Goal: Information Seeking & Learning: Compare options

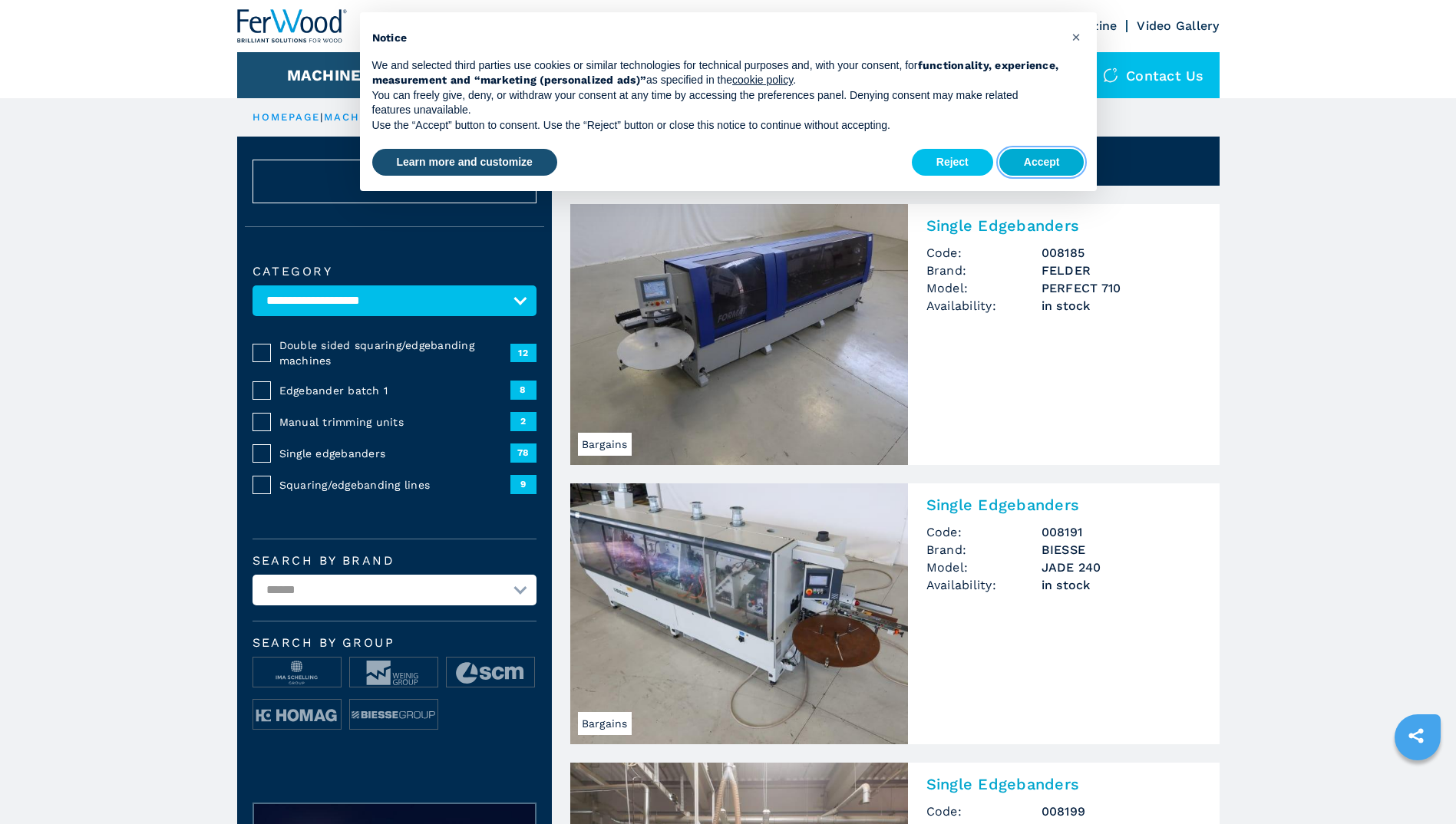
click at [1059, 159] on button "Accept" at bounding box center [1042, 162] width 85 height 28
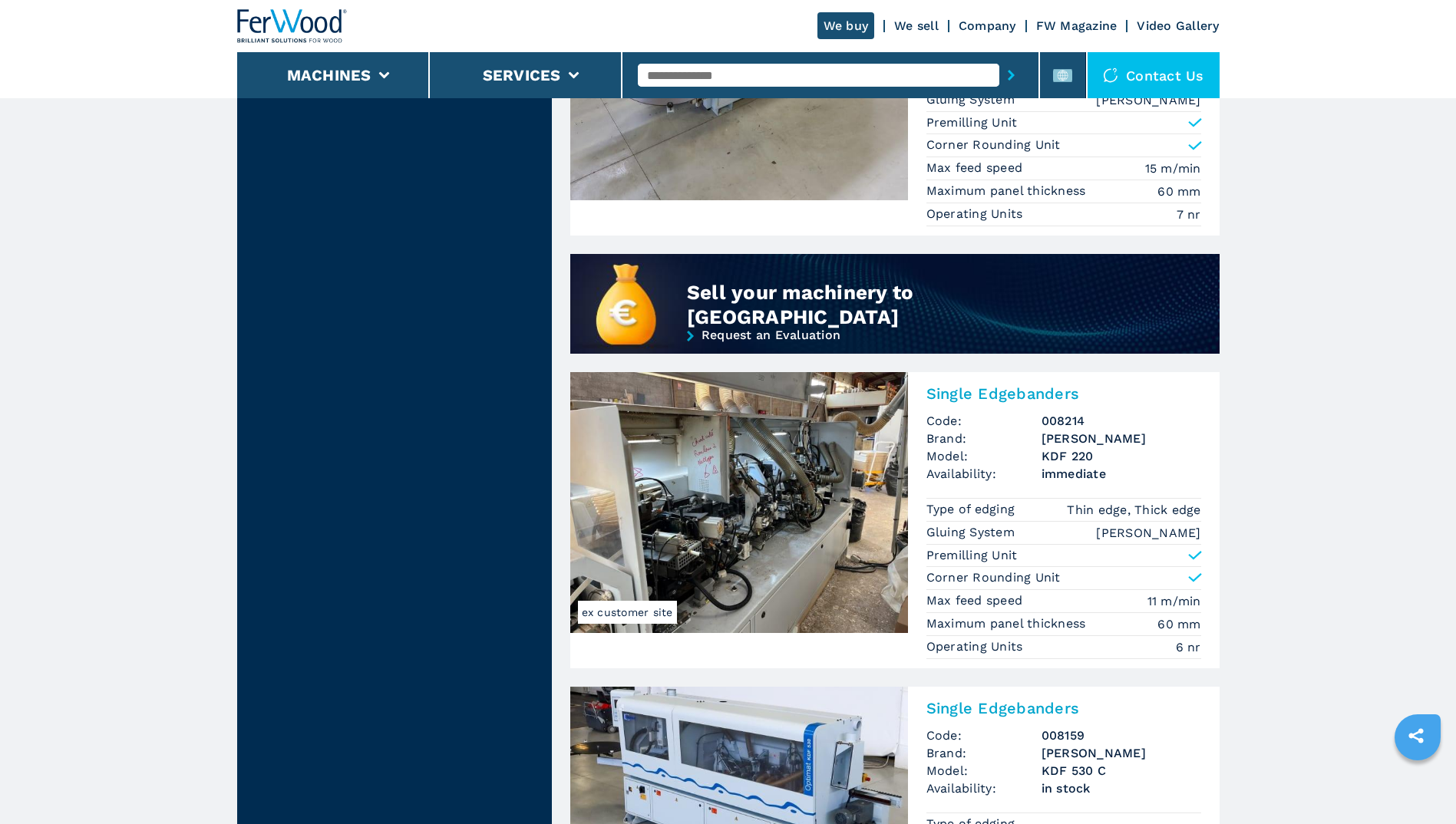
scroll to position [1304, 0]
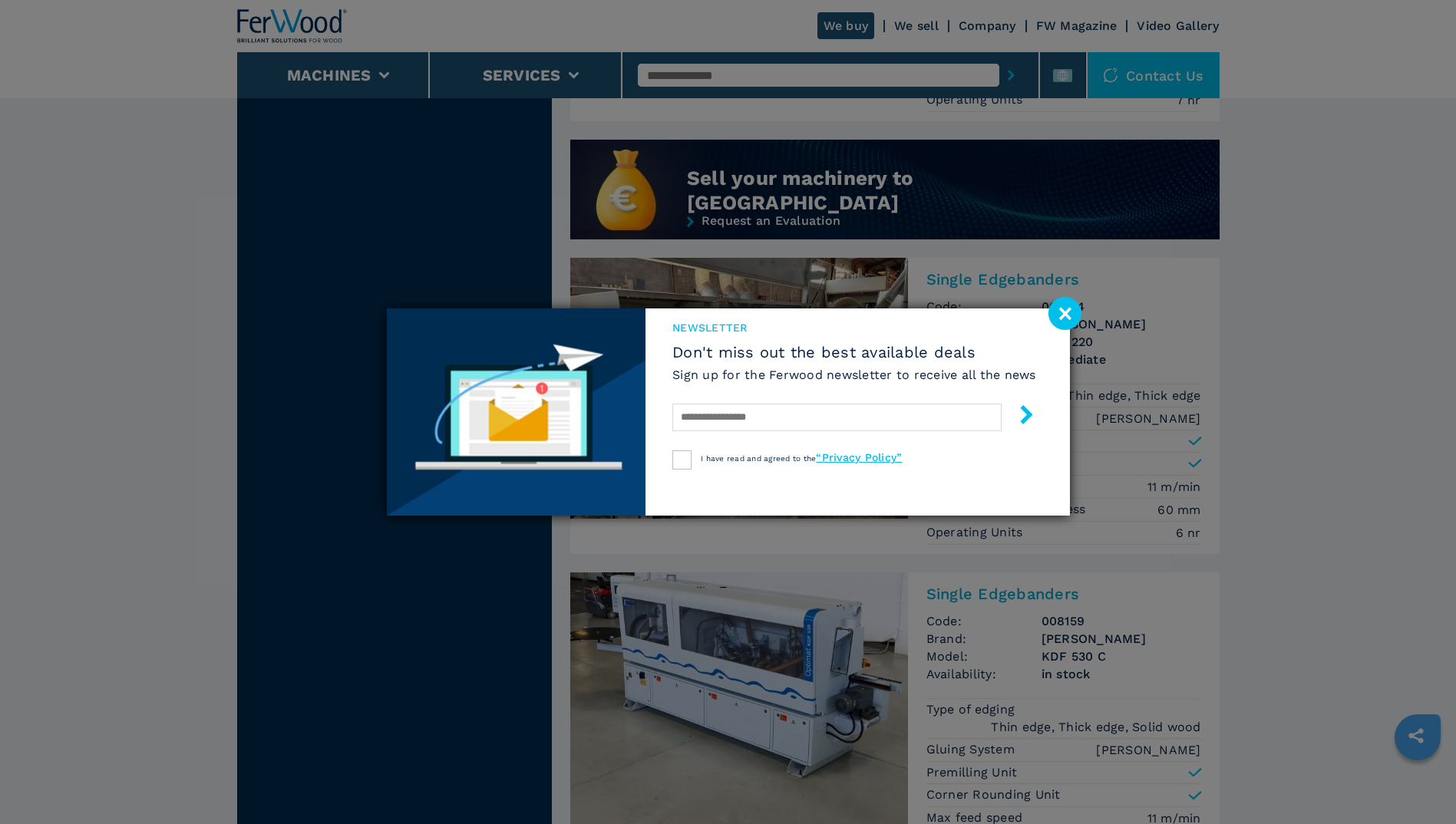
click at [1071, 317] on image at bounding box center [1065, 312] width 33 height 33
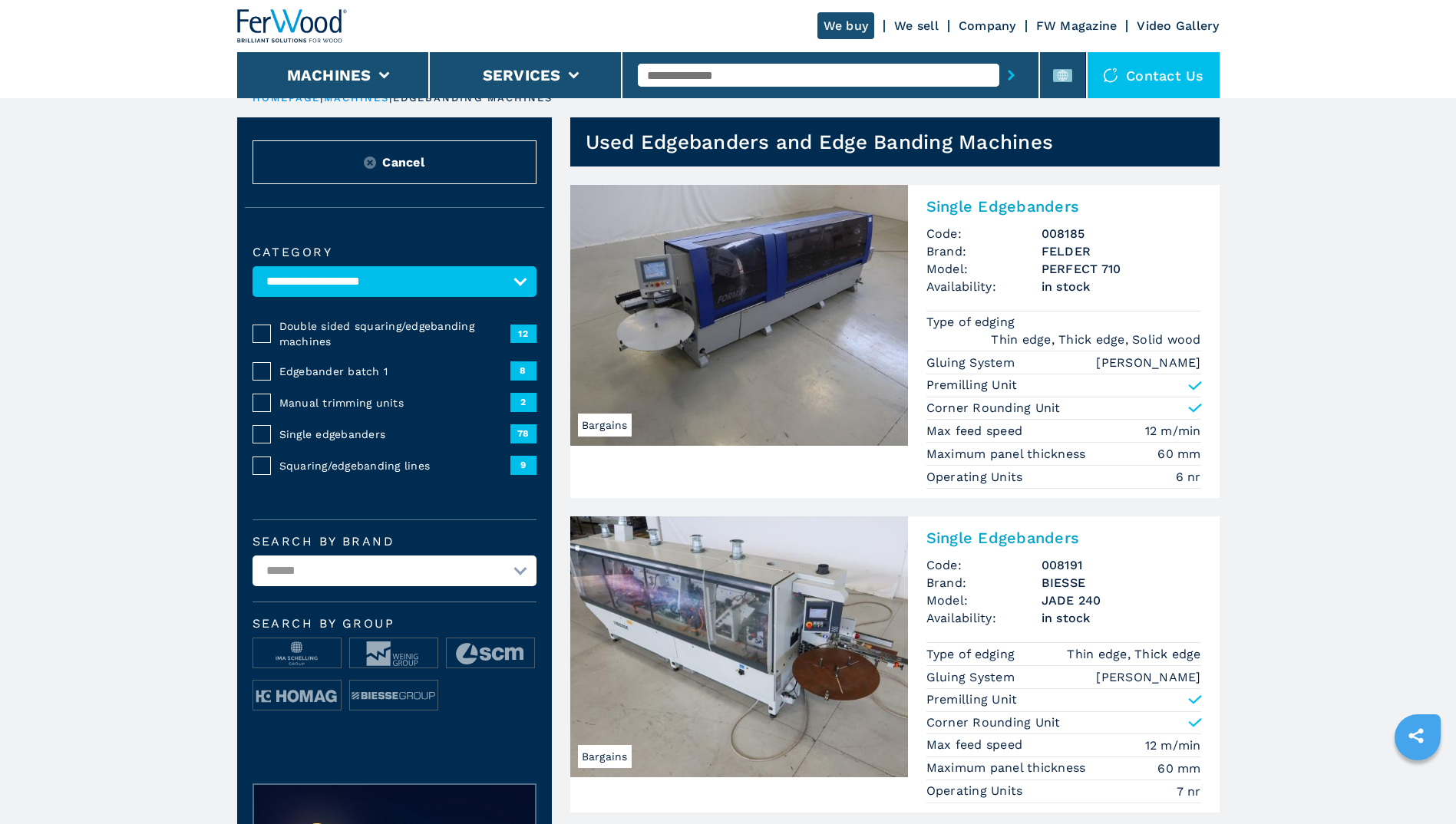
scroll to position [0, 0]
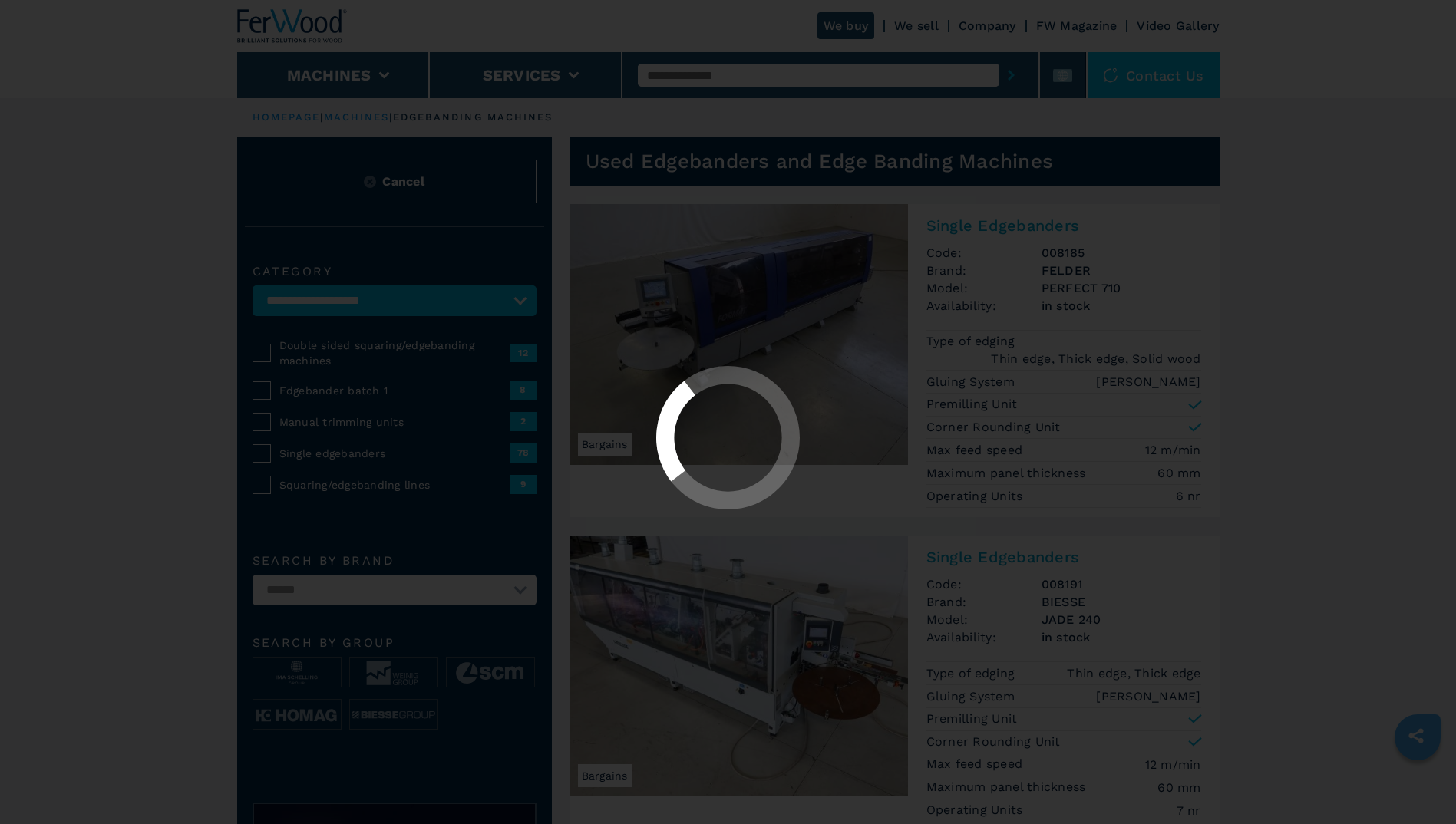
select select "**********"
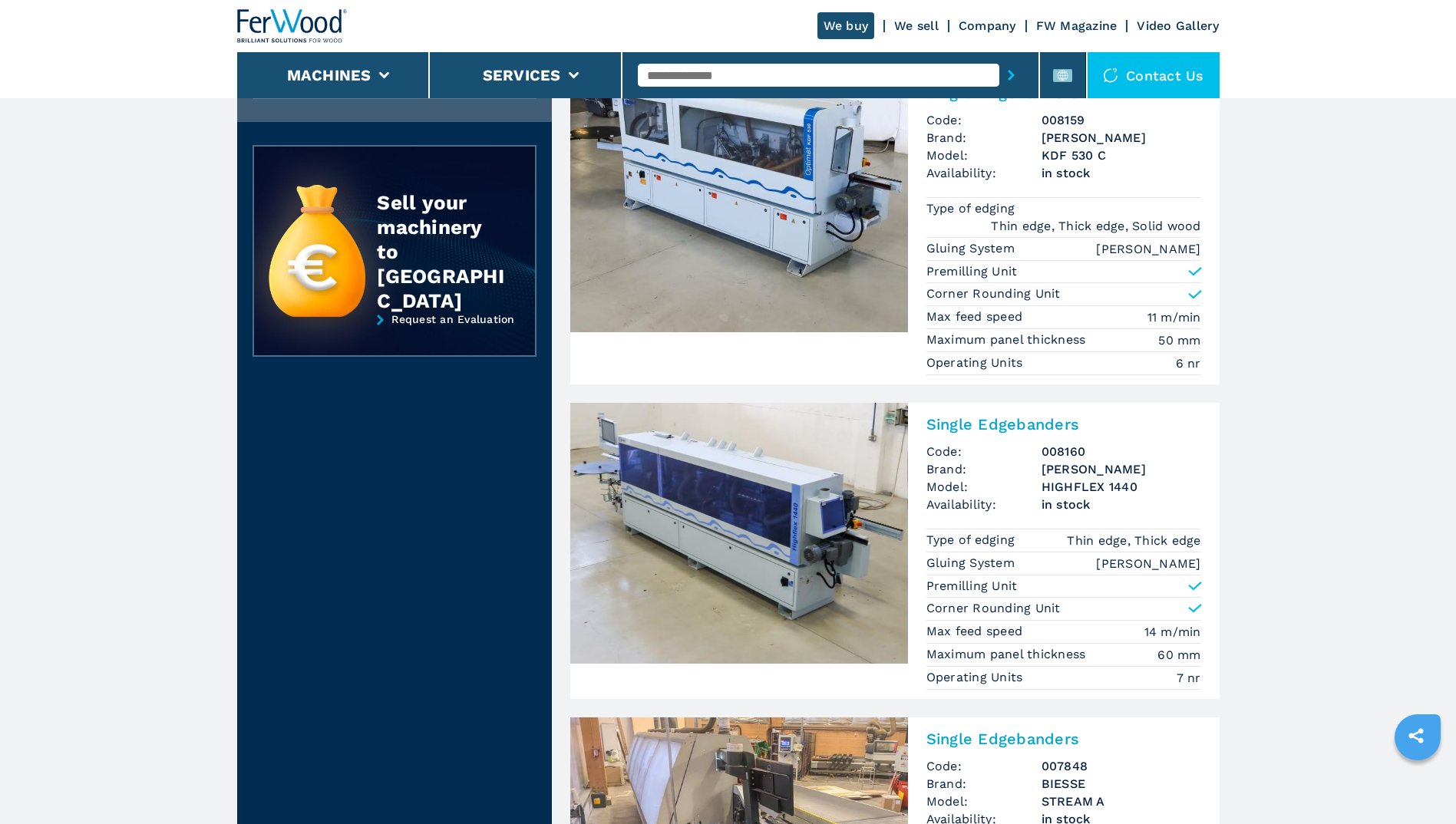
scroll to position [1994, 0]
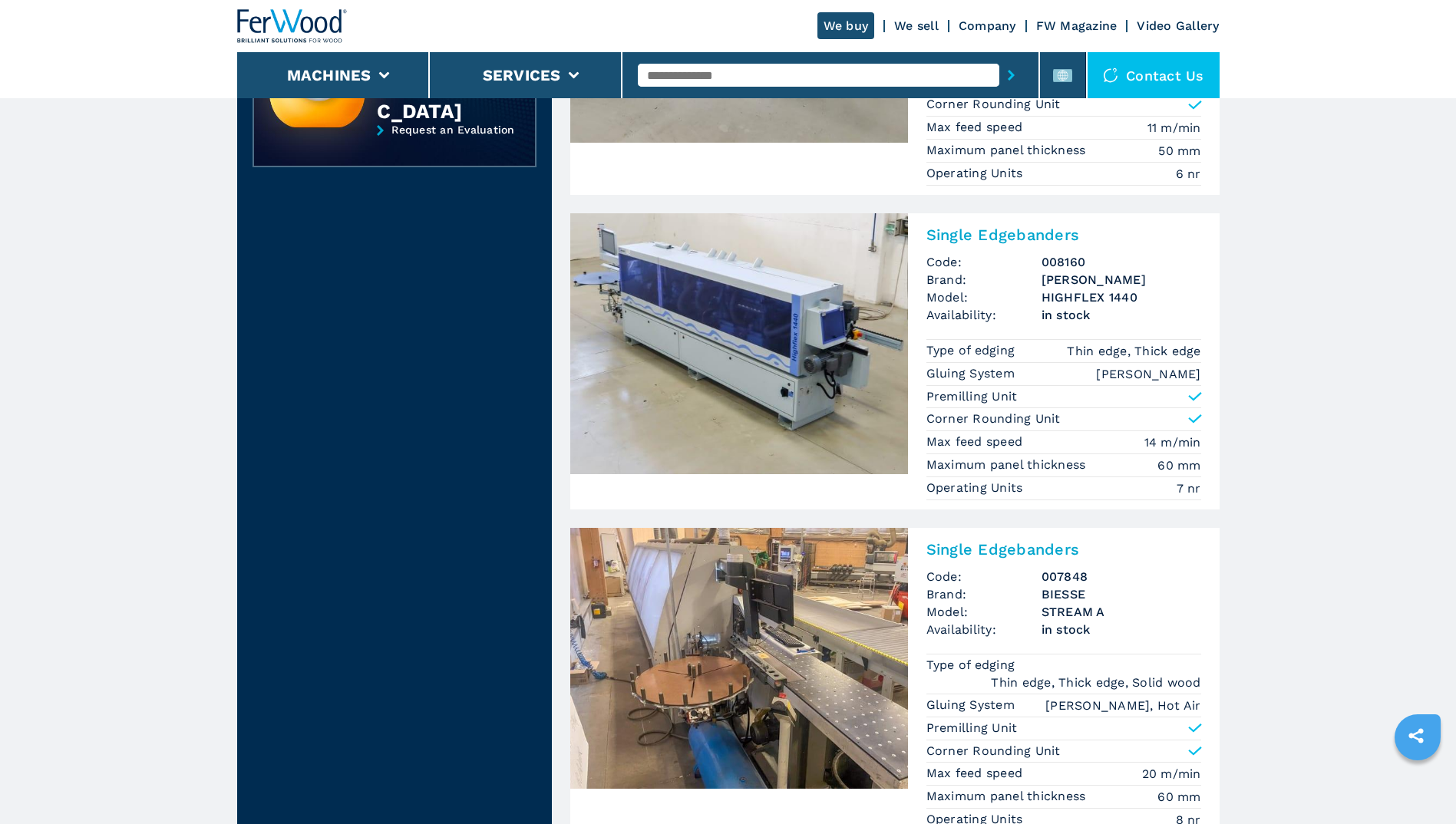
click at [793, 338] on img at bounding box center [739, 344] width 338 height 261
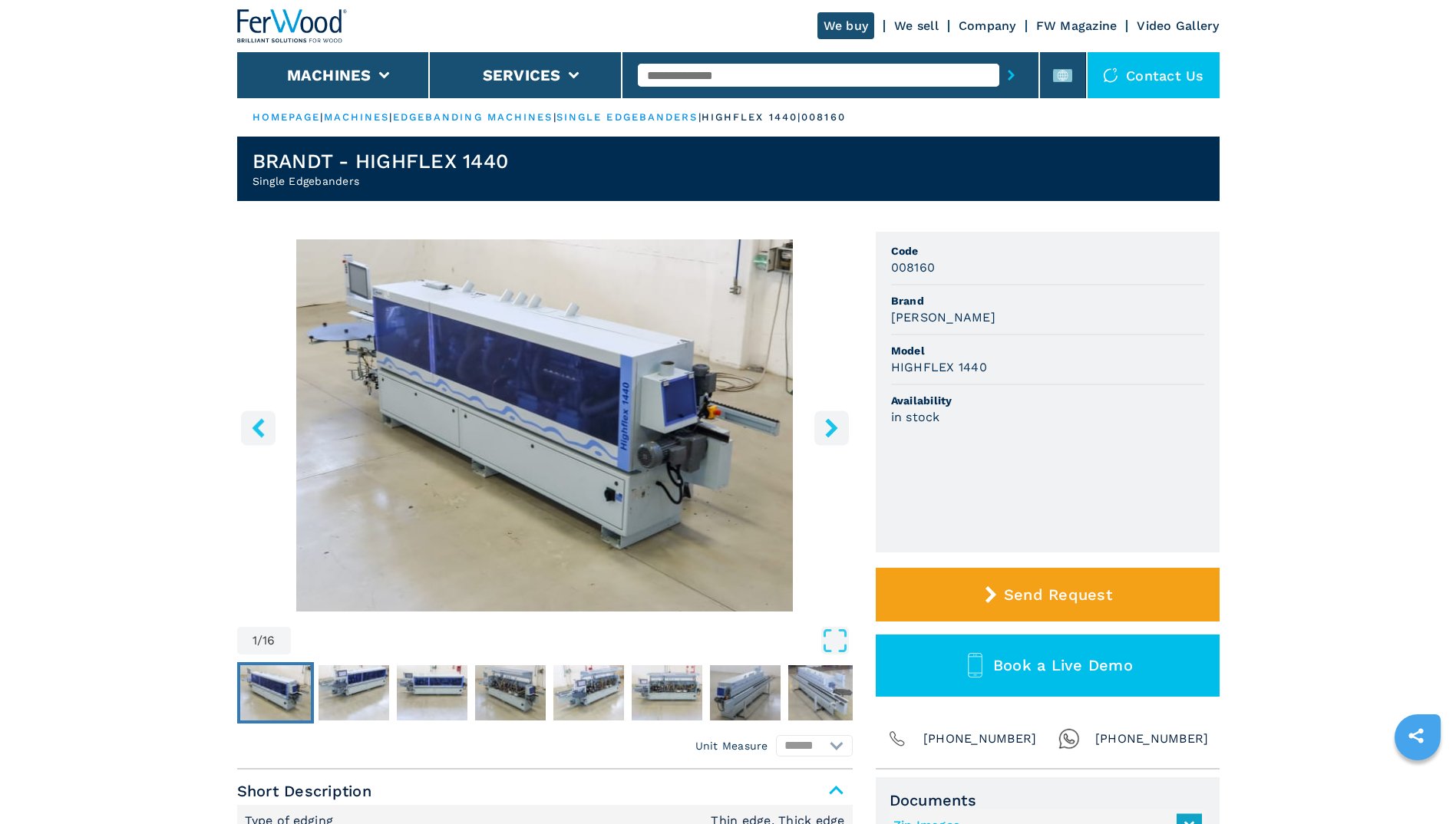
click at [832, 418] on icon "right-button" at bounding box center [831, 427] width 19 height 19
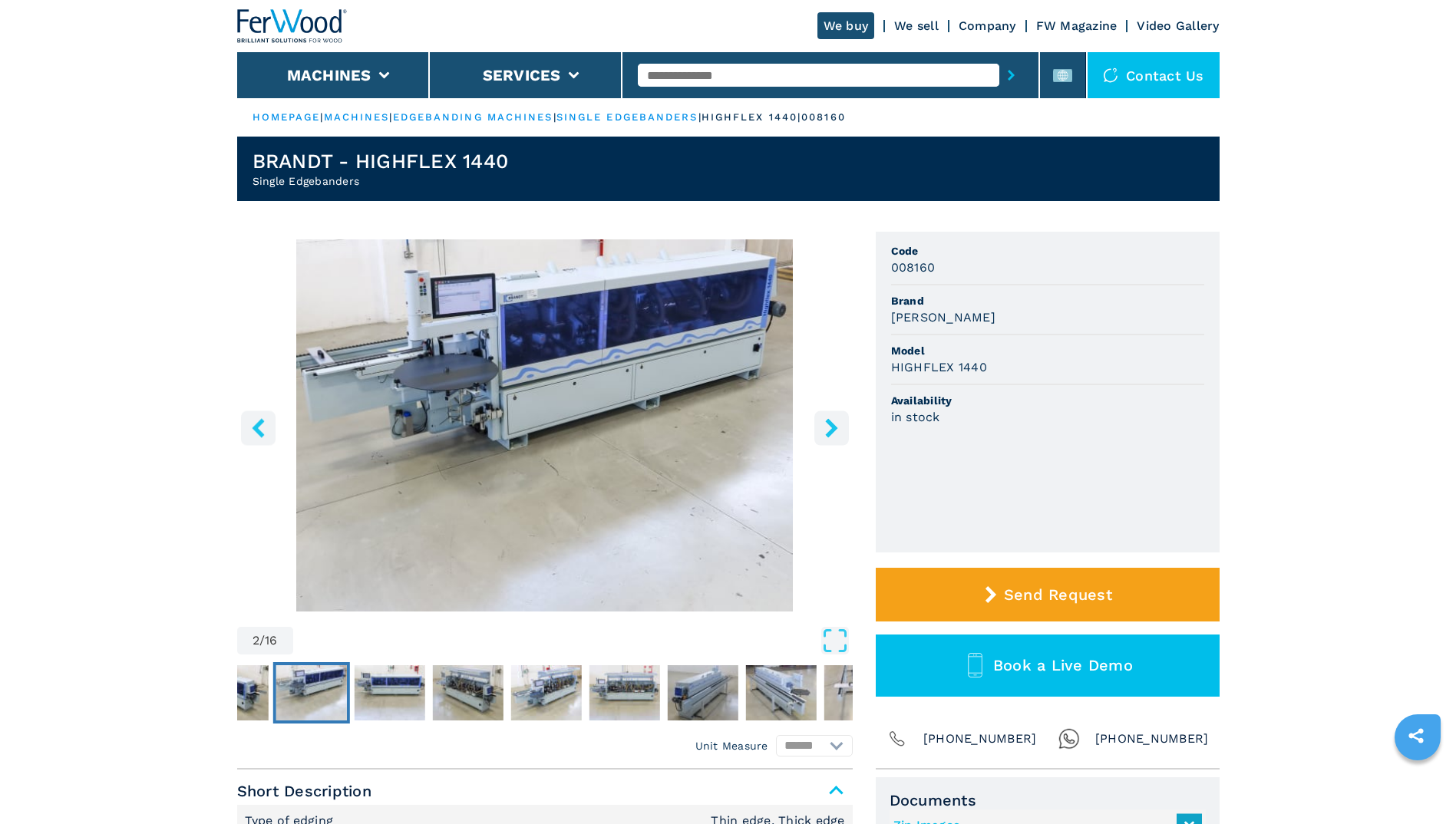
click at [827, 427] on icon "right-button" at bounding box center [831, 427] width 19 height 19
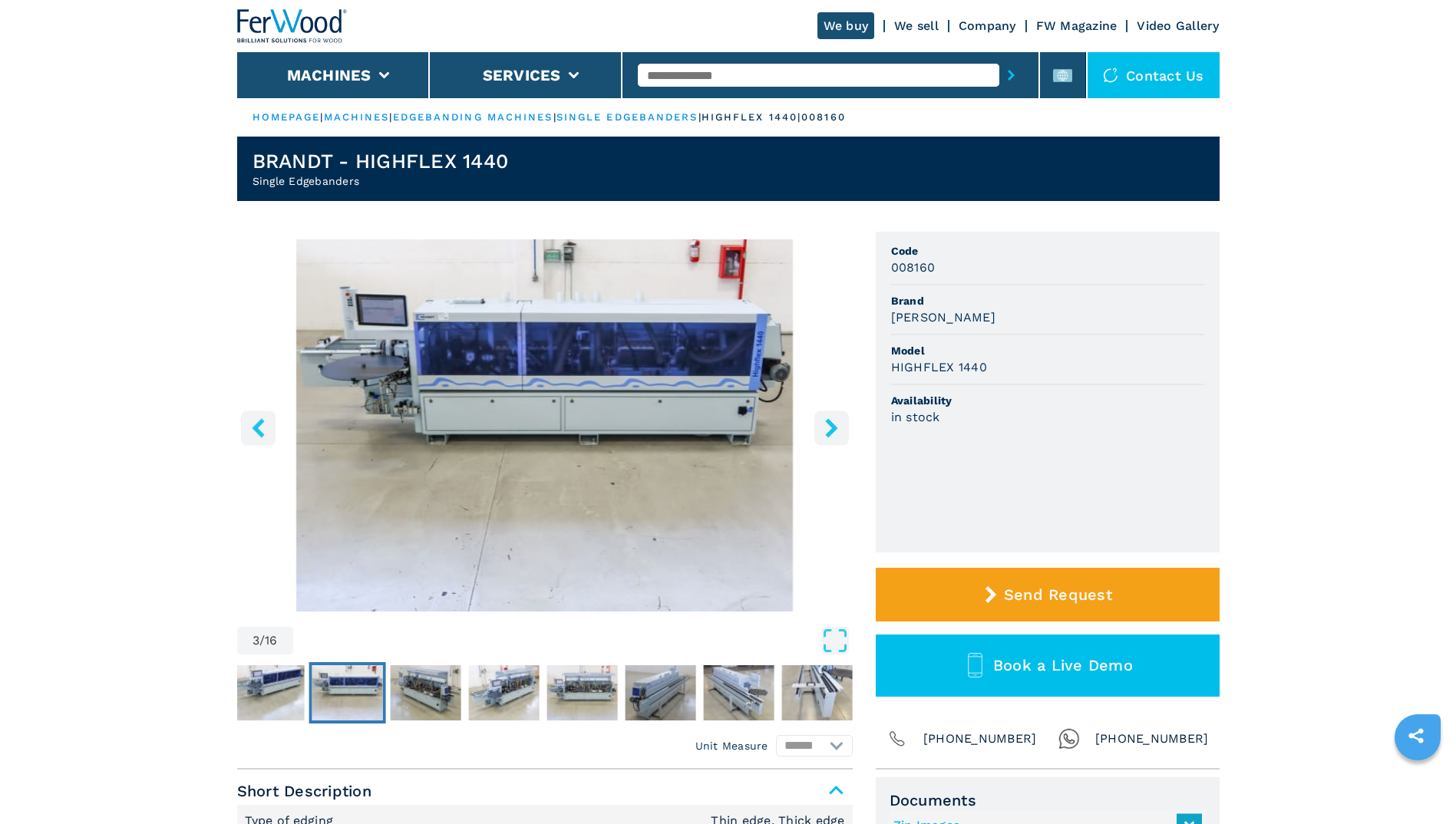
click at [827, 426] on icon "right-button" at bounding box center [831, 427] width 19 height 19
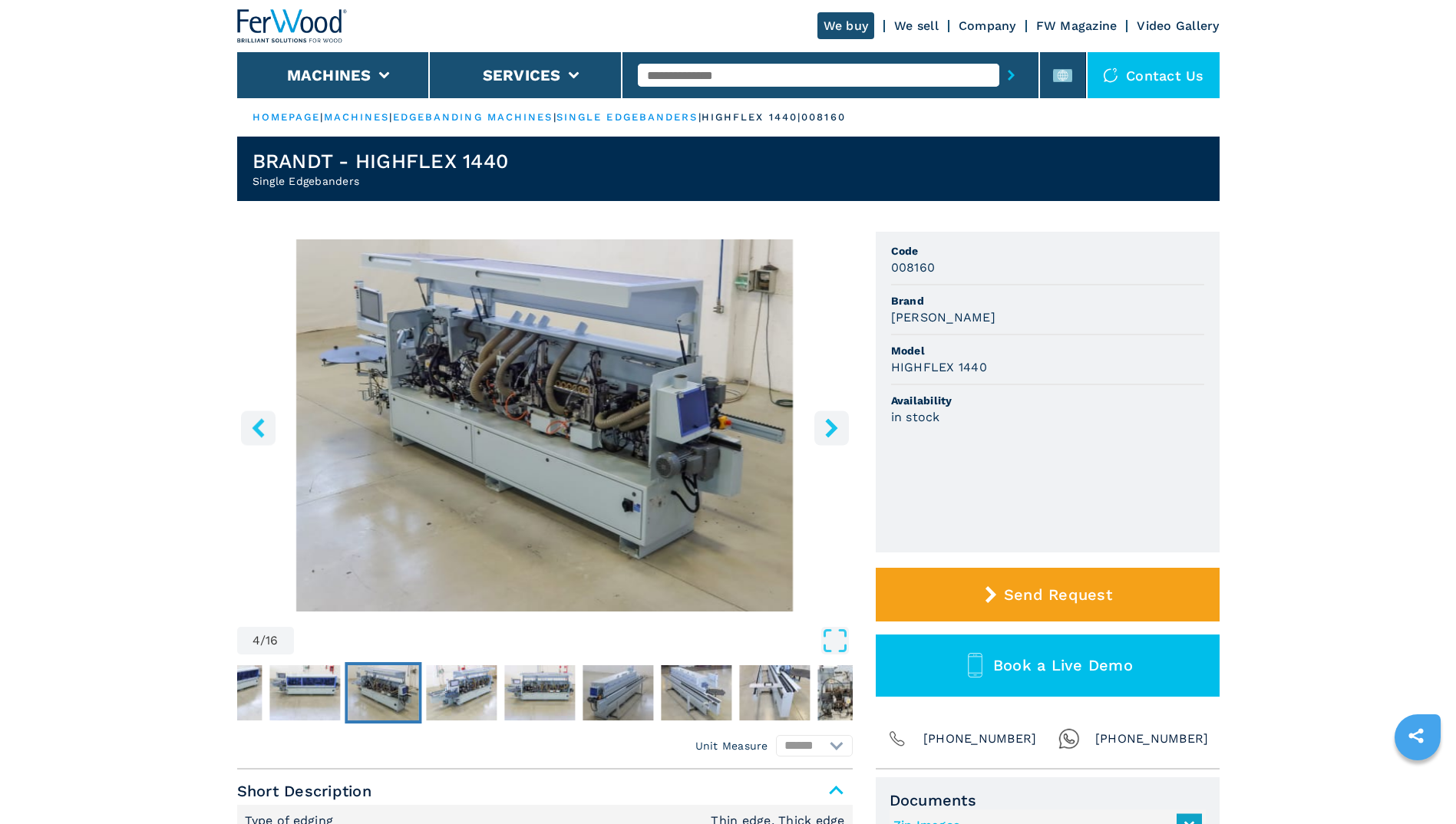
click at [827, 426] on icon "right-button" at bounding box center [831, 427] width 19 height 19
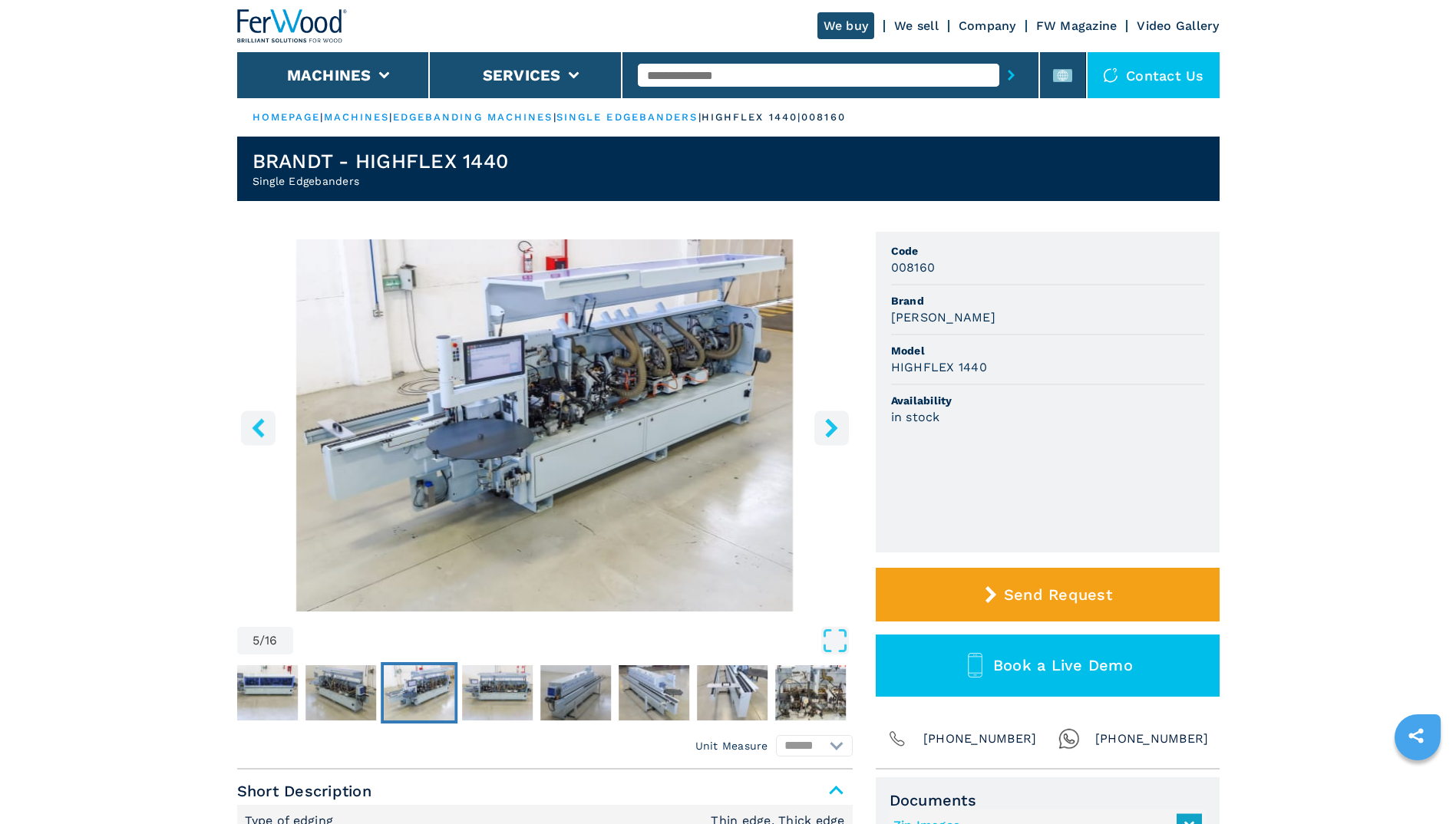
click at [827, 426] on icon "right-button" at bounding box center [831, 427] width 19 height 19
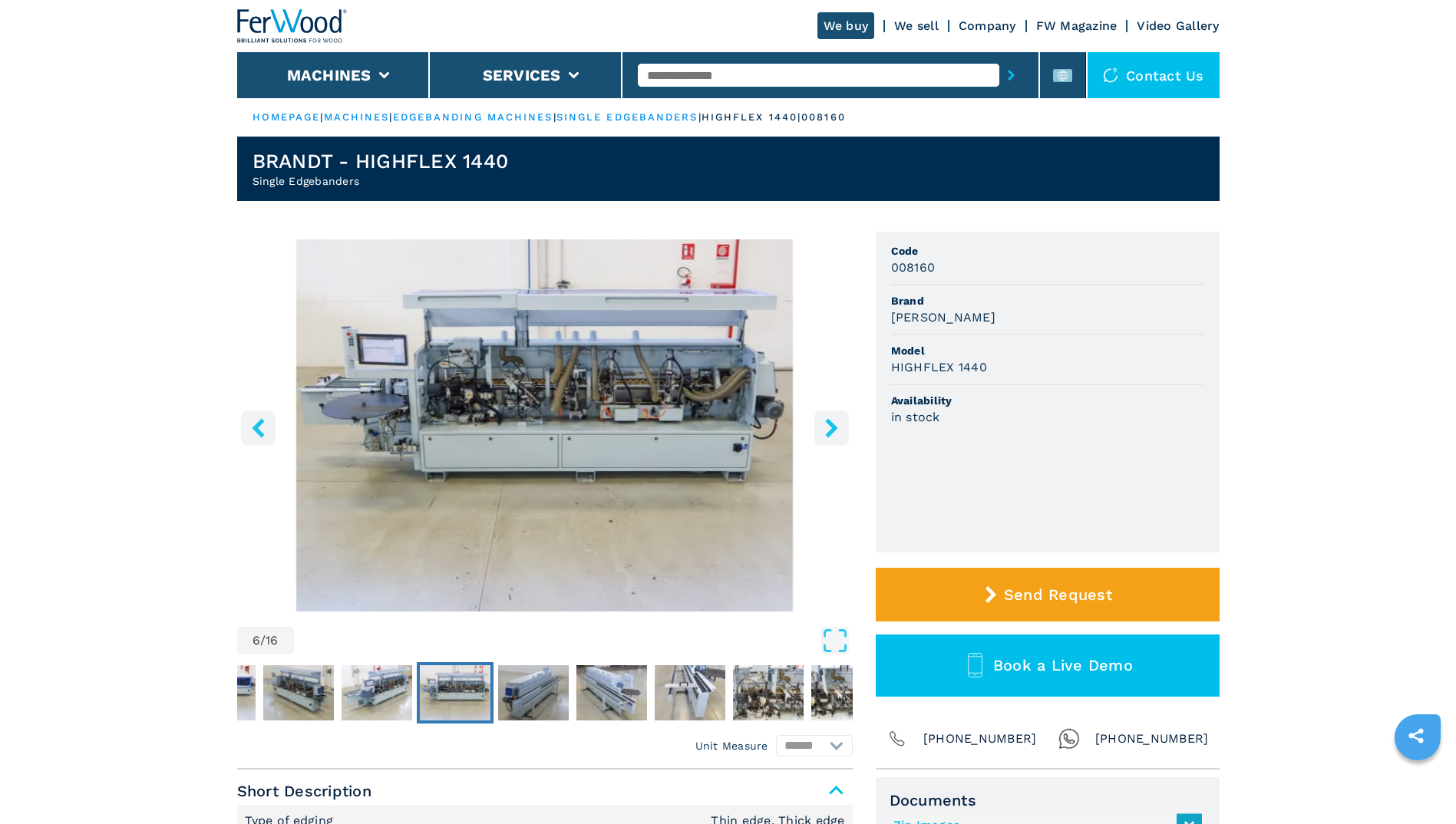
click at [833, 422] on icon "right-button" at bounding box center [831, 427] width 19 height 19
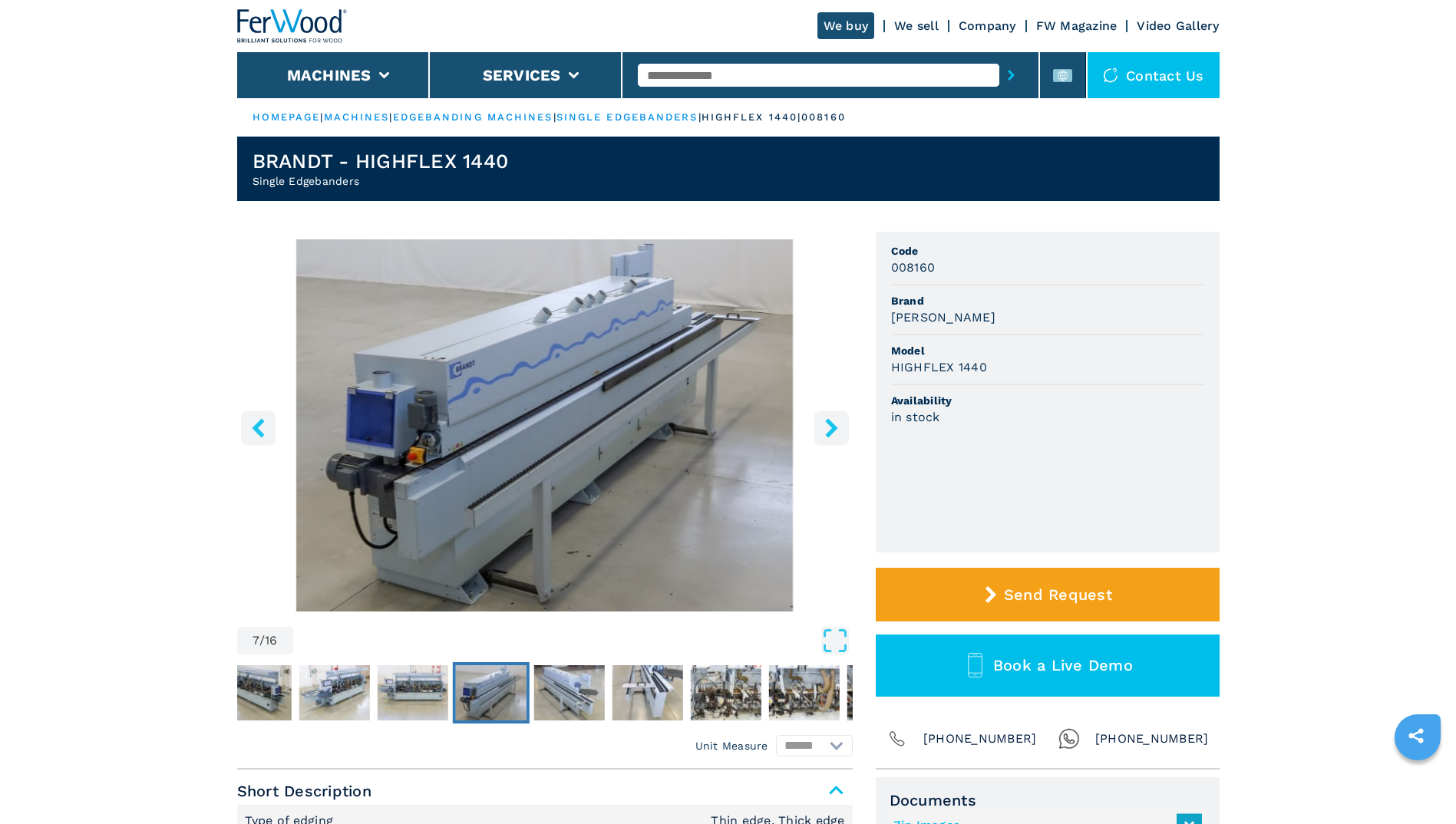
click at [833, 422] on icon "right-button" at bounding box center [831, 427] width 19 height 19
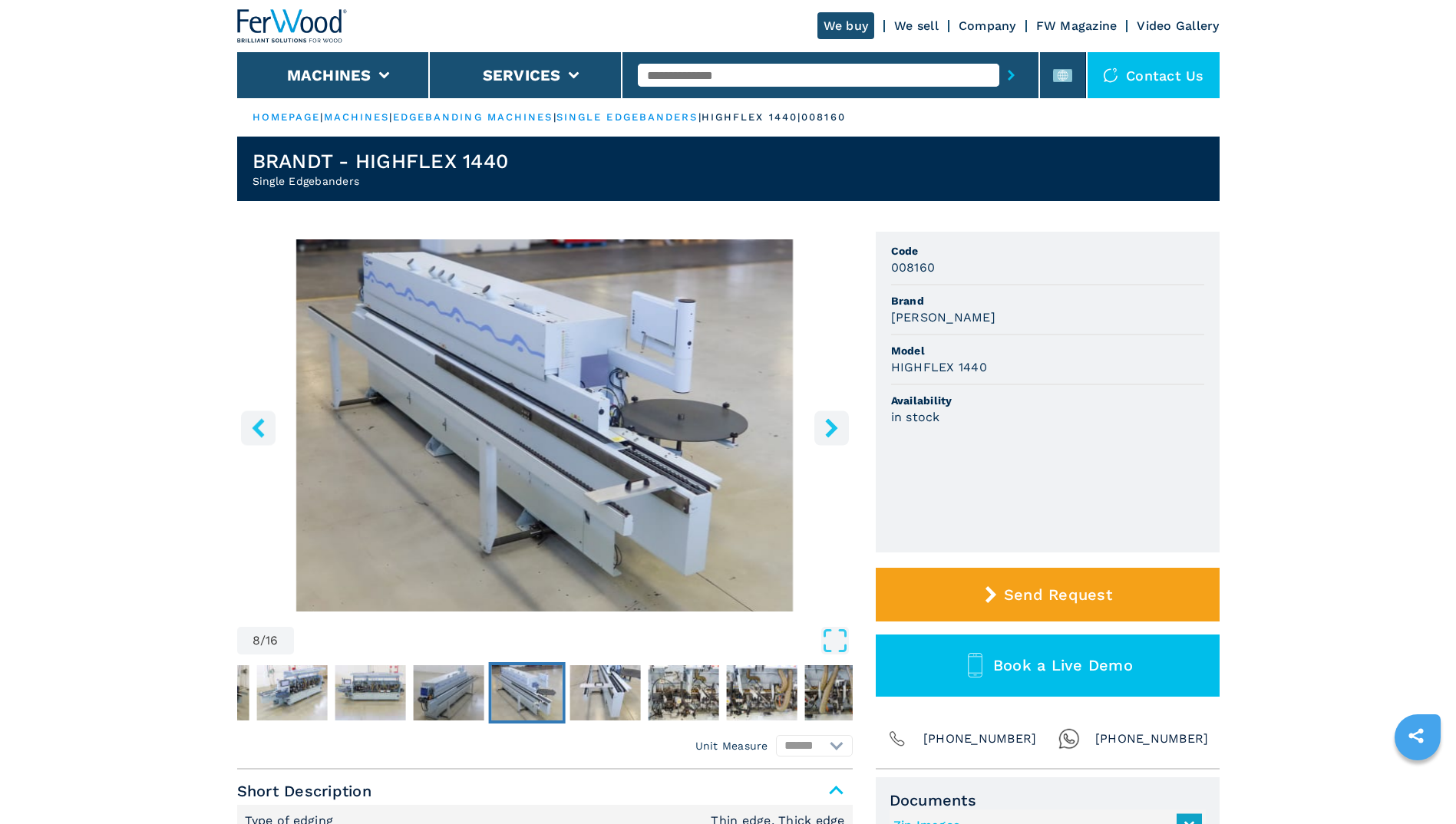
click at [833, 420] on icon "right-button" at bounding box center [831, 427] width 19 height 19
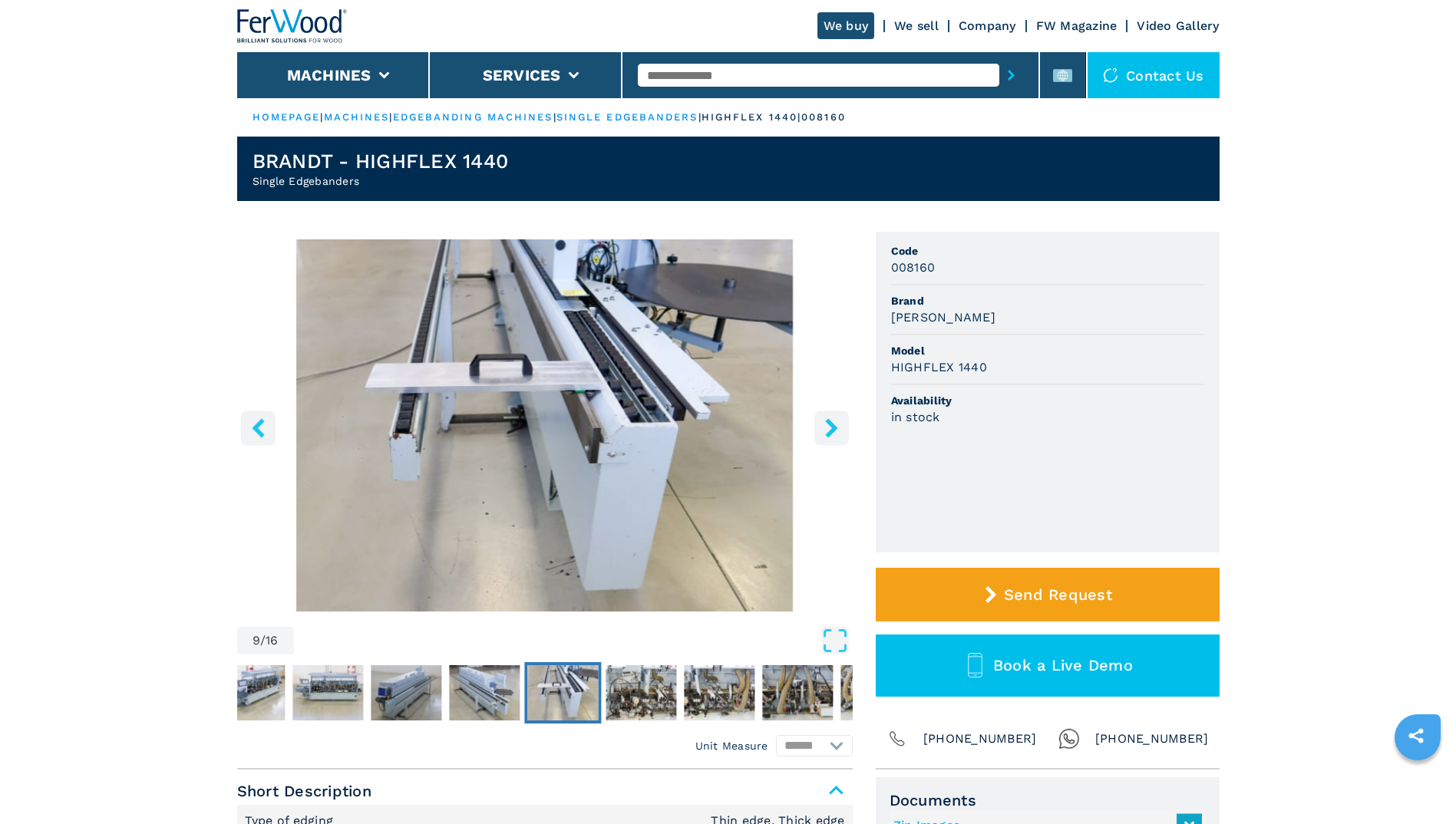
click at [831, 421] on icon "right-button" at bounding box center [831, 427] width 19 height 19
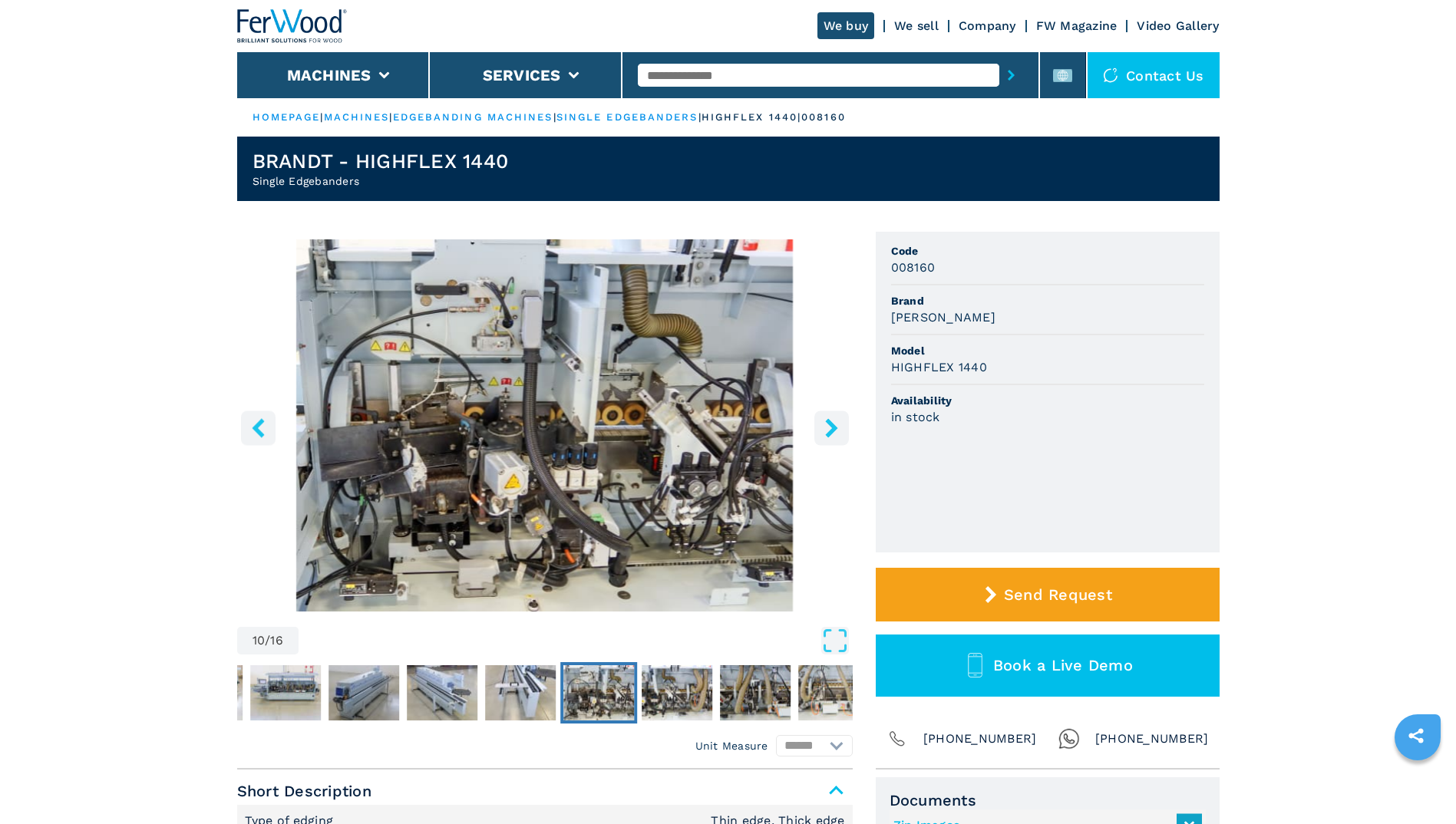
click at [831, 421] on icon "right-button" at bounding box center [831, 427] width 19 height 19
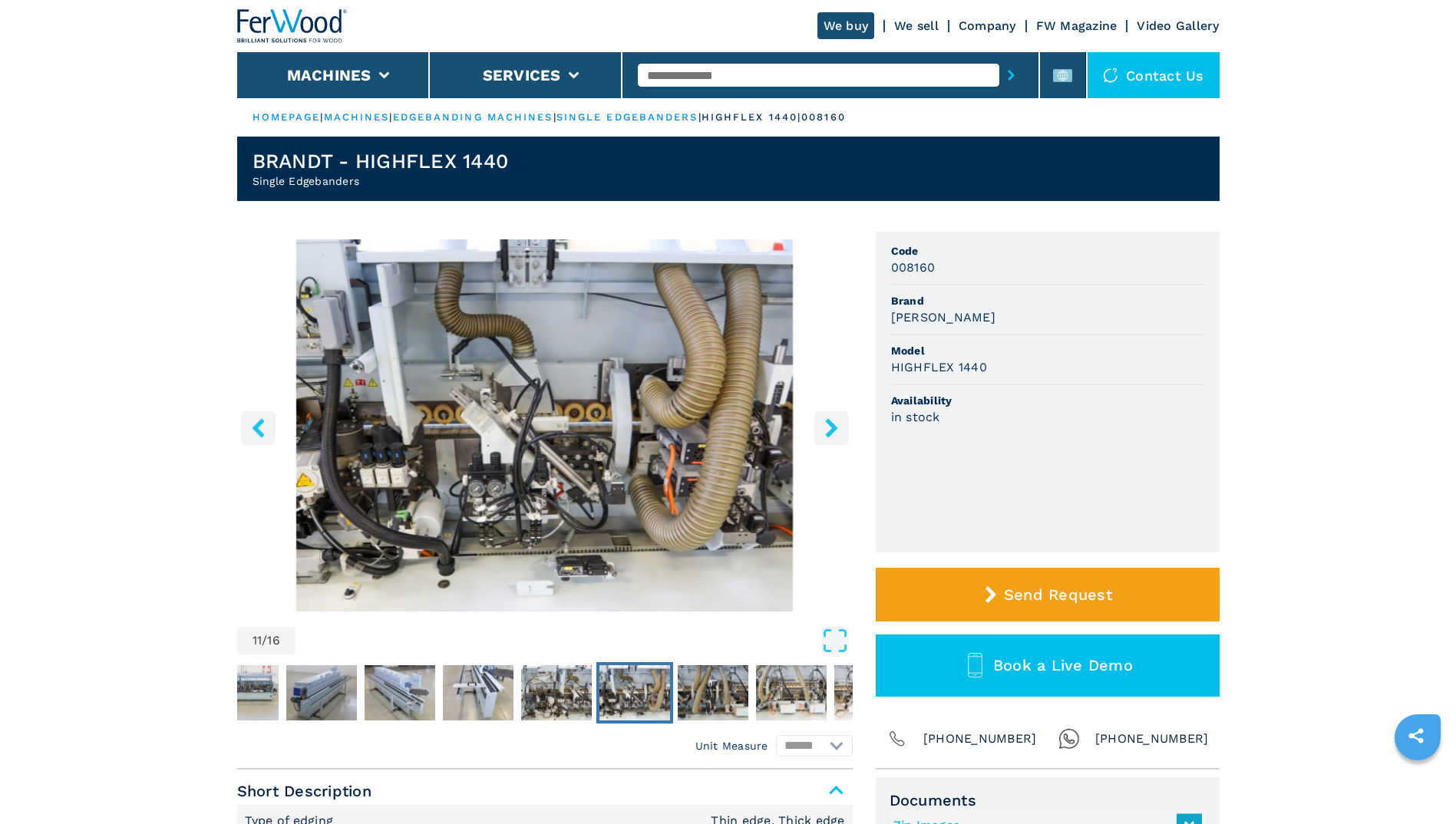
click at [831, 421] on icon "right-button" at bounding box center [831, 427] width 19 height 19
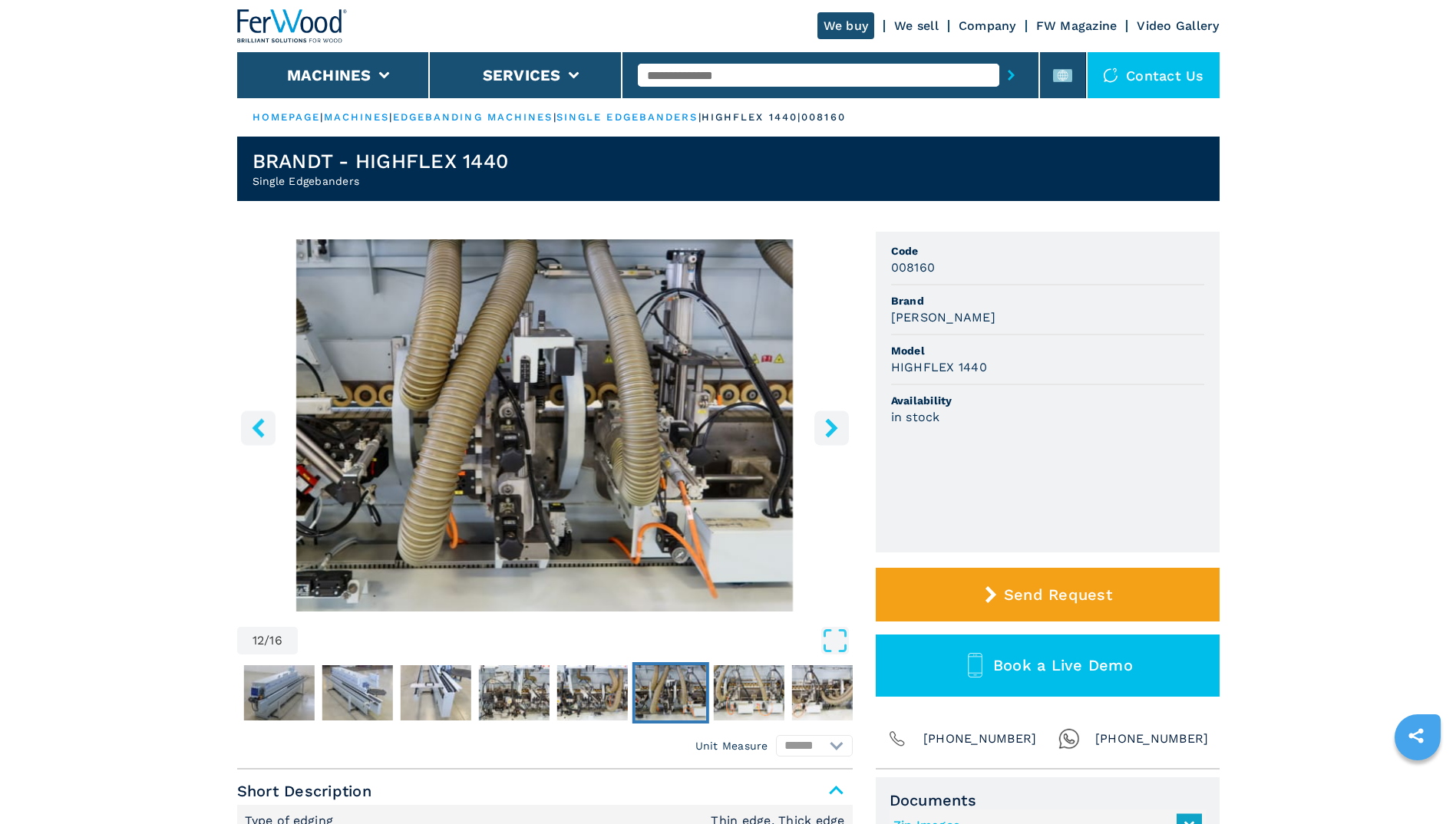
click at [831, 421] on icon "right-button" at bounding box center [831, 427] width 19 height 19
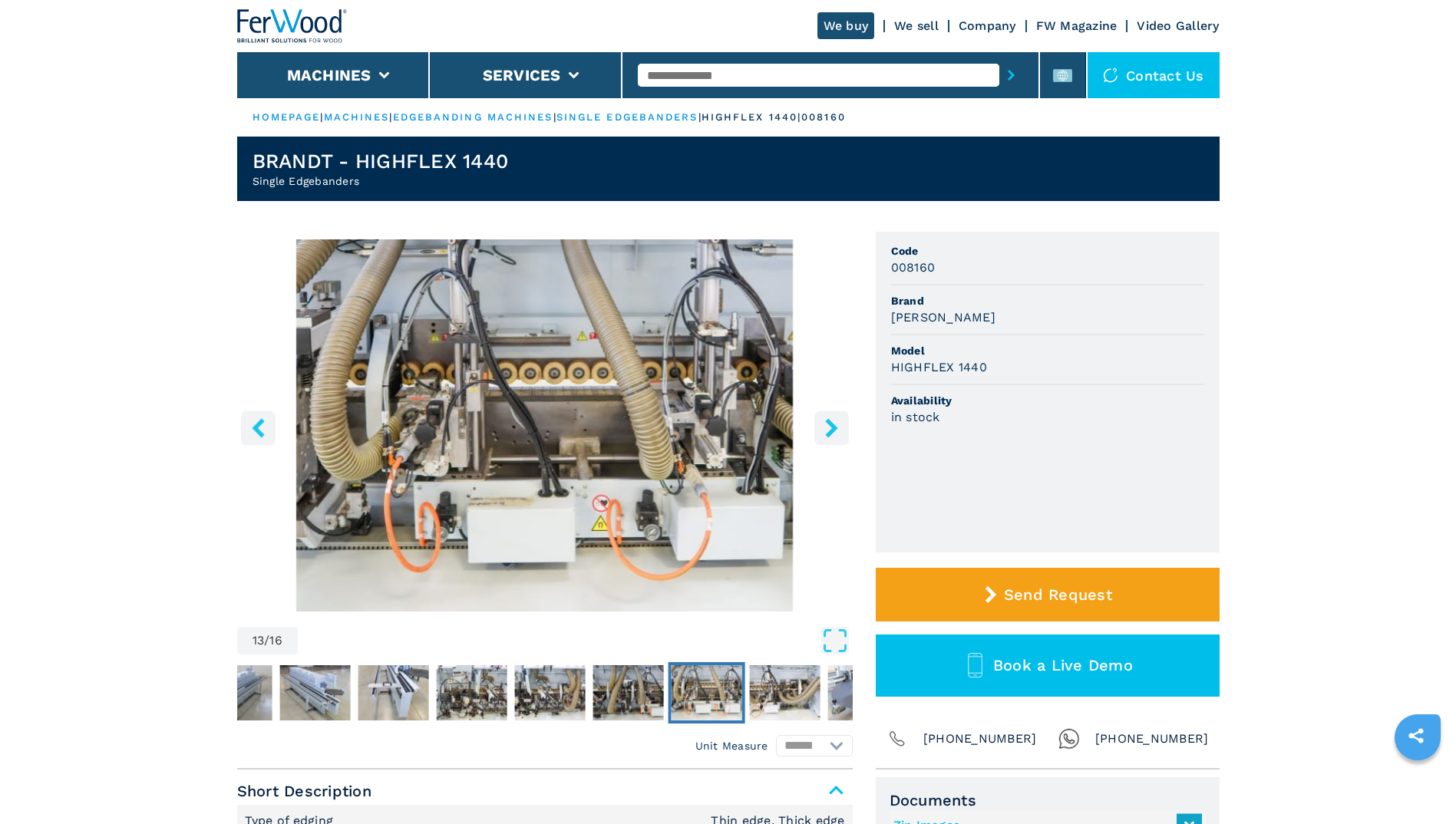
click at [829, 421] on icon "right-button" at bounding box center [832, 427] width 13 height 19
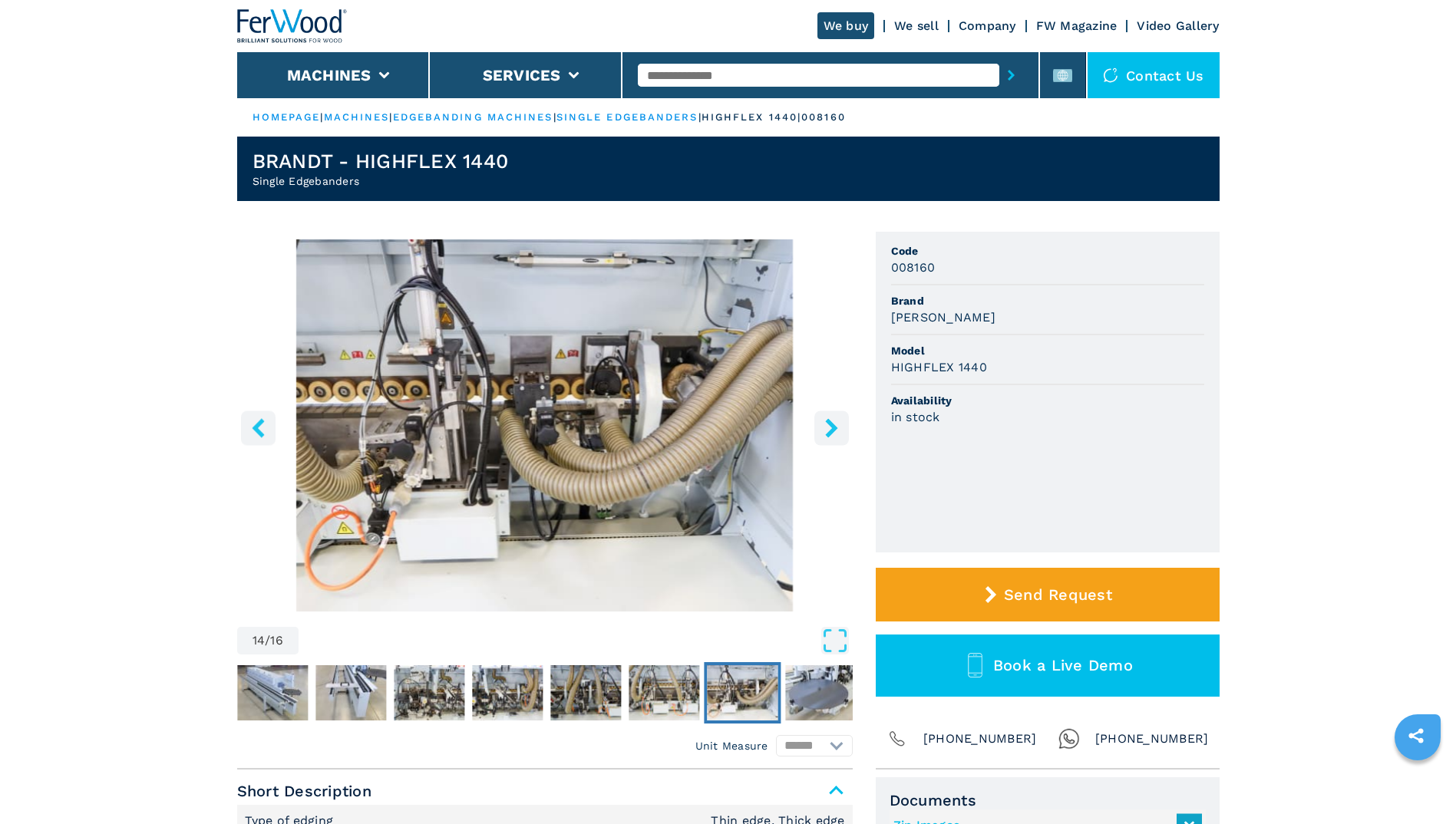
click at [826, 422] on icon "right-button" at bounding box center [832, 427] width 13 height 19
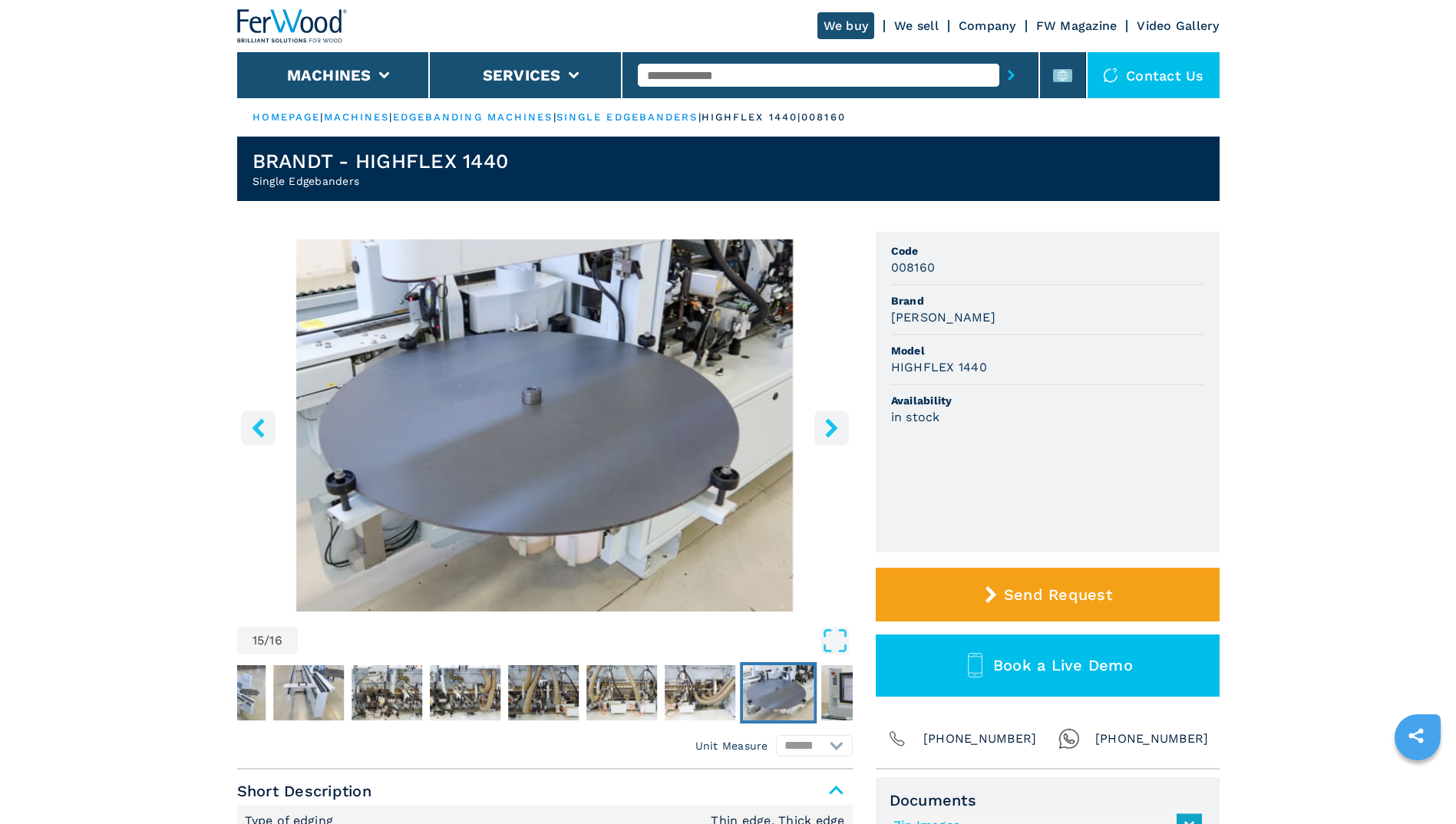
click at [825, 420] on icon "right-button" at bounding box center [831, 427] width 19 height 19
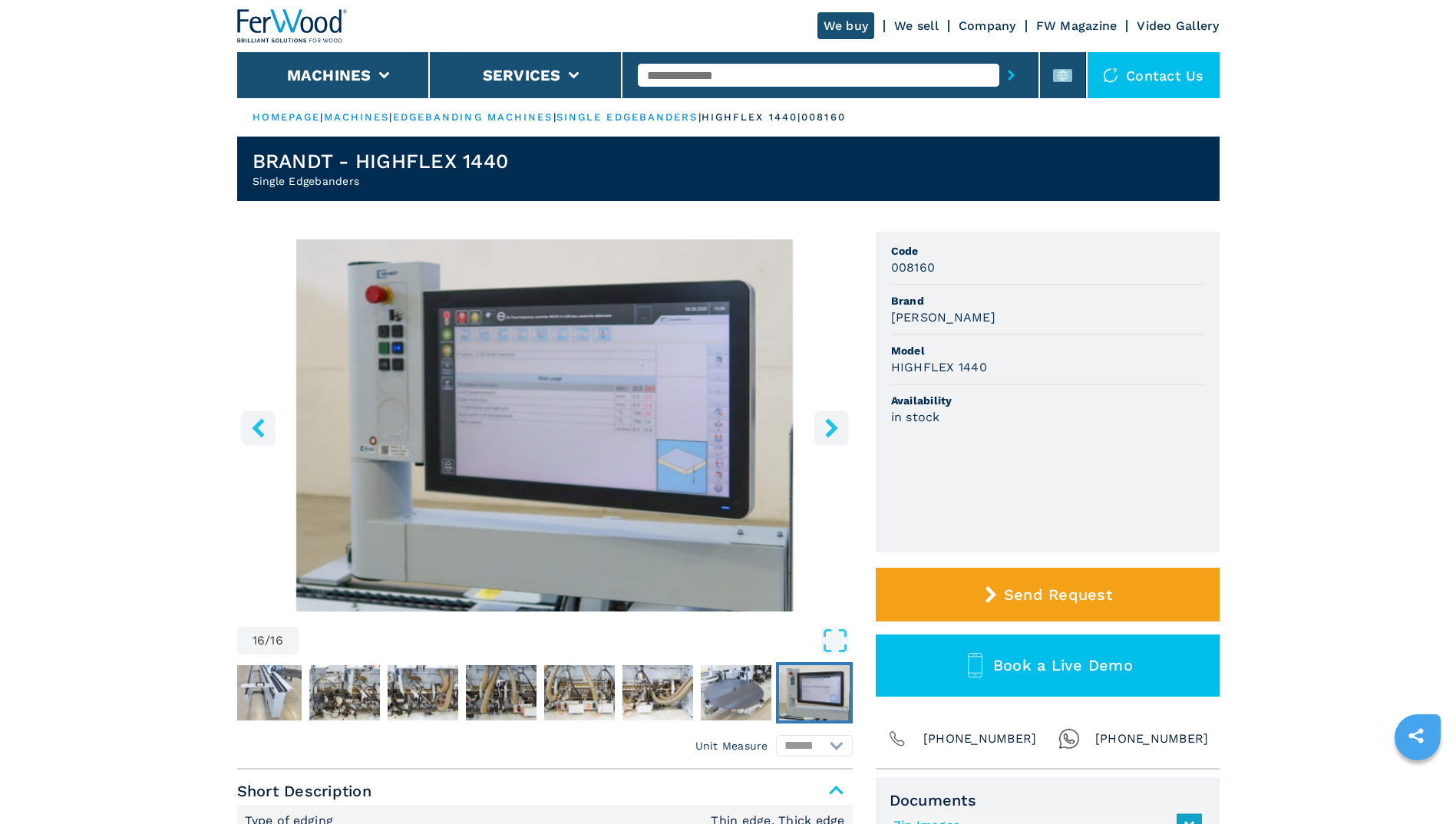
click at [832, 422] on icon "right-button" at bounding box center [831, 427] width 19 height 19
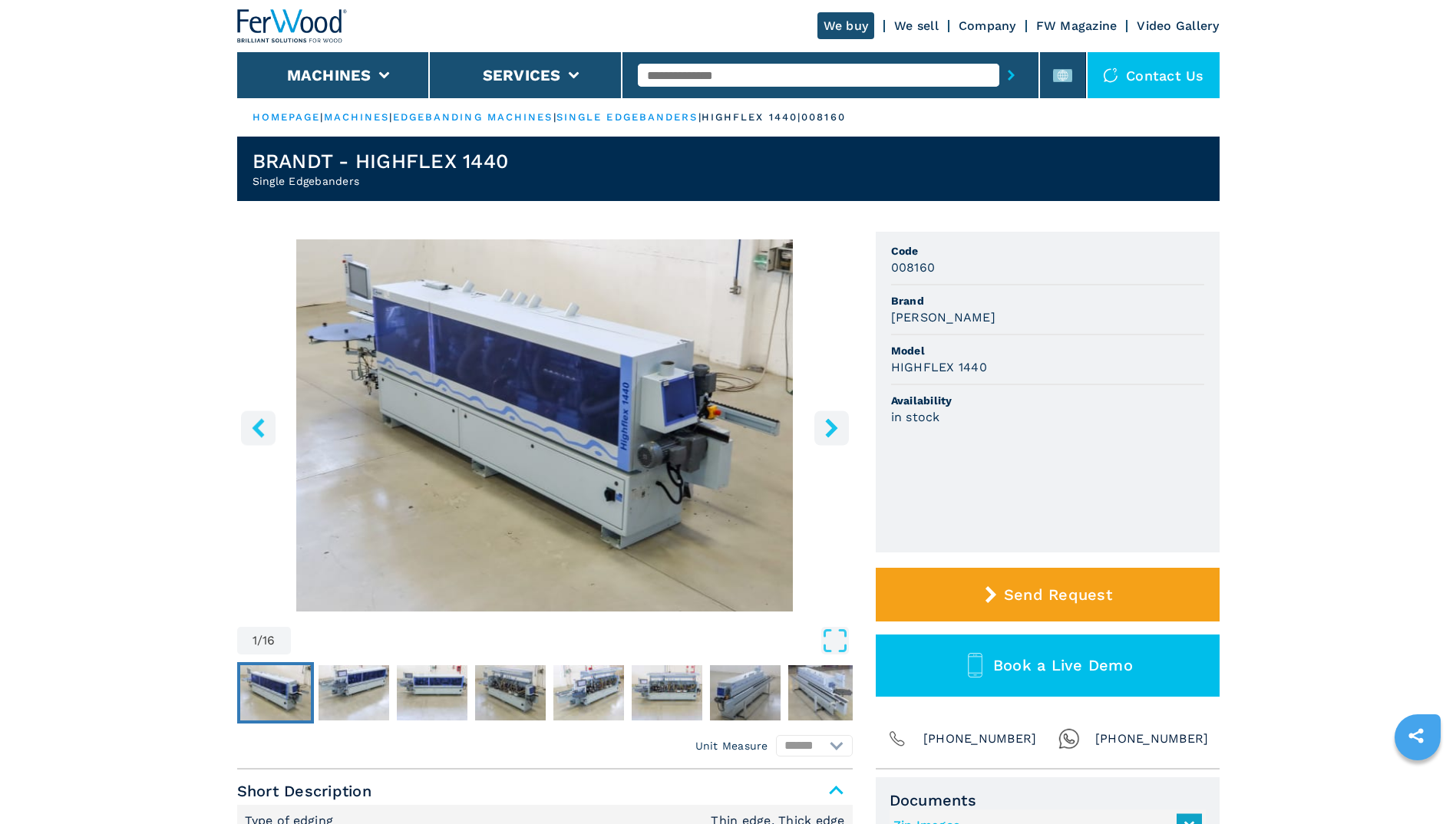
click at [832, 422] on icon "right-button" at bounding box center [832, 427] width 13 height 19
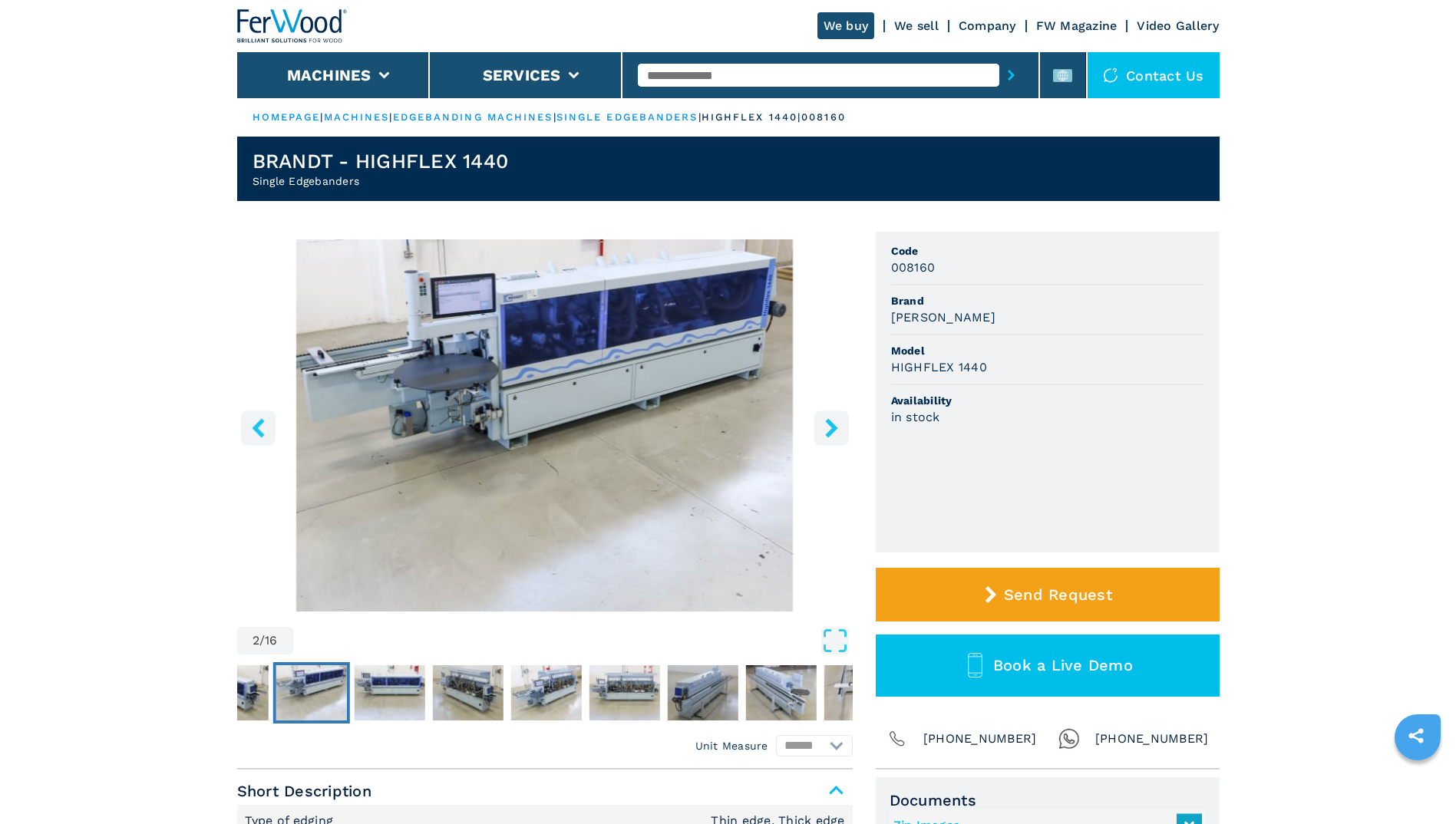
click at [831, 422] on icon "right-button" at bounding box center [832, 427] width 13 height 19
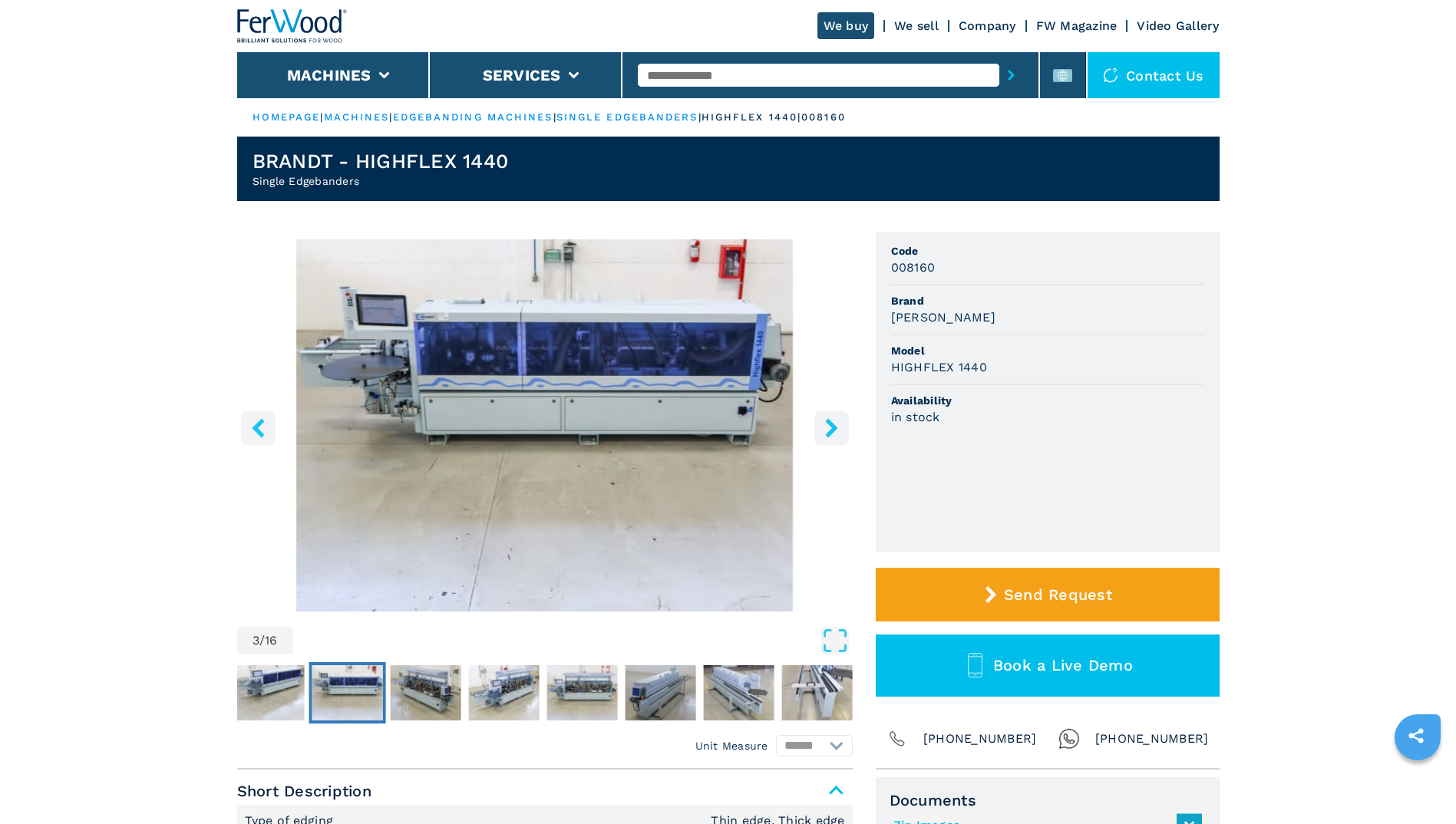
click at [831, 422] on icon "right-button" at bounding box center [832, 427] width 13 height 19
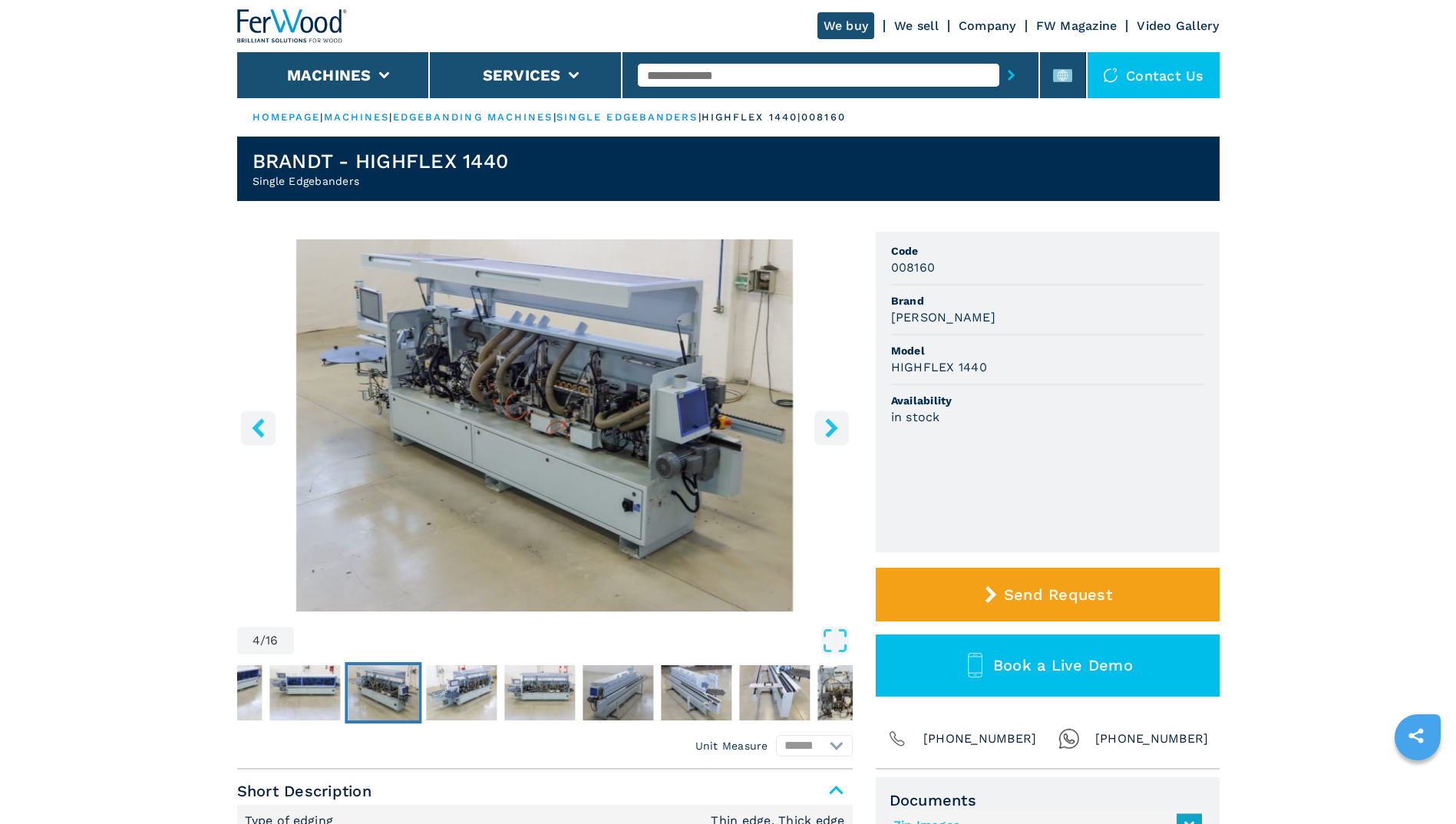
click at [831, 422] on icon "right-button" at bounding box center [832, 427] width 13 height 19
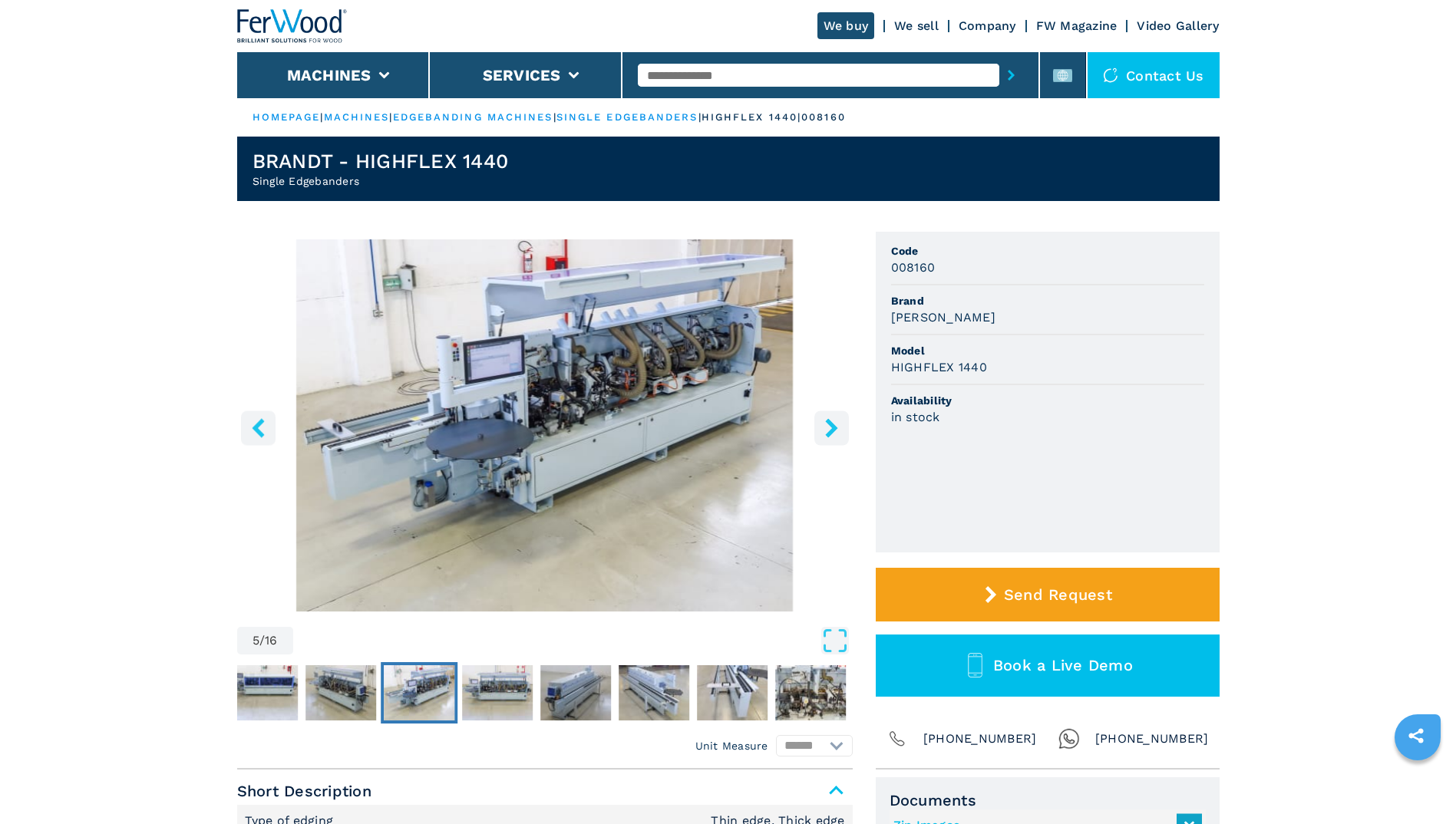
click at [831, 422] on icon "right-button" at bounding box center [832, 427] width 13 height 19
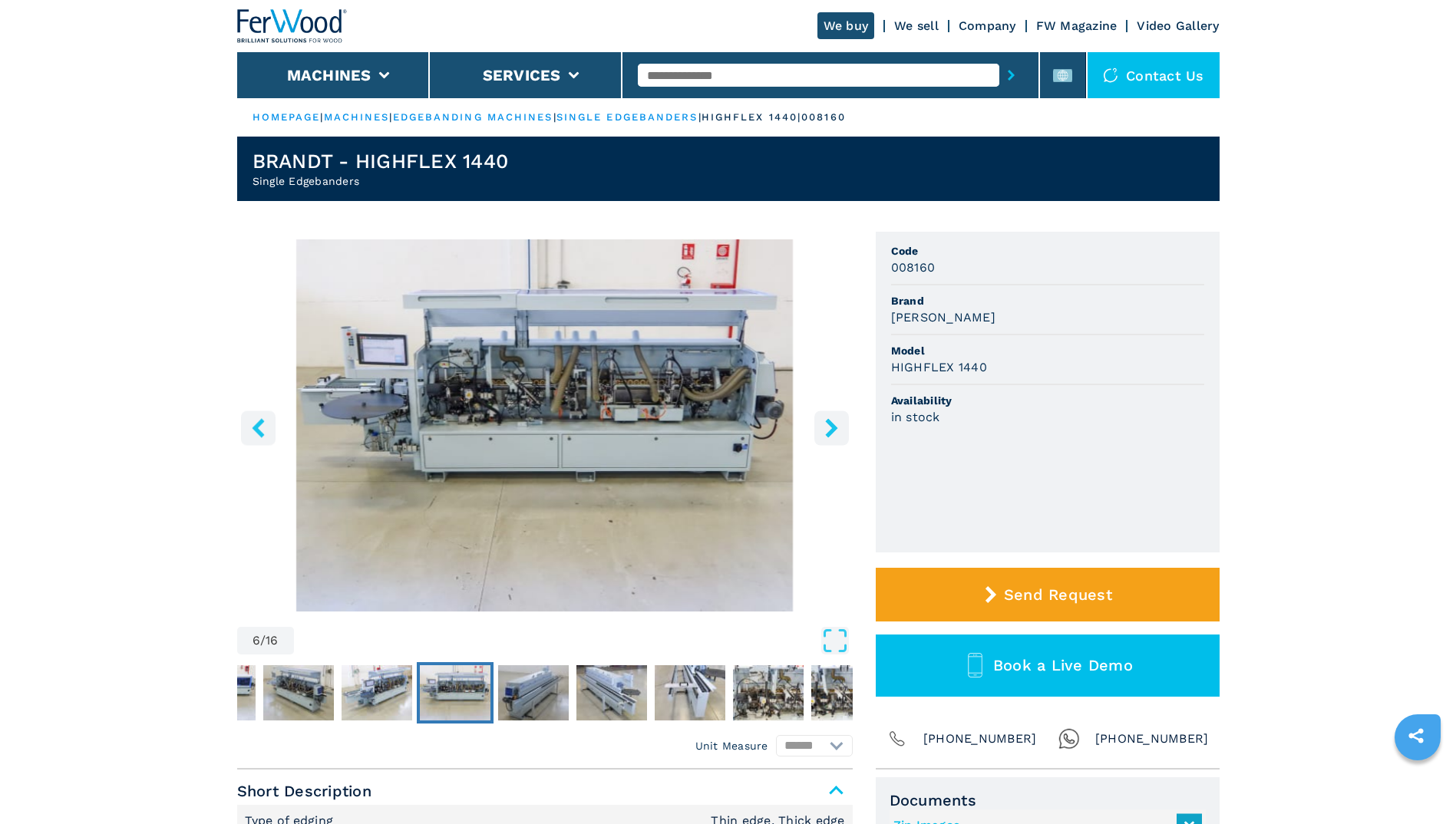
click at [831, 423] on icon "right-button" at bounding box center [832, 427] width 13 height 19
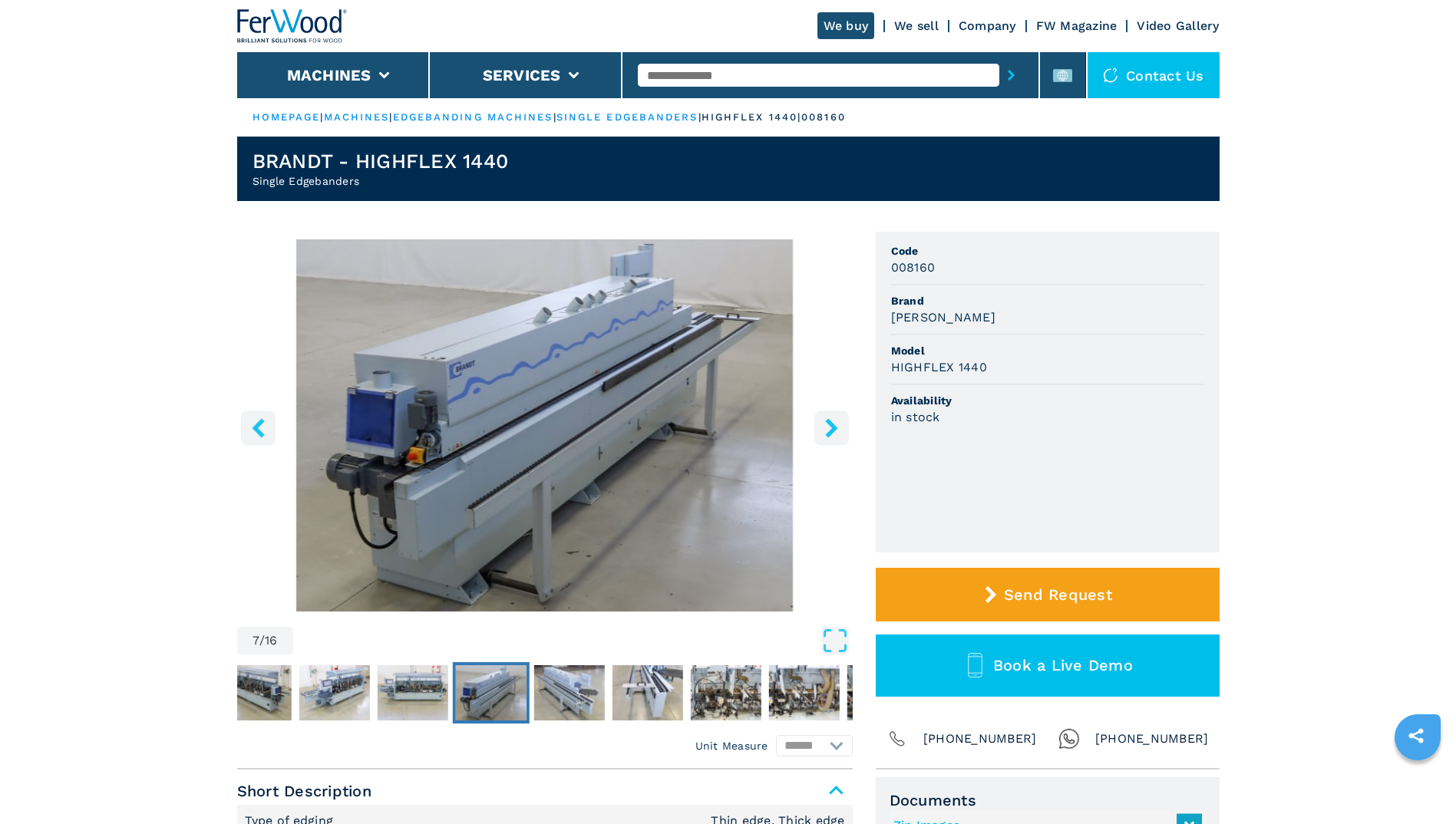
click at [831, 423] on icon "right-button" at bounding box center [832, 427] width 13 height 19
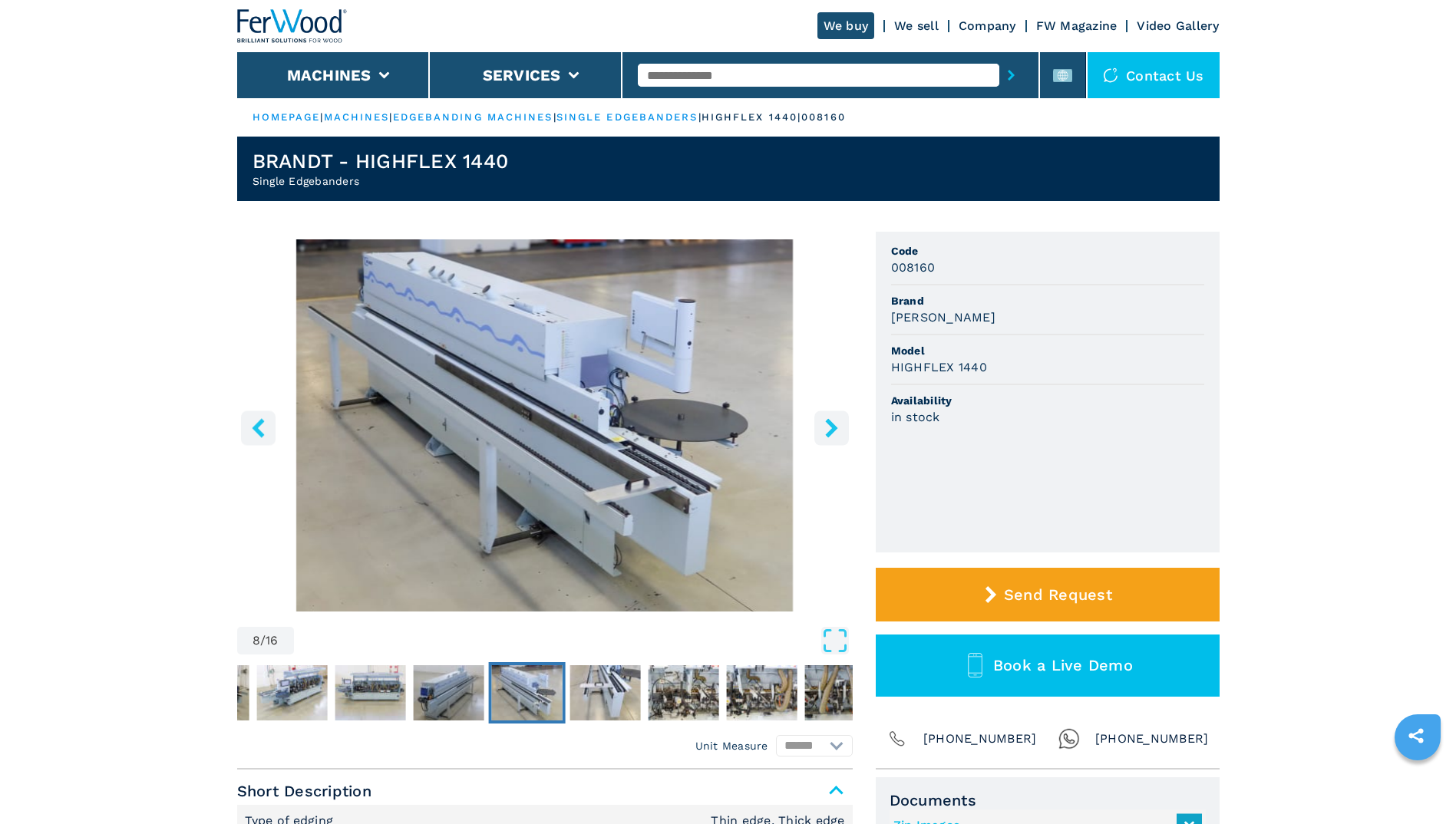
click at [831, 423] on icon "right-button" at bounding box center [832, 427] width 13 height 19
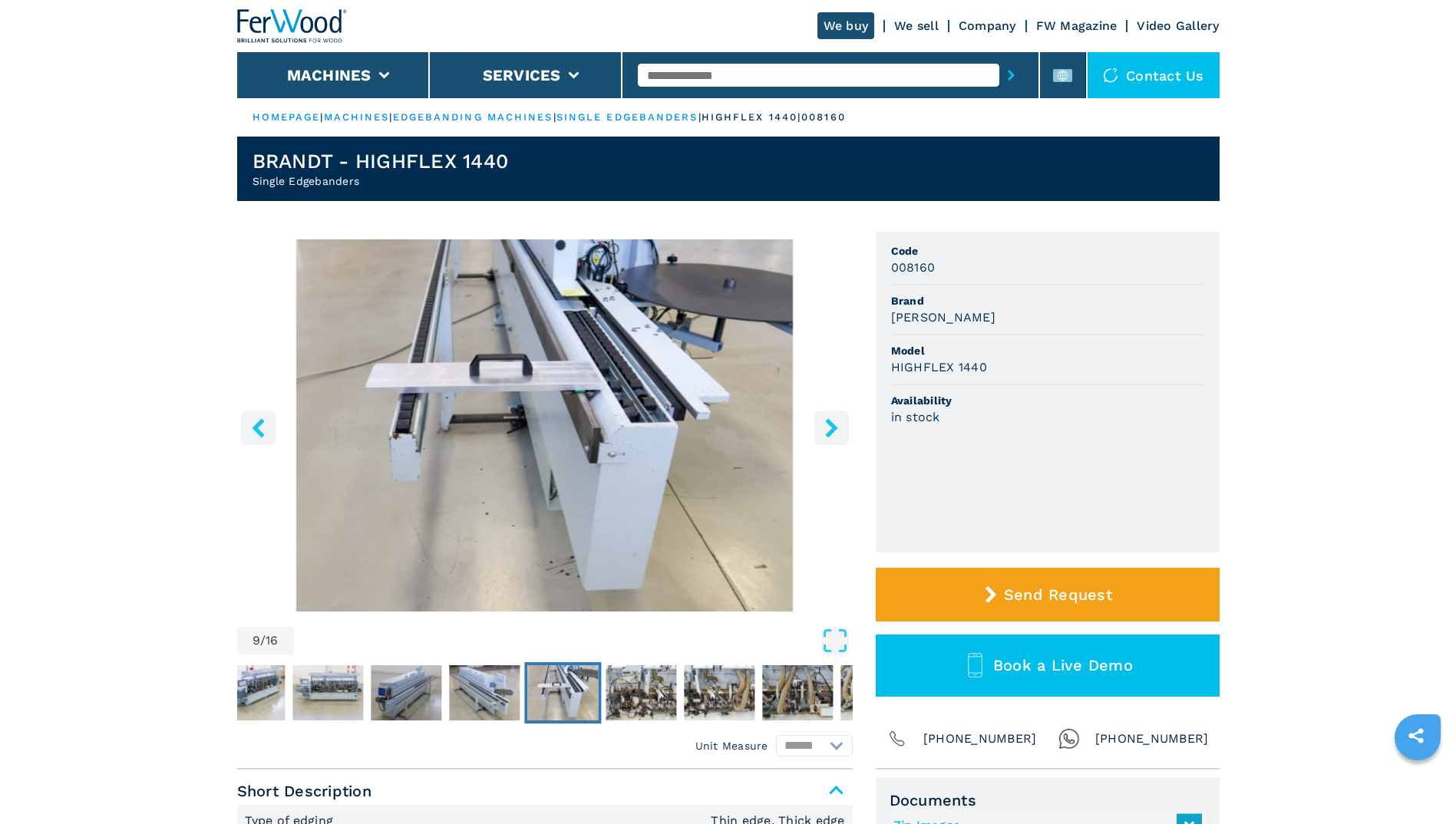
click at [831, 425] on icon "right-button" at bounding box center [832, 427] width 13 height 19
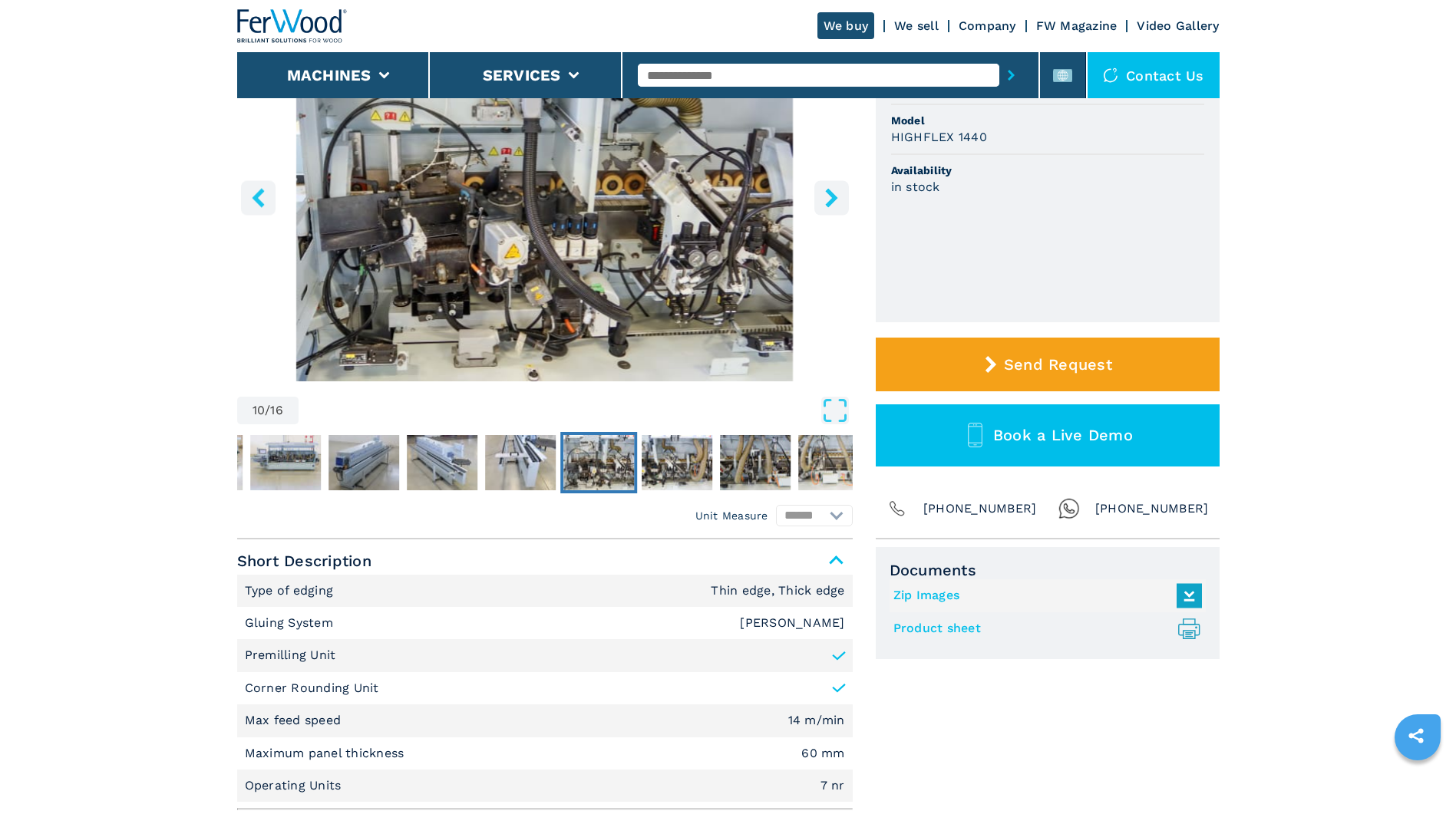
scroll to position [460, 0]
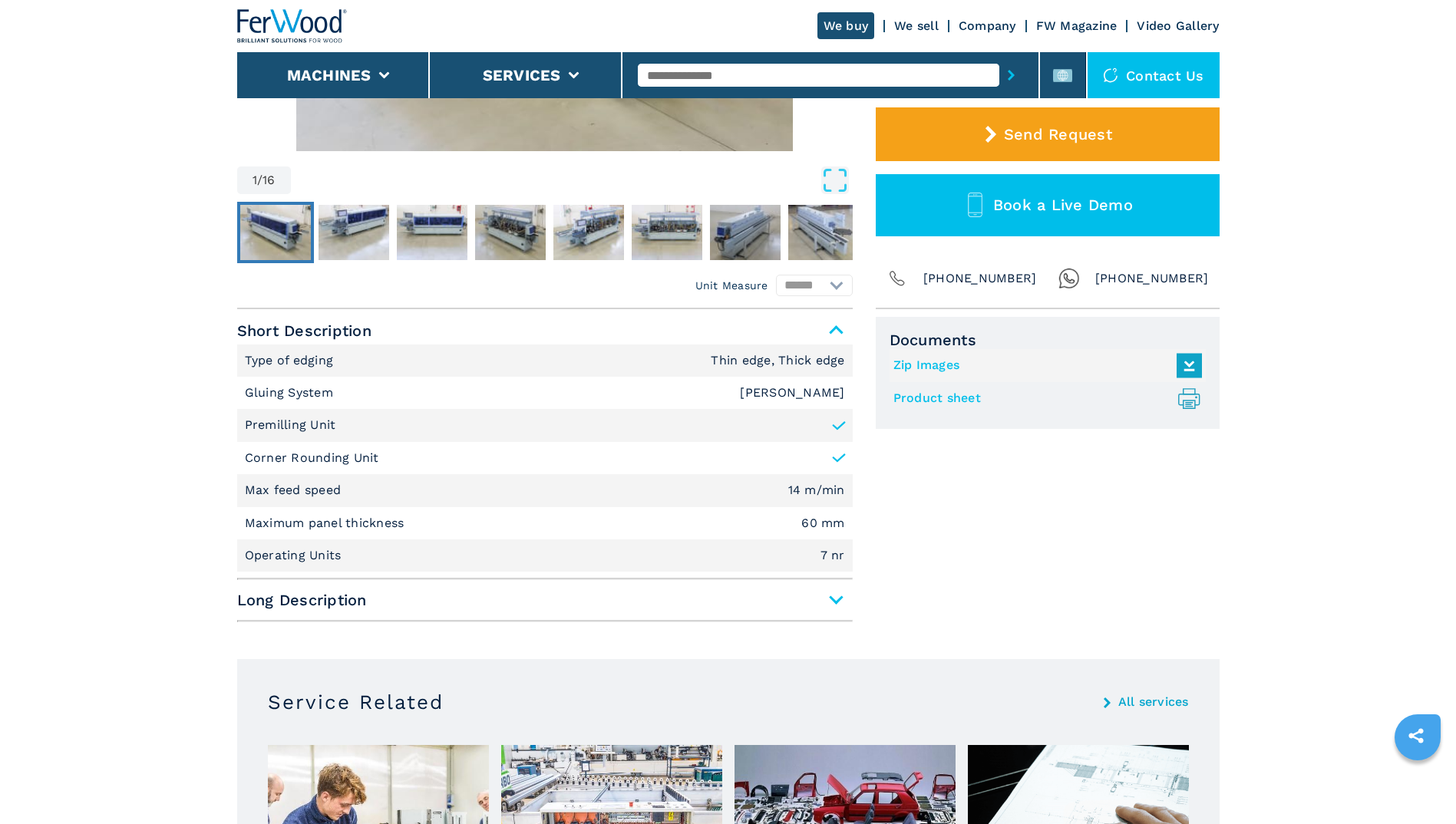
select select "**********"
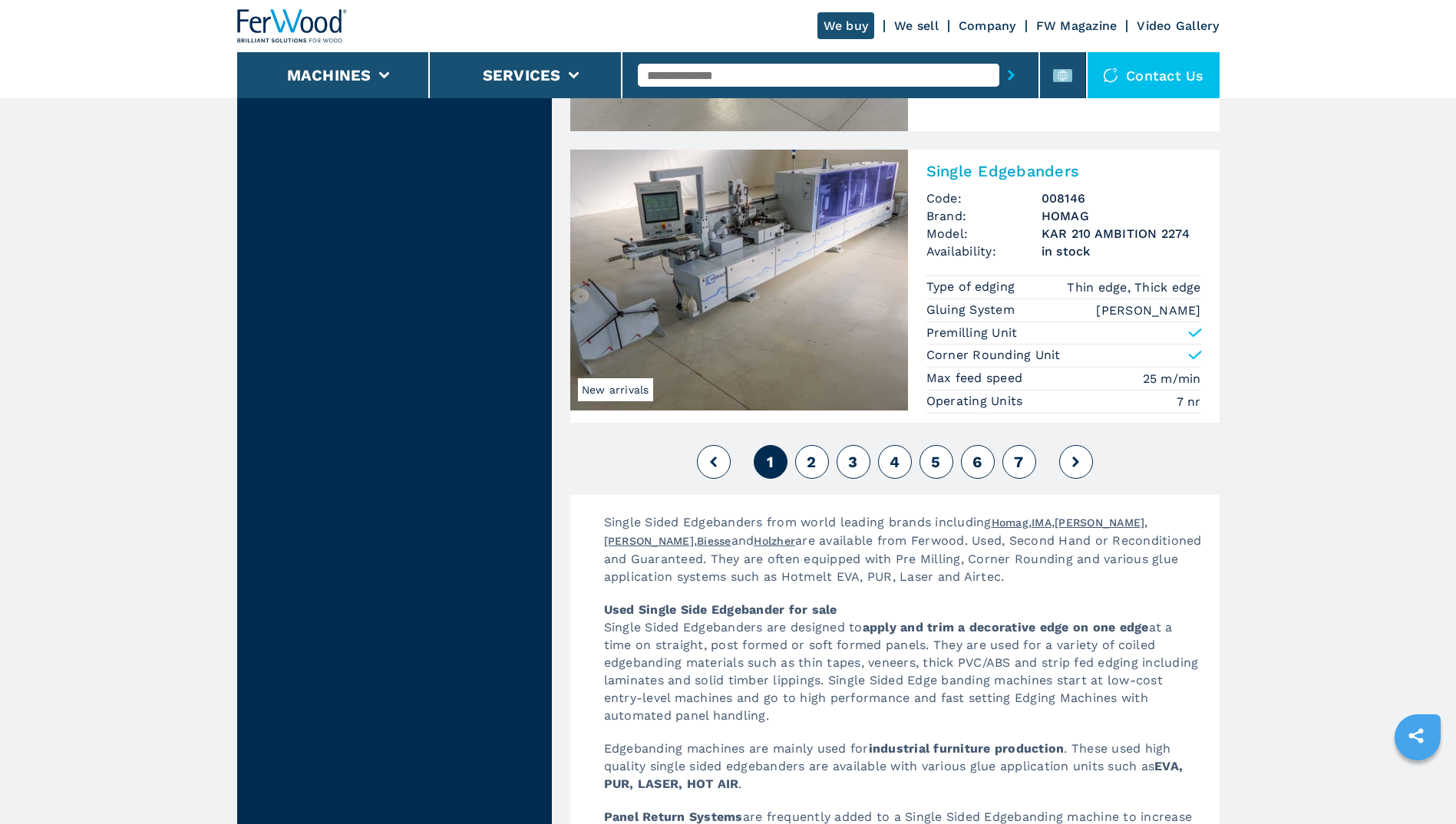
scroll to position [3758, 0]
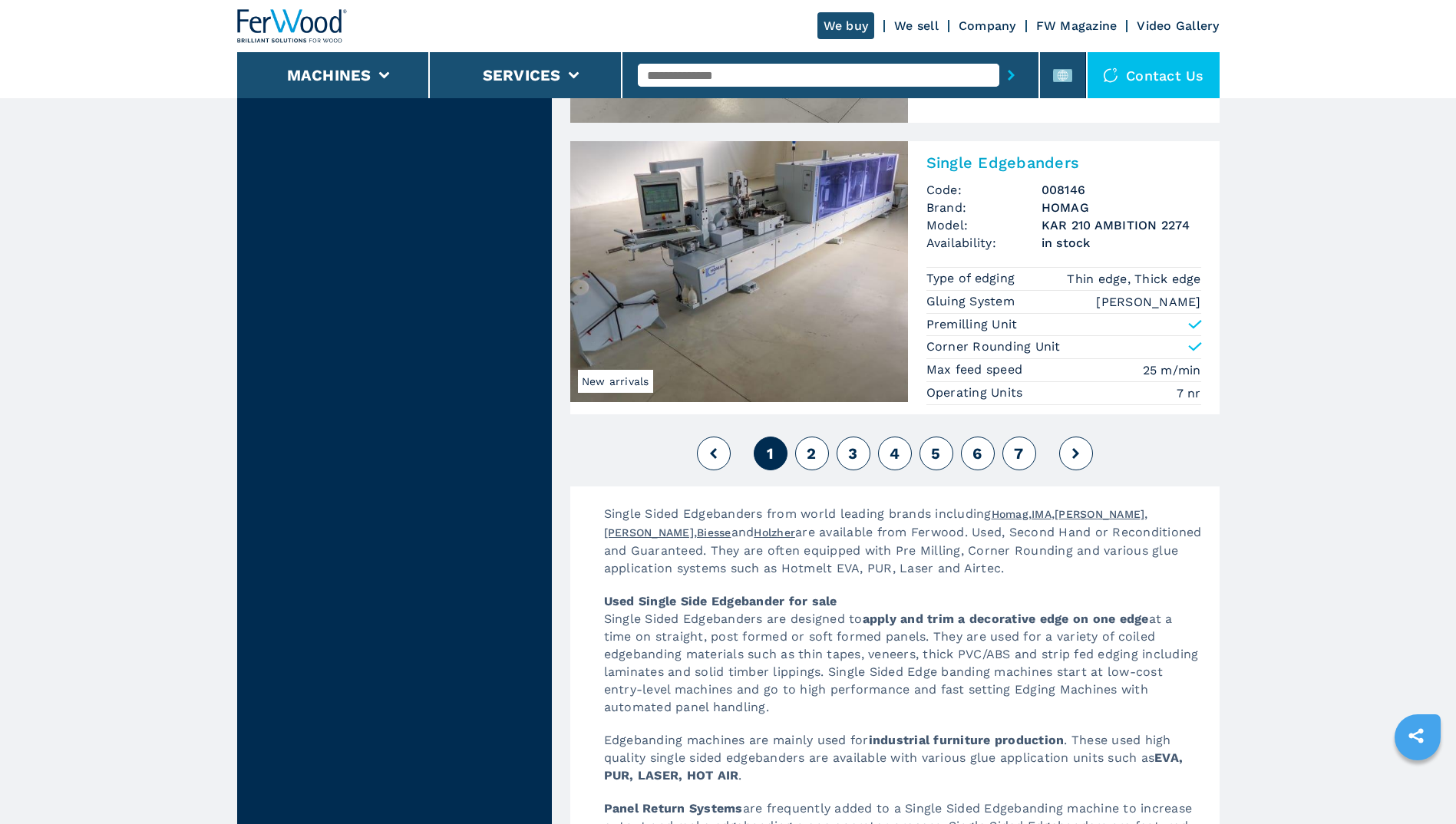
click at [808, 452] on span "2" at bounding box center [811, 453] width 9 height 19
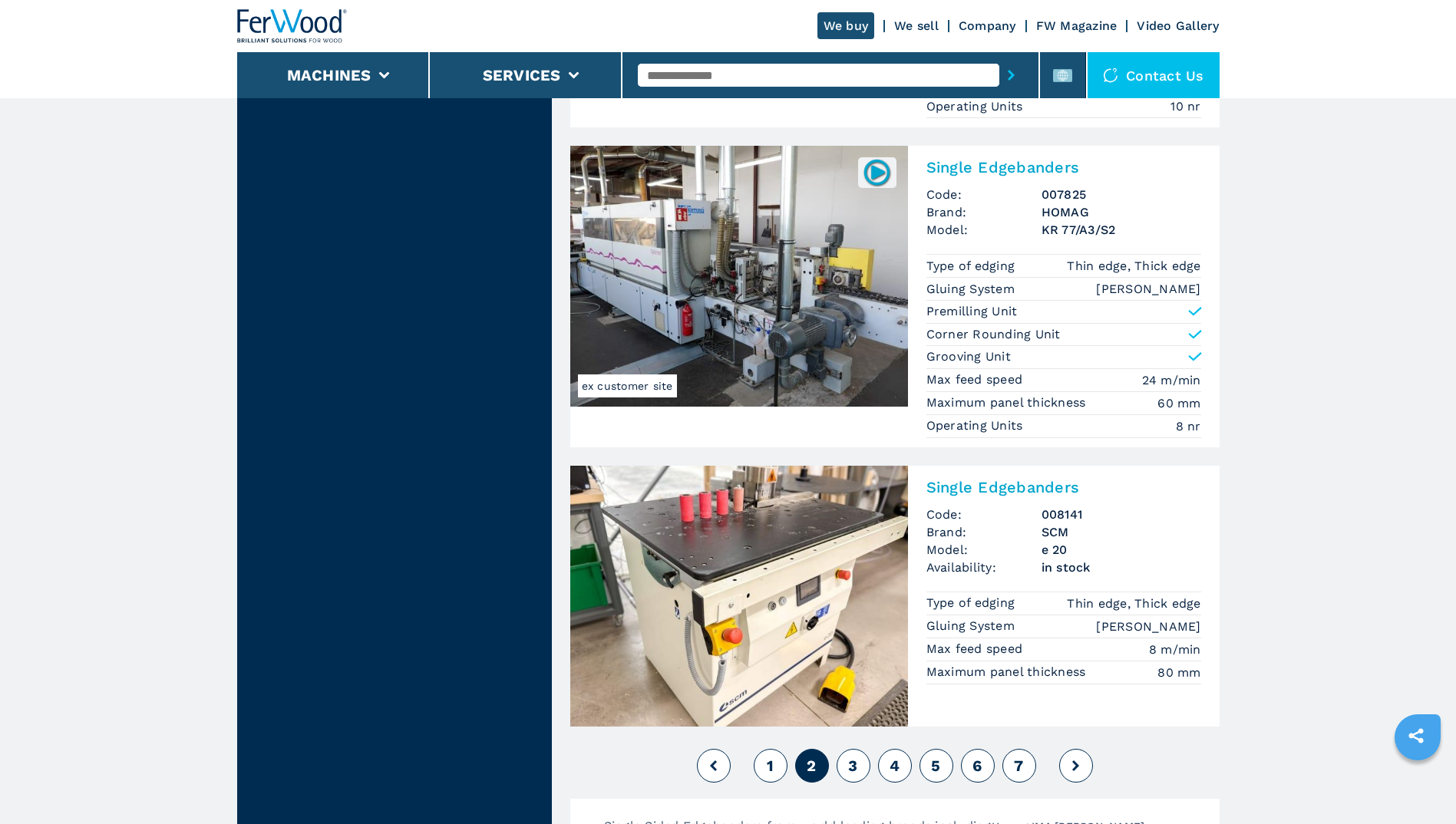
scroll to position [3547, 0]
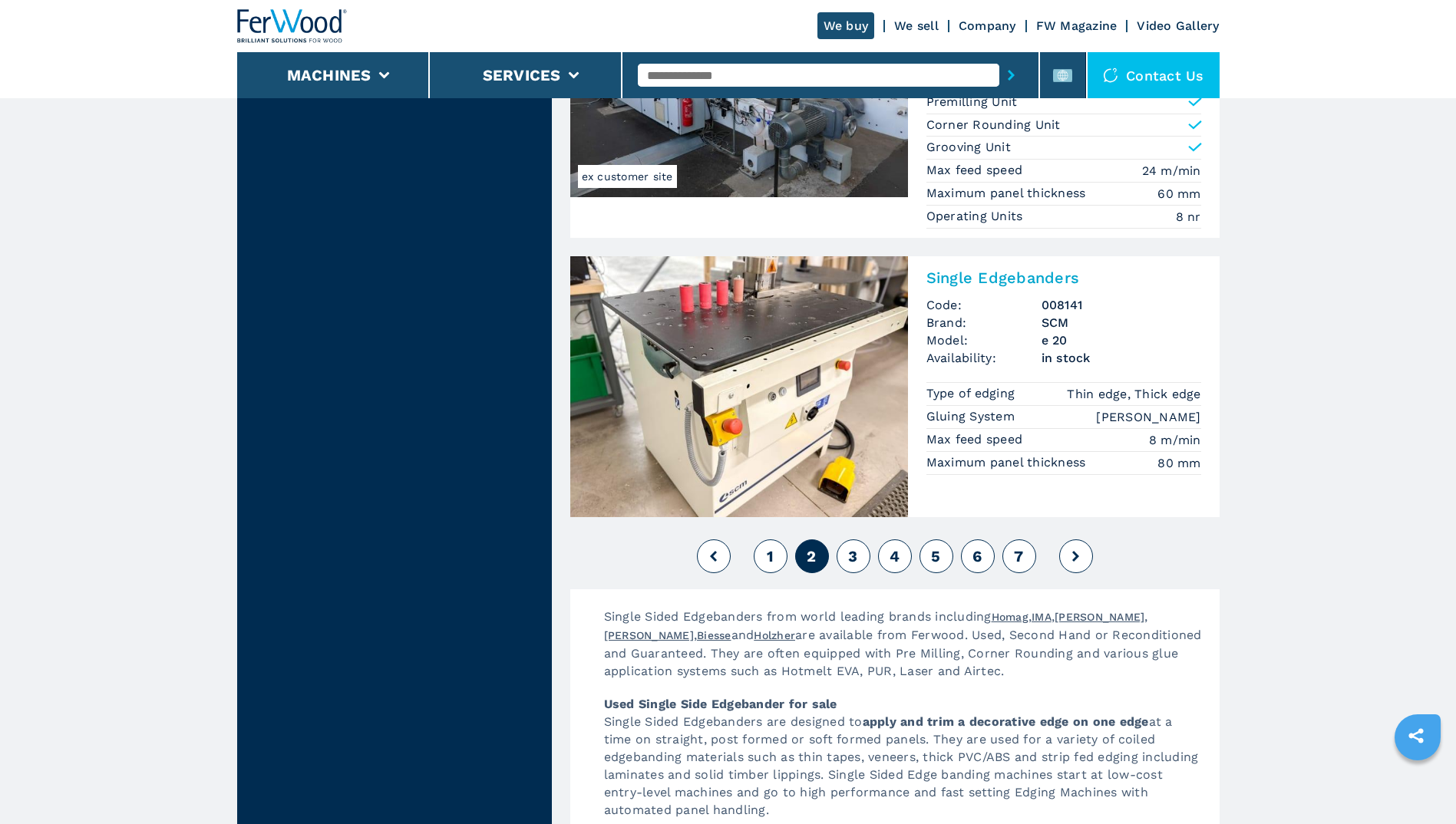
click at [857, 550] on span "3" at bounding box center [852, 556] width 9 height 19
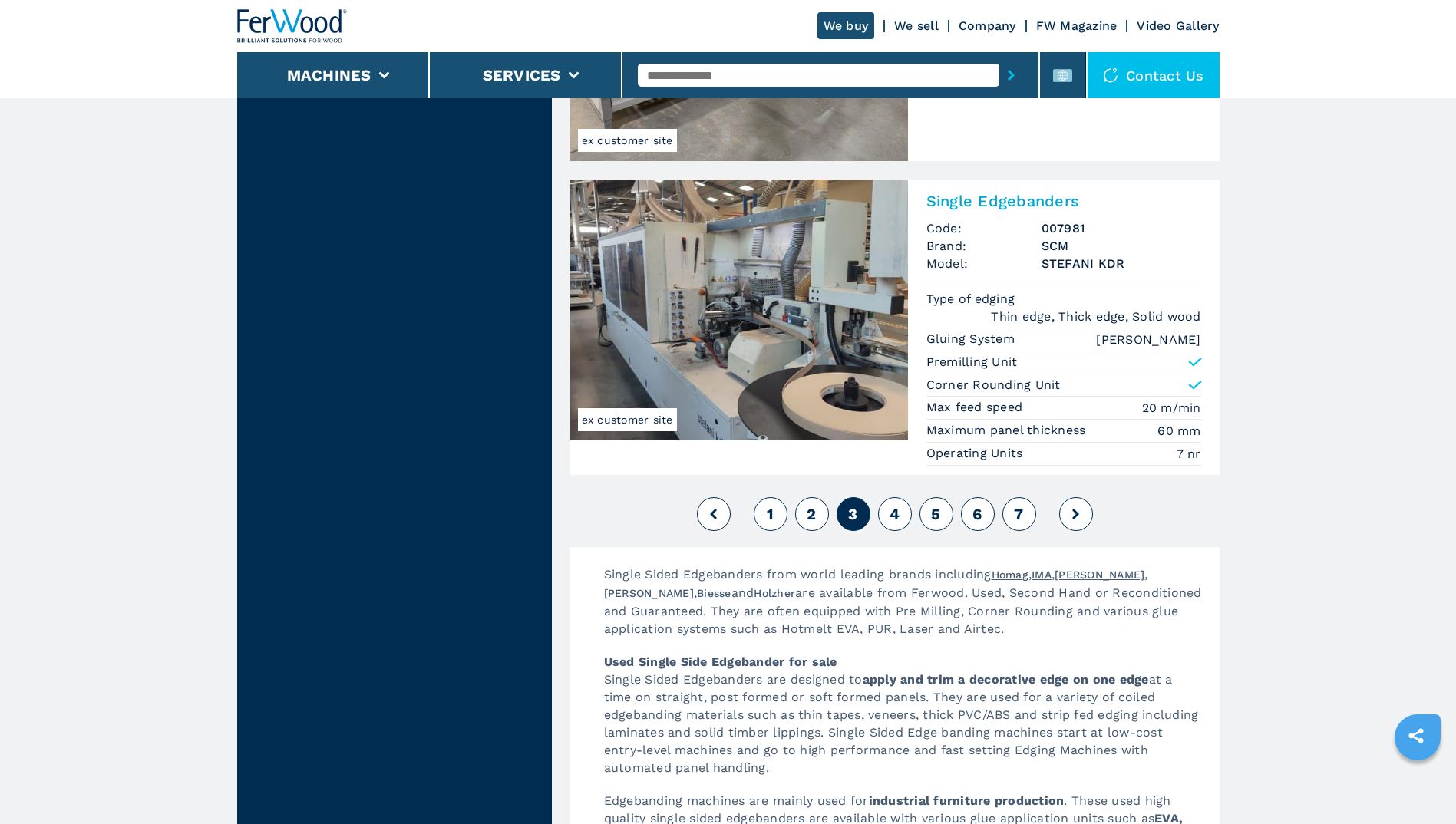
scroll to position [3758, 0]
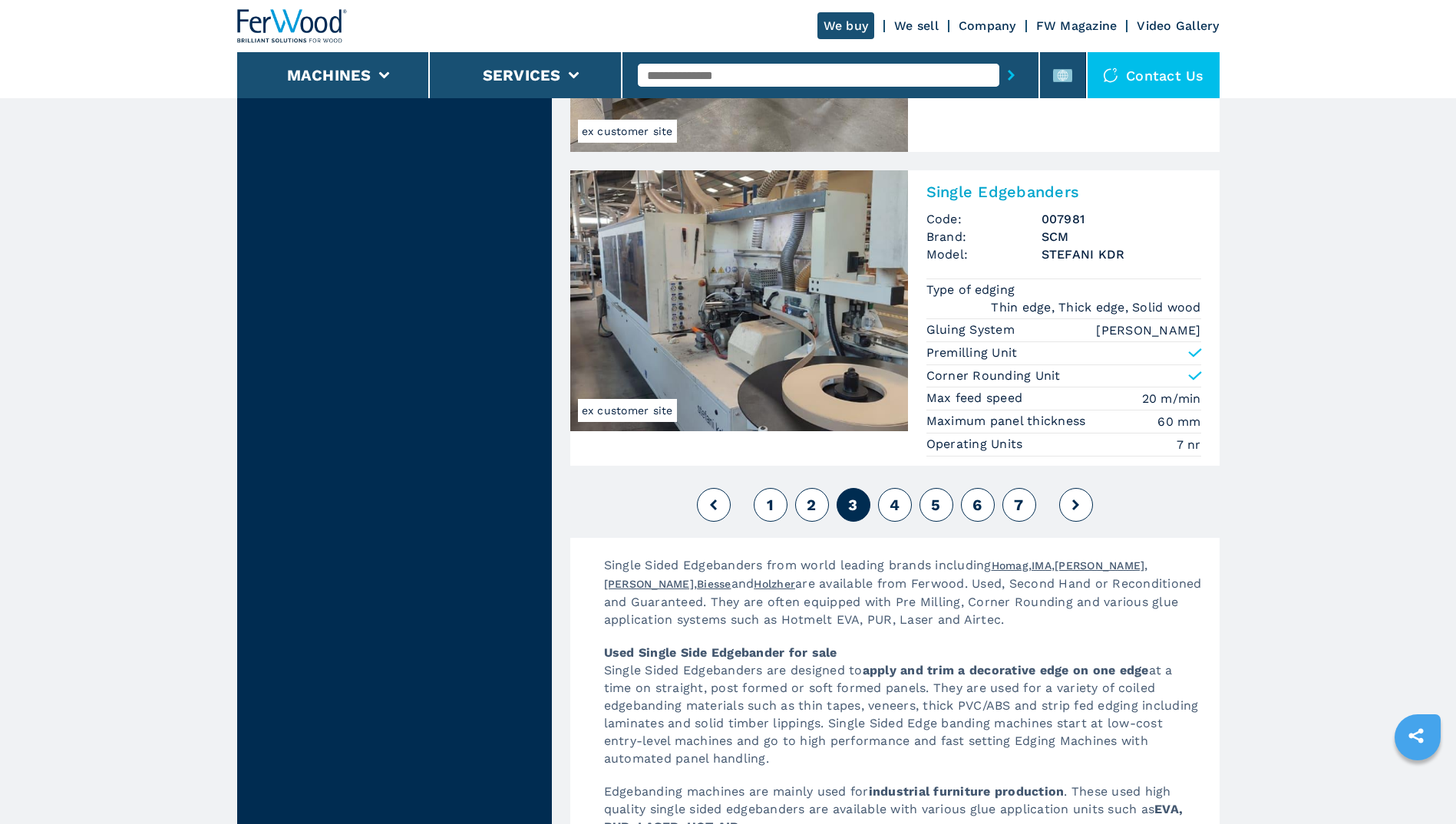
click at [900, 495] on span "4" at bounding box center [894, 504] width 10 height 19
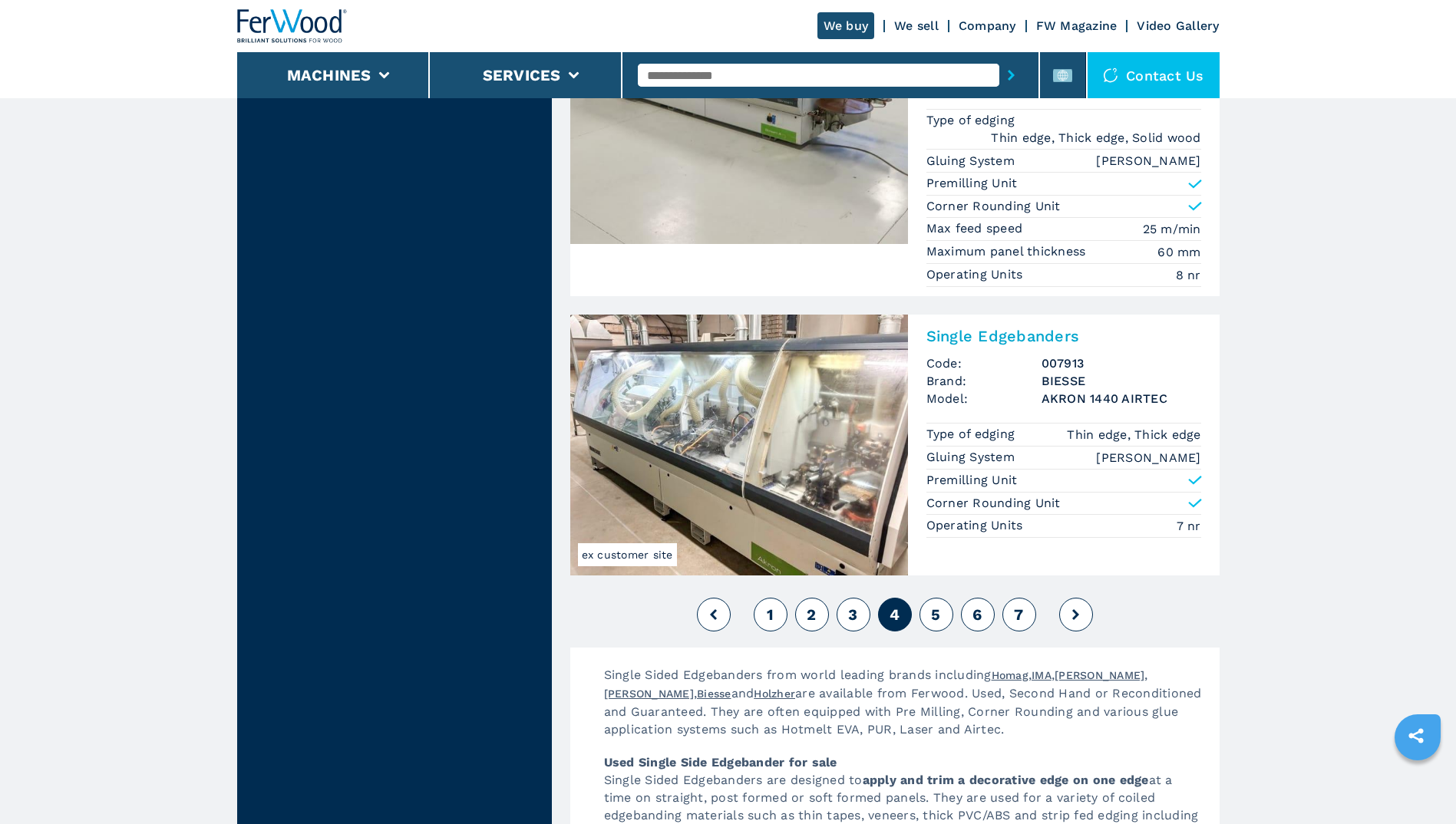
scroll to position [3733, 0]
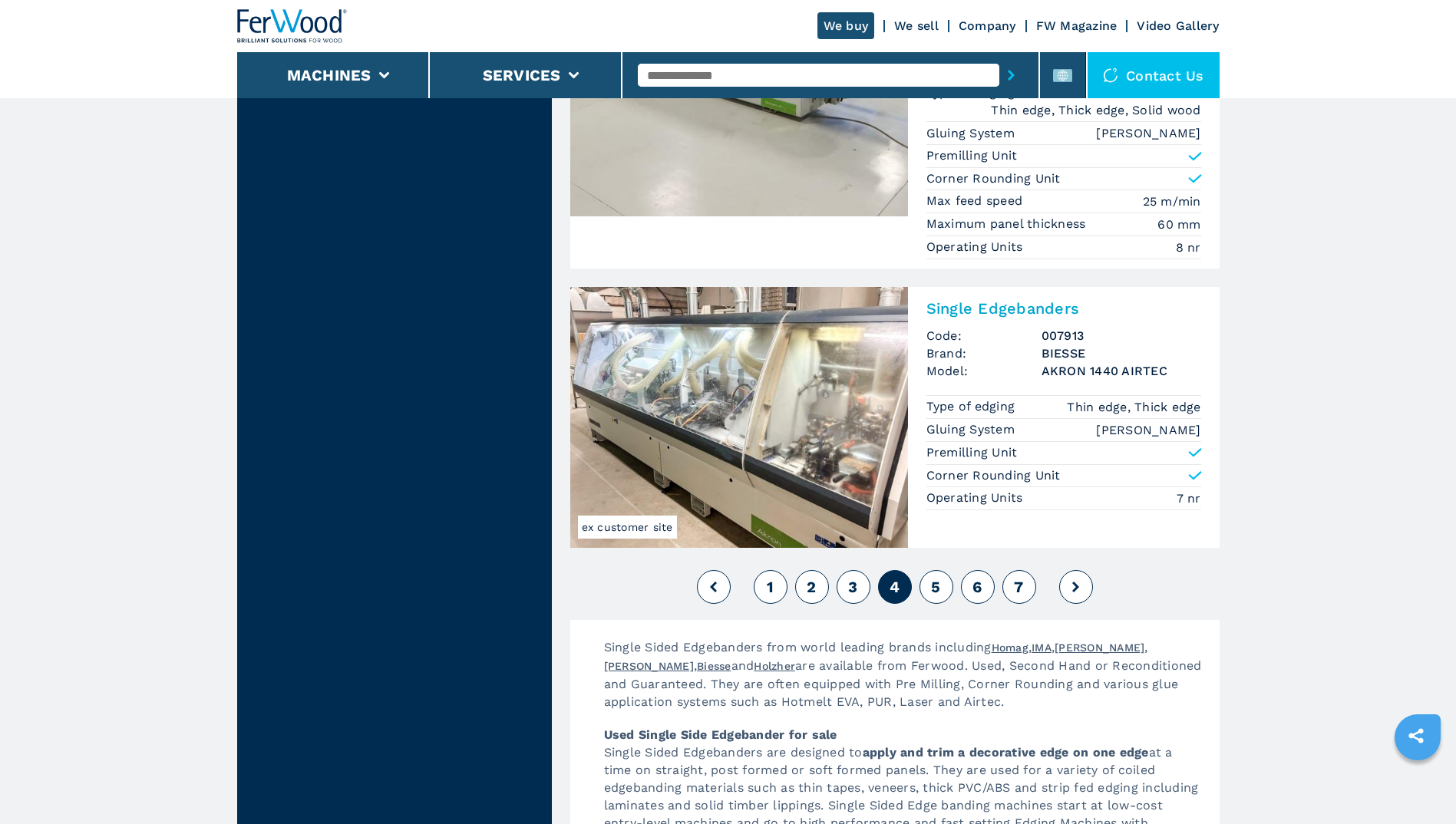
click at [935, 587] on span "5" at bounding box center [935, 587] width 9 height 19
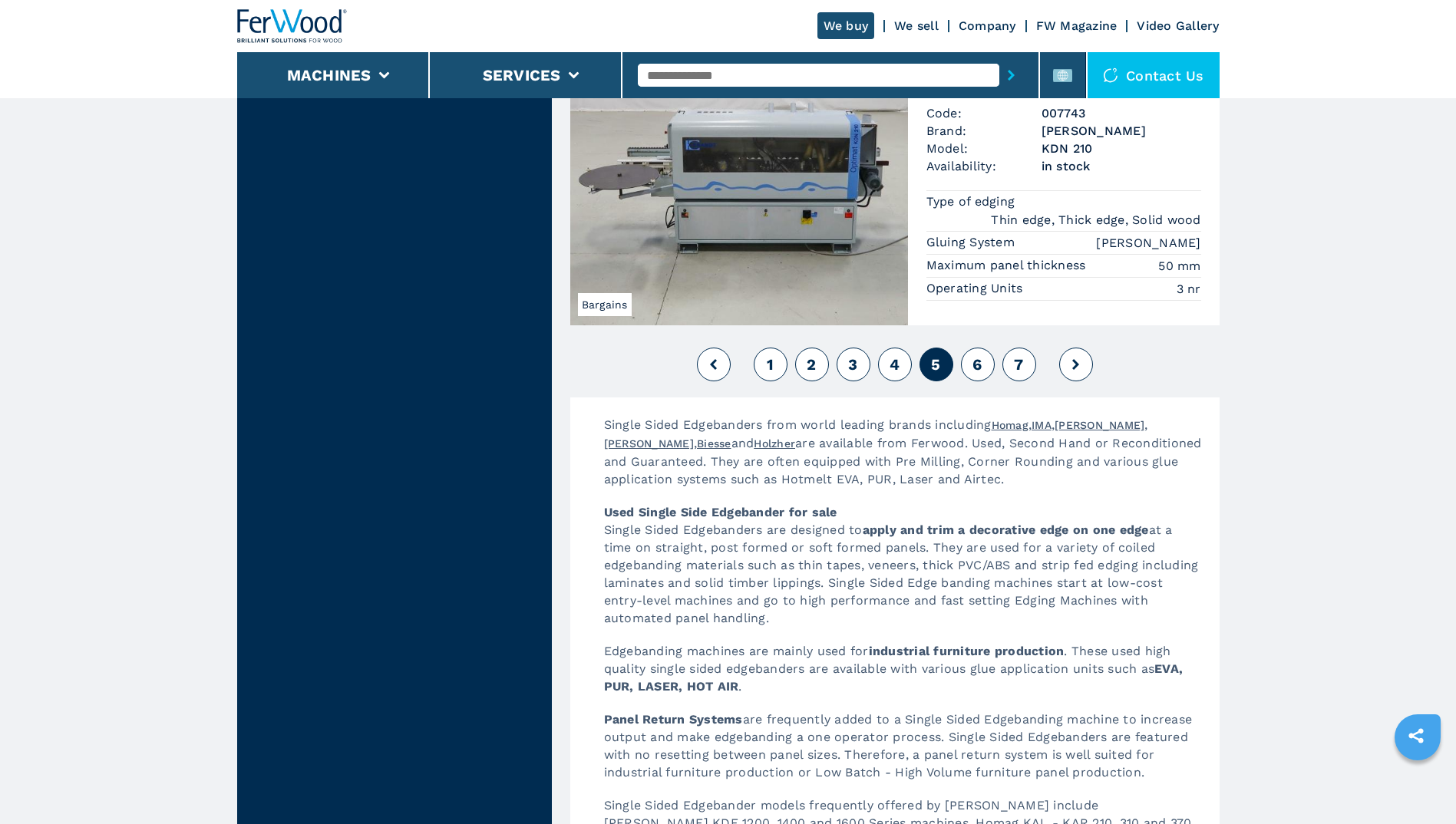
scroll to position [3835, 0]
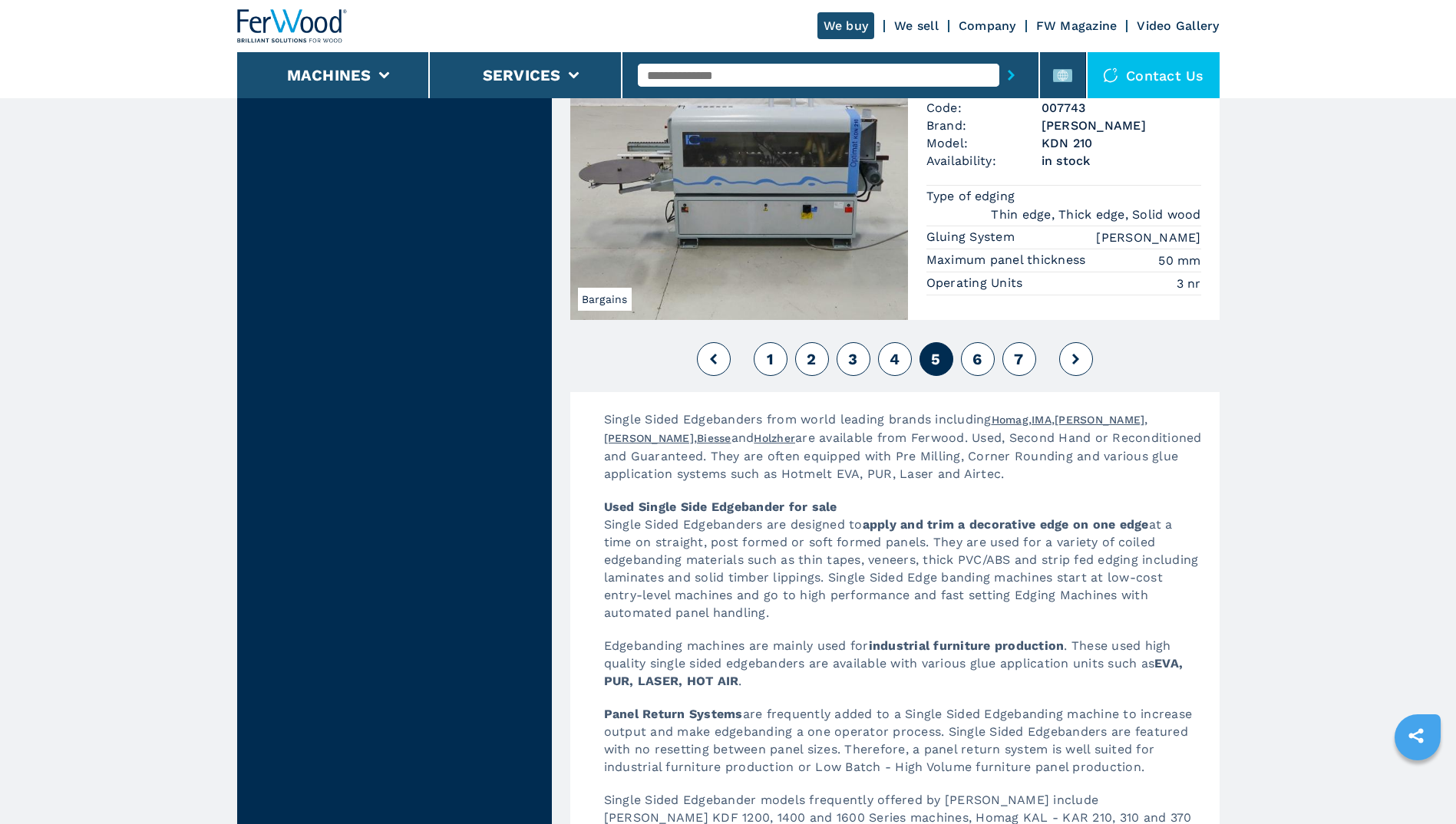
click at [979, 368] on span "6" at bounding box center [977, 359] width 9 height 19
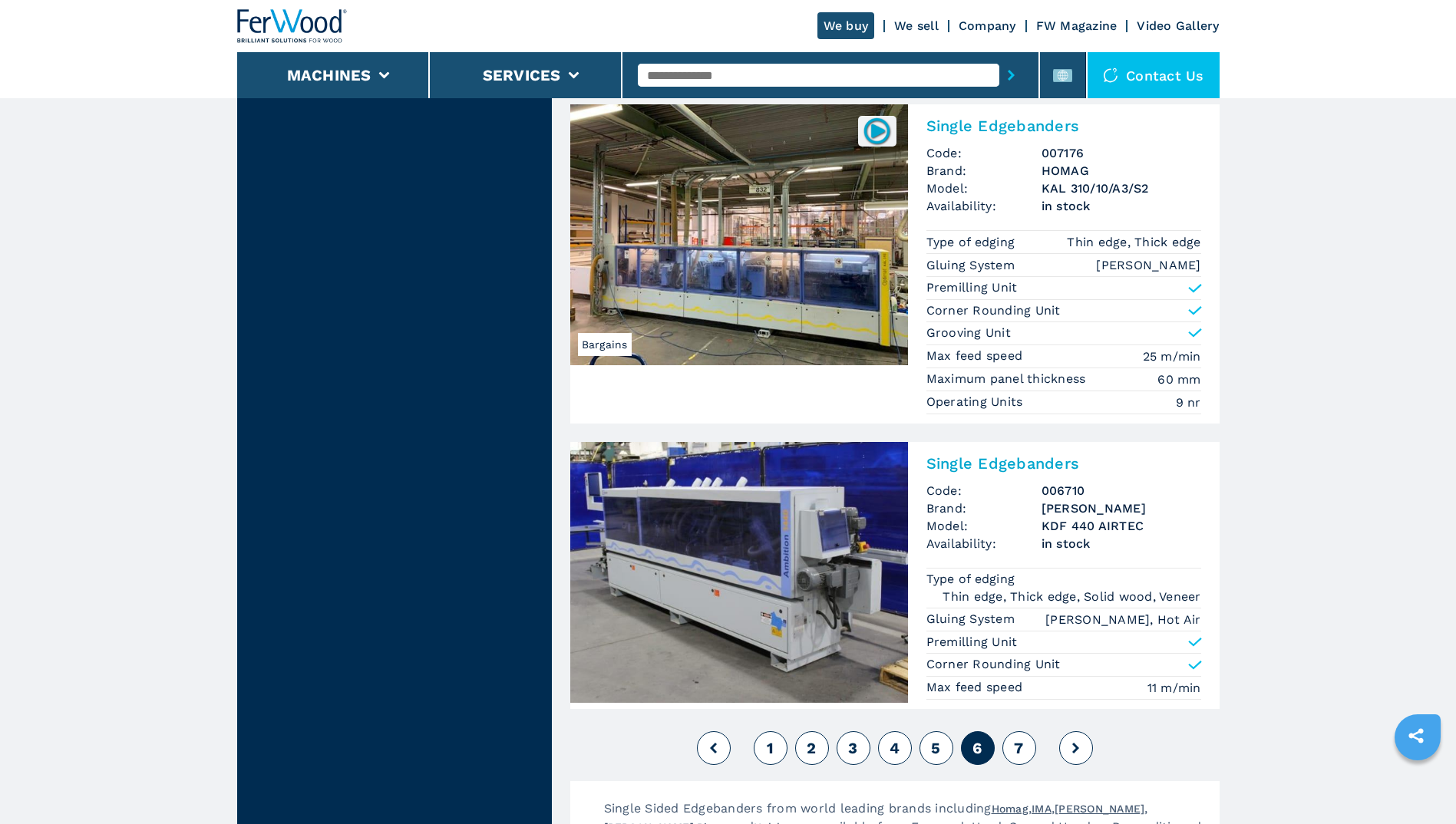
scroll to position [3605, 0]
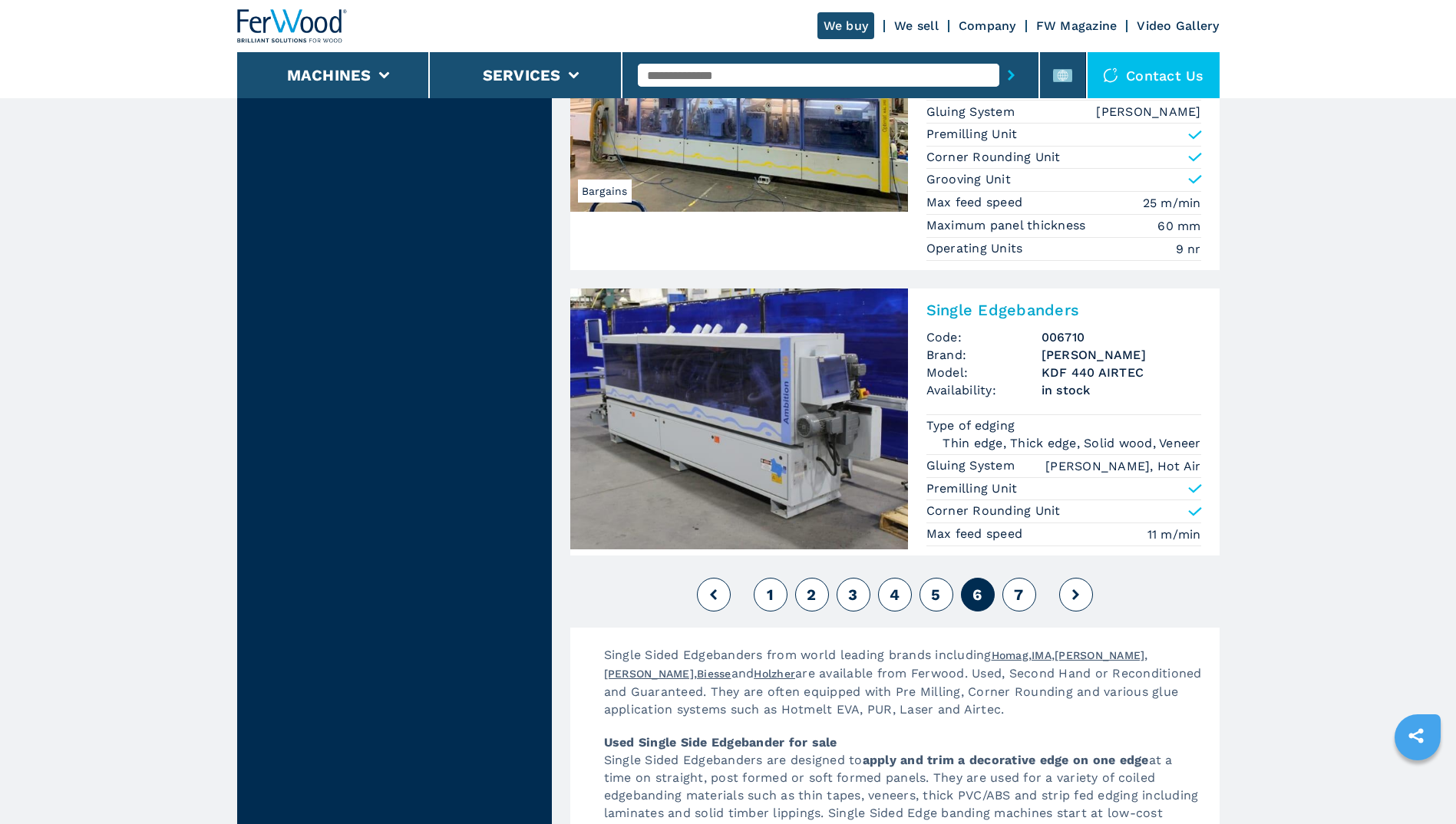
click at [1019, 595] on span "7" at bounding box center [1018, 595] width 9 height 19
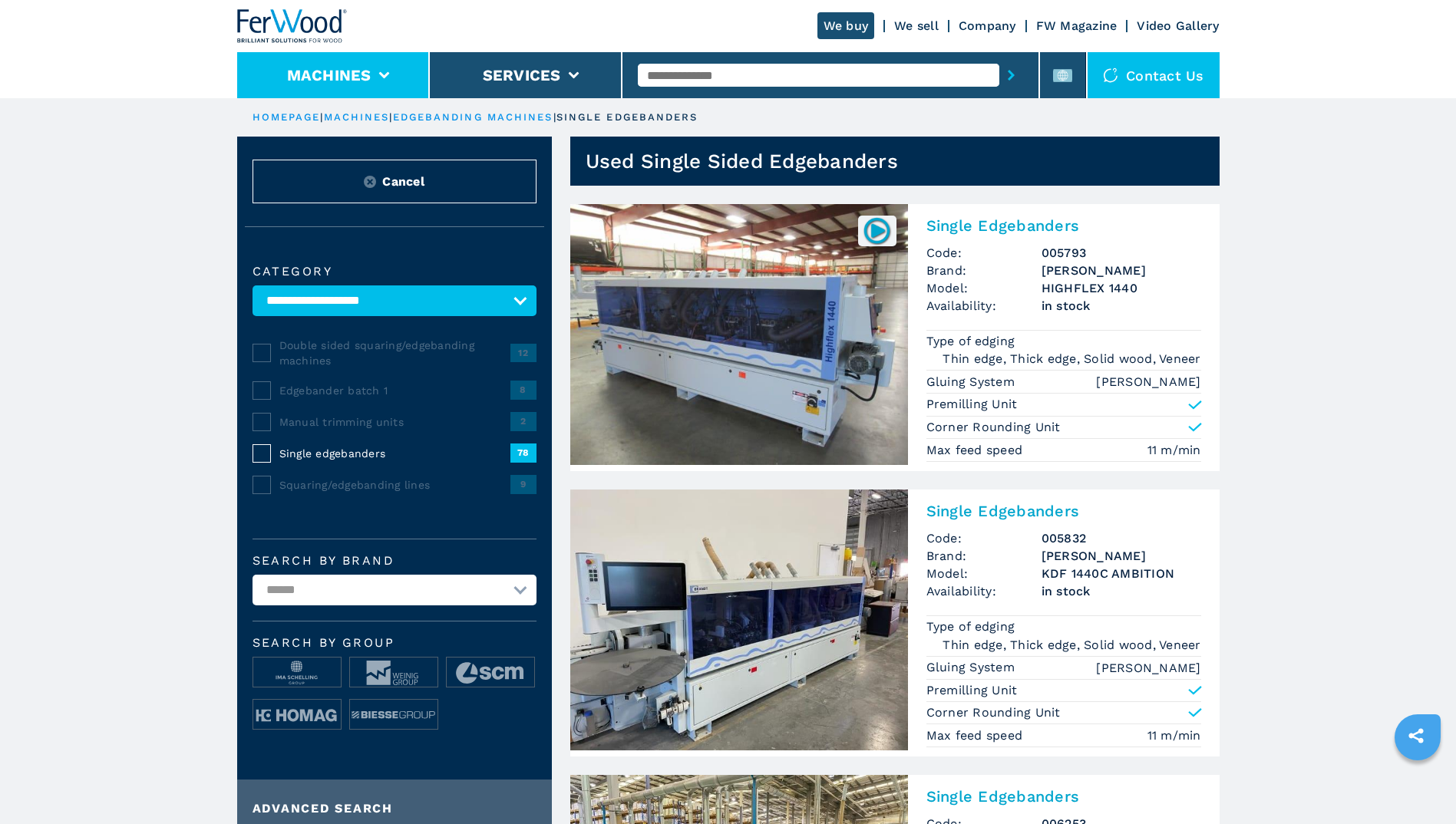
click at [379, 75] on icon at bounding box center [384, 76] width 11 height 7
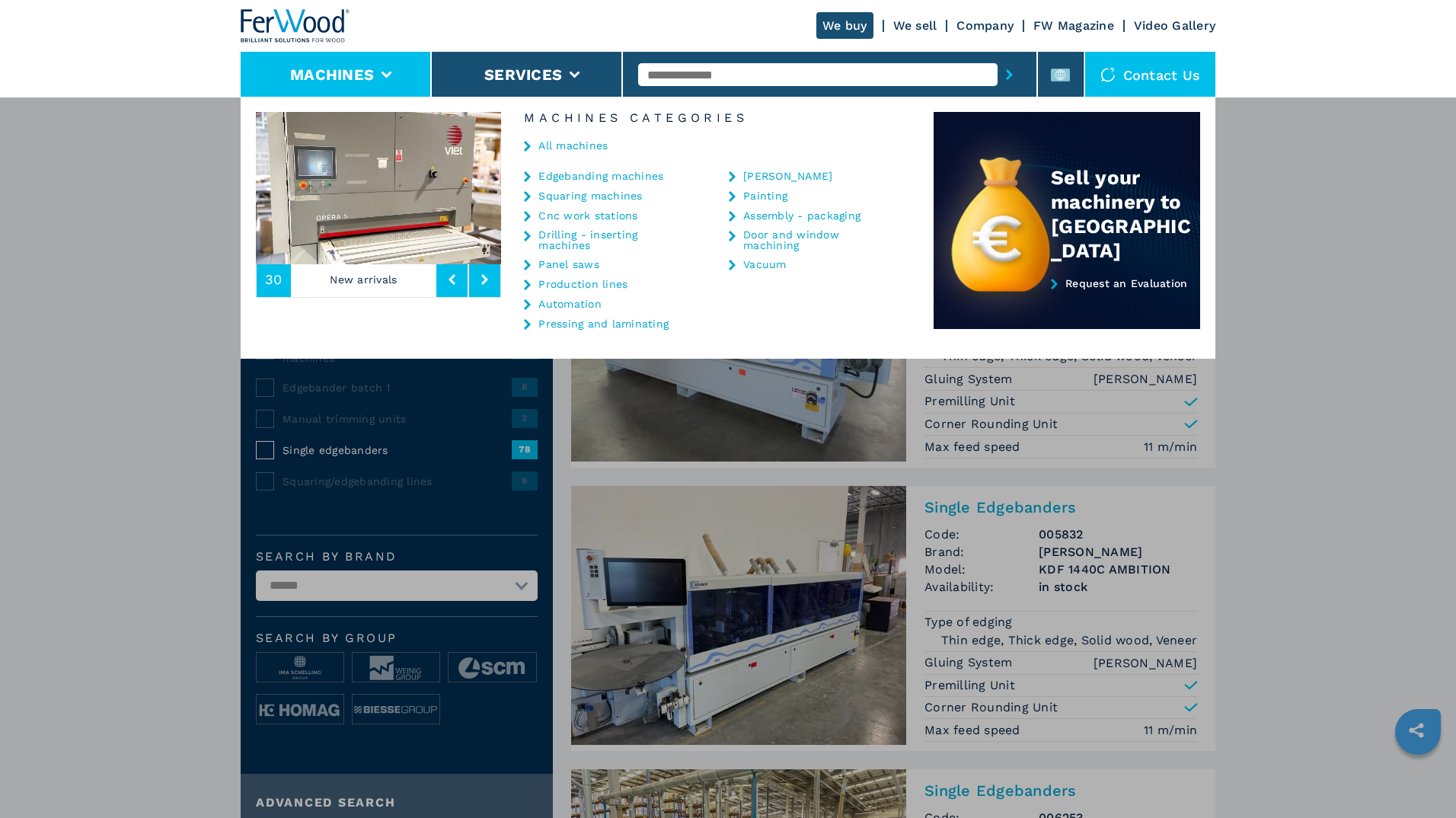
click at [580, 325] on link "Pressing and laminating" at bounding box center [603, 323] width 130 height 11
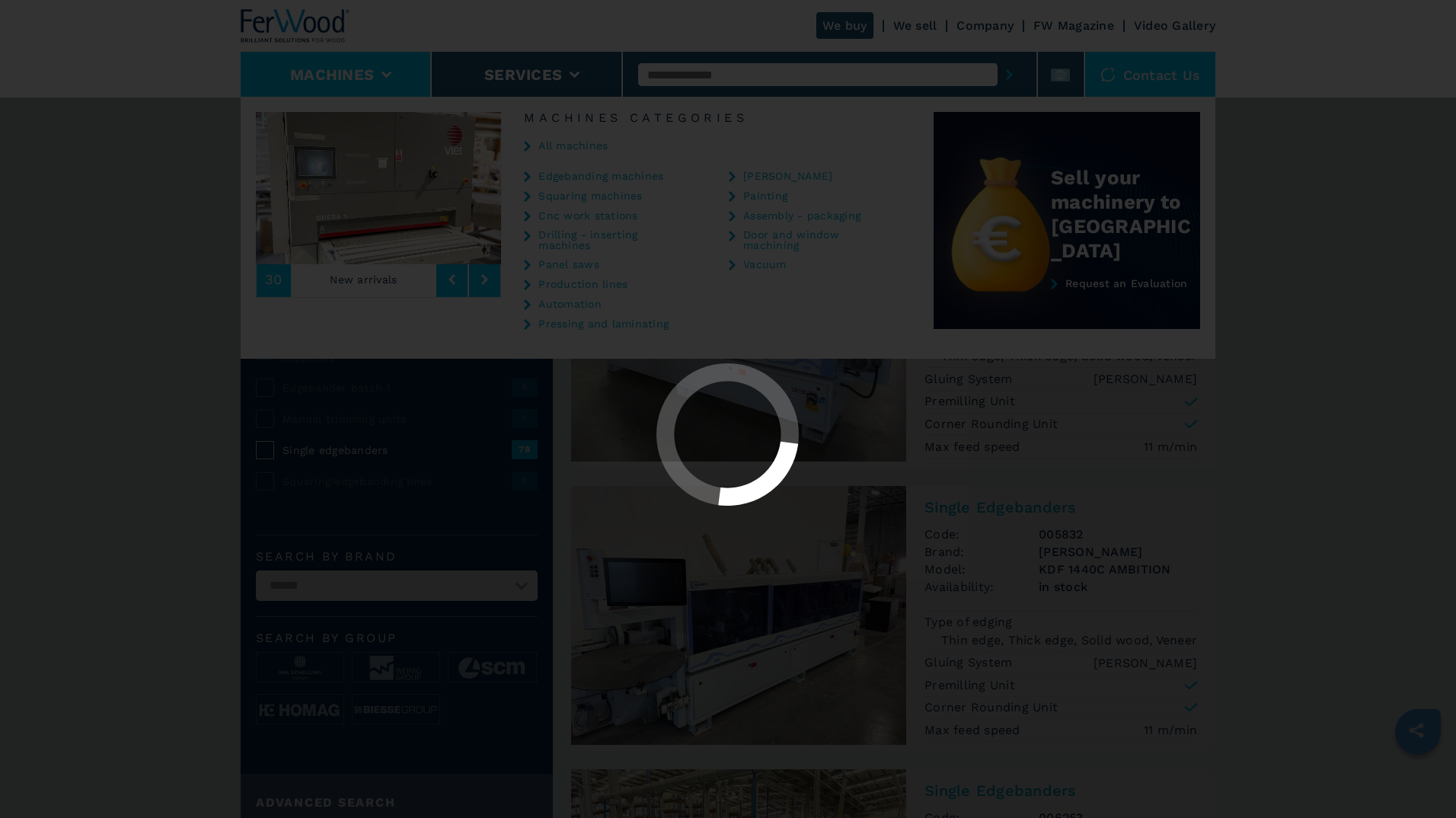
select select "**********"
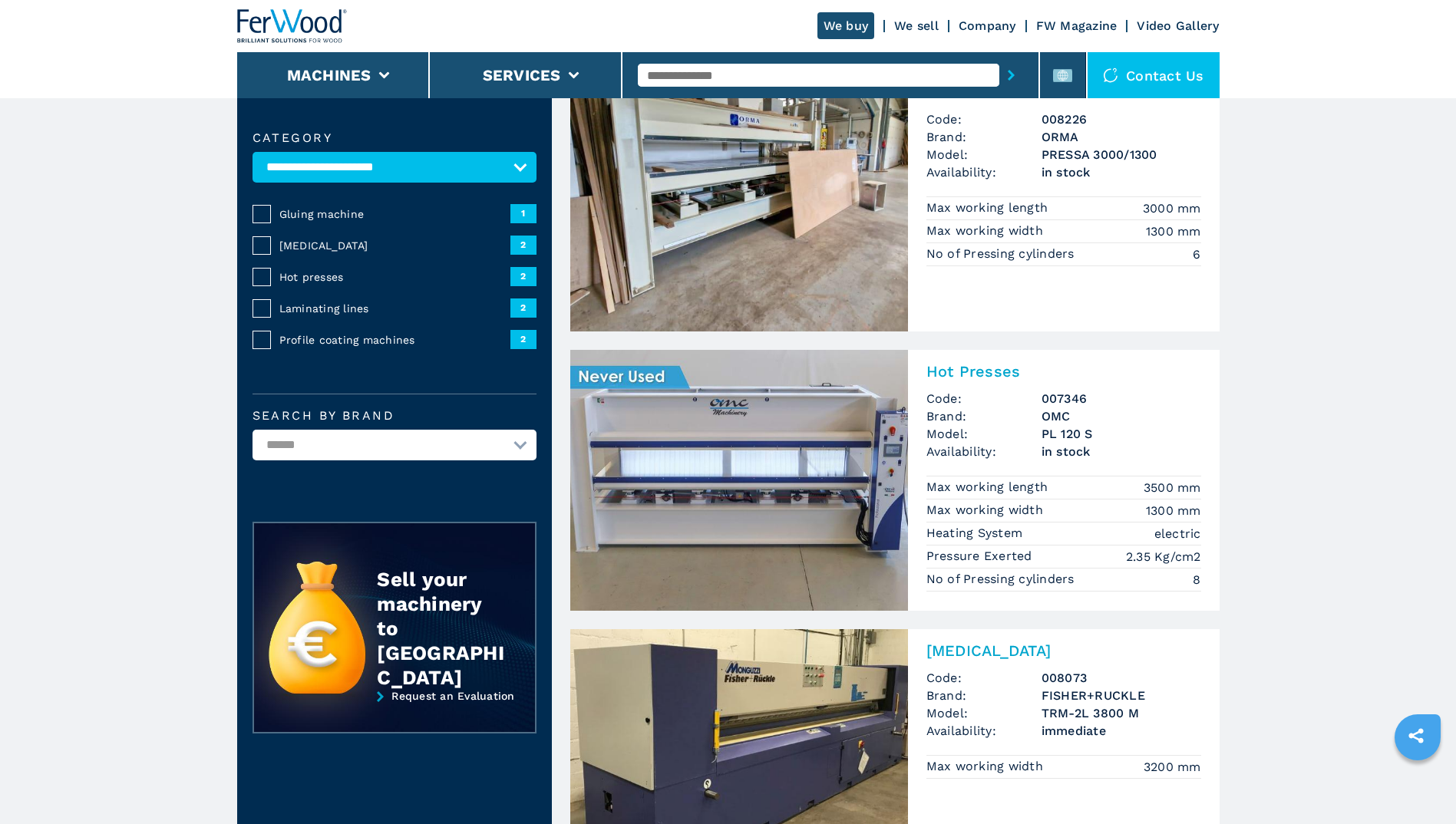
scroll to position [154, 0]
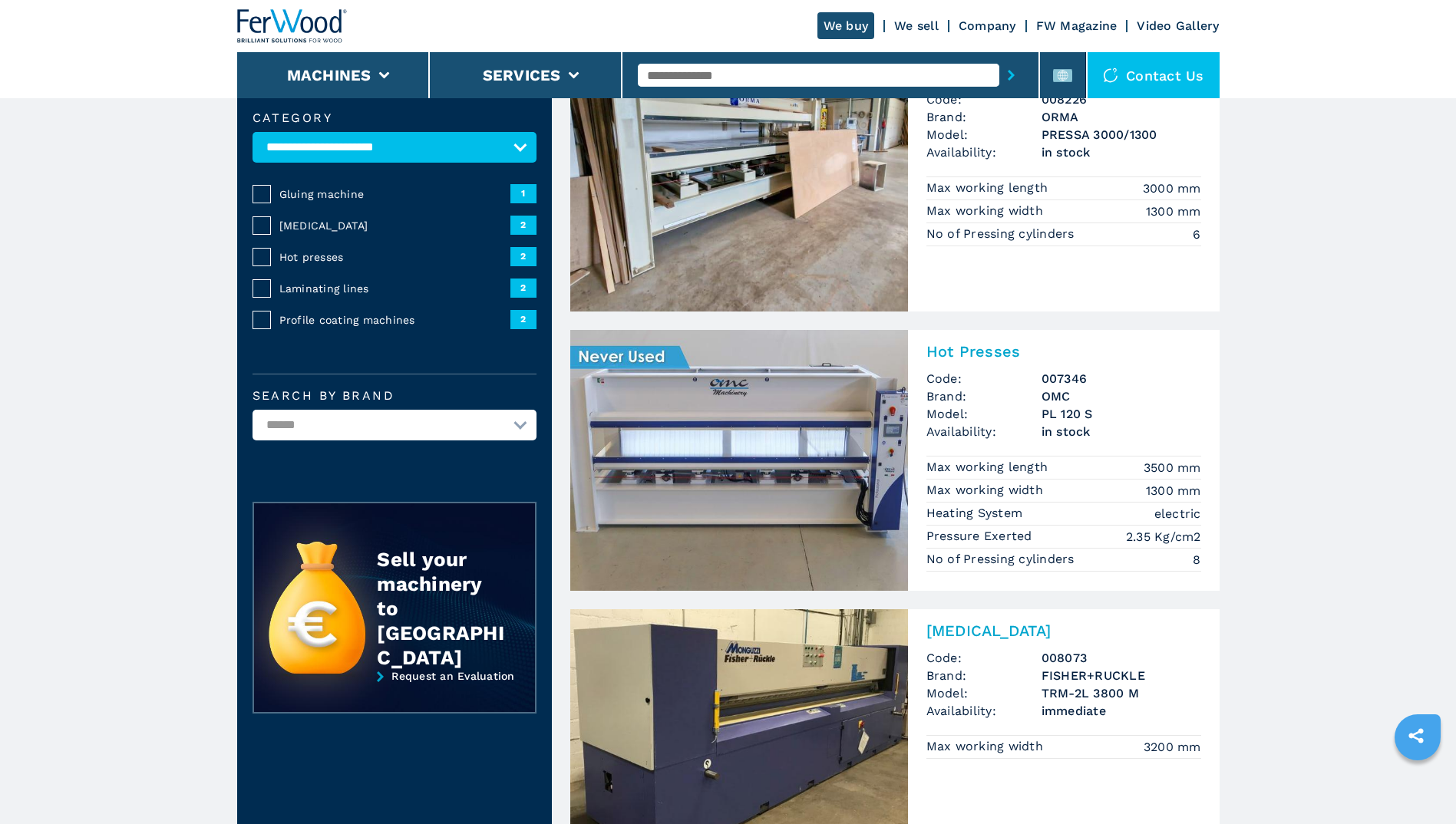
click at [768, 424] on img at bounding box center [739, 460] width 338 height 261
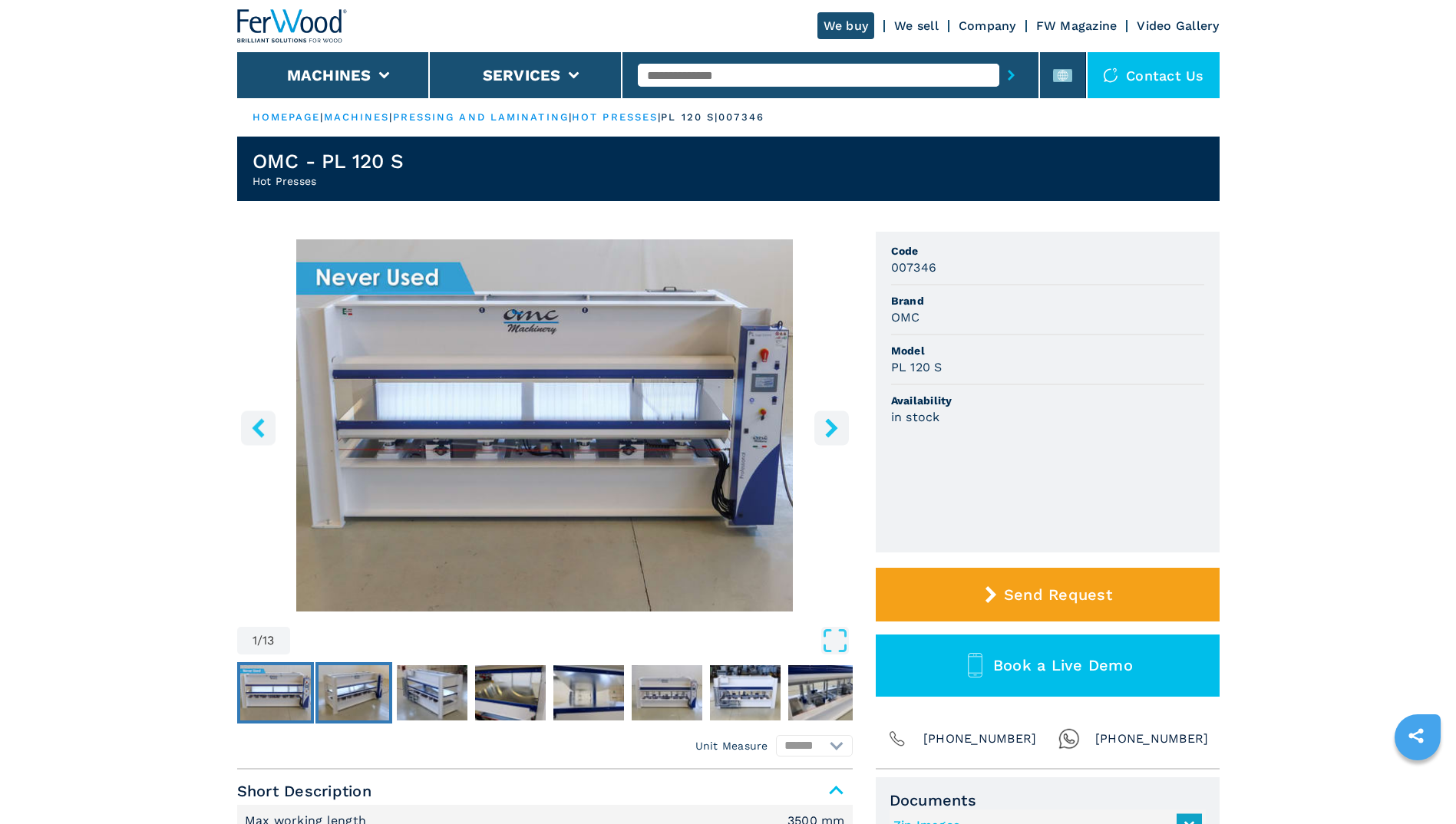
click at [361, 682] on img "Go to Slide 2" at bounding box center [354, 693] width 71 height 55
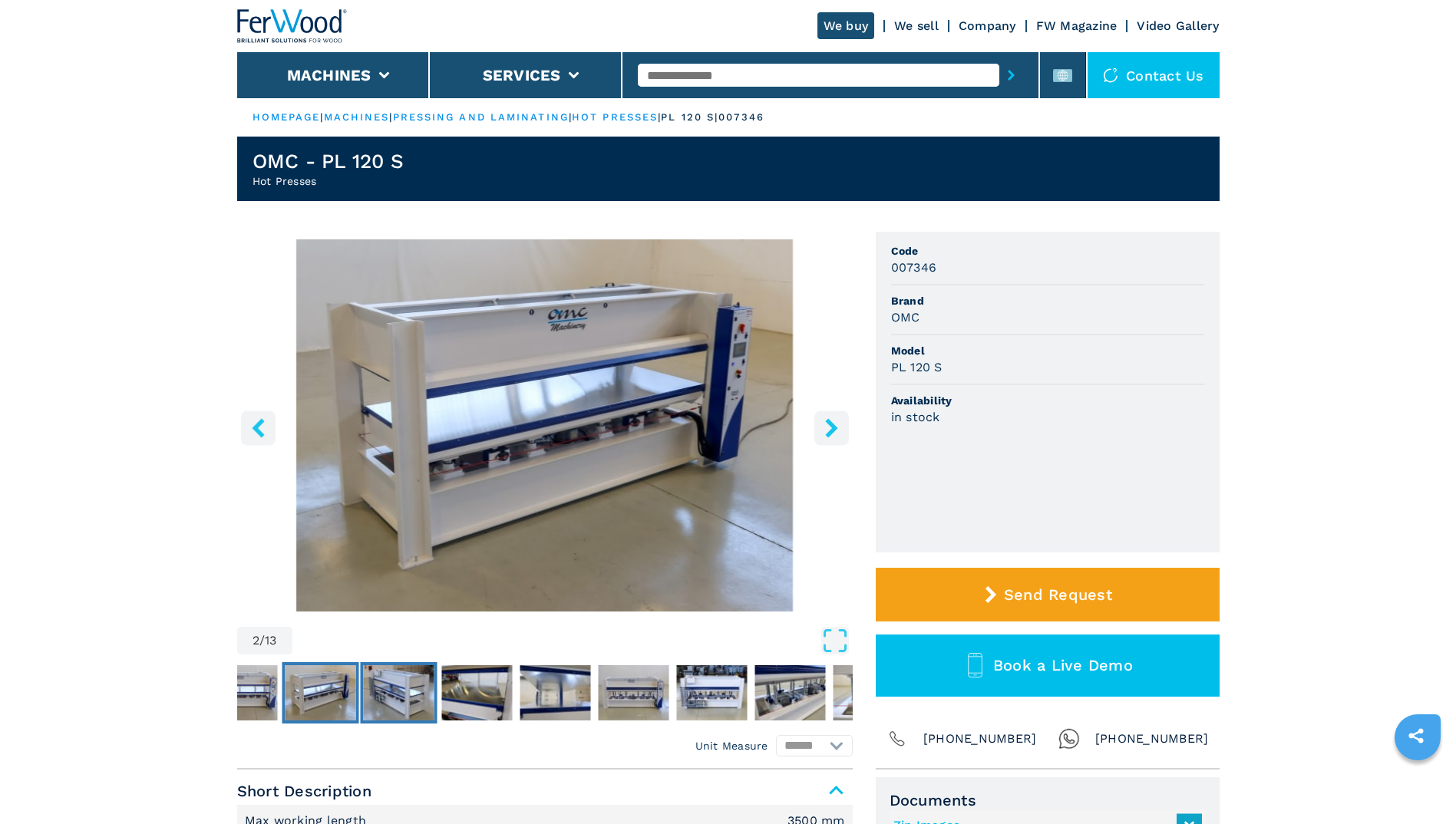
click at [406, 685] on img "Go to Slide 3" at bounding box center [397, 693] width 71 height 55
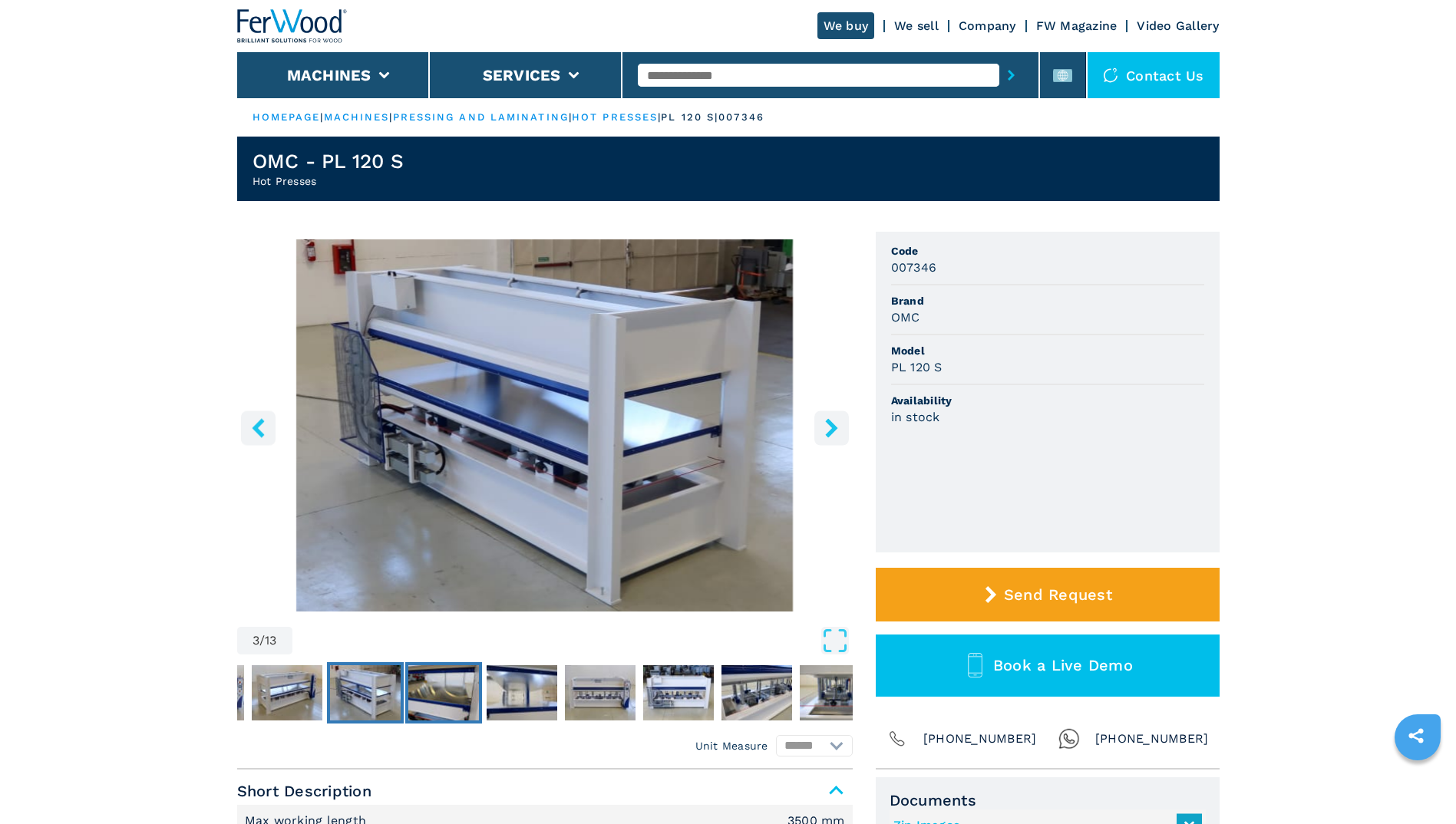
click at [434, 686] on img "Go to Slide 4" at bounding box center [443, 693] width 71 height 55
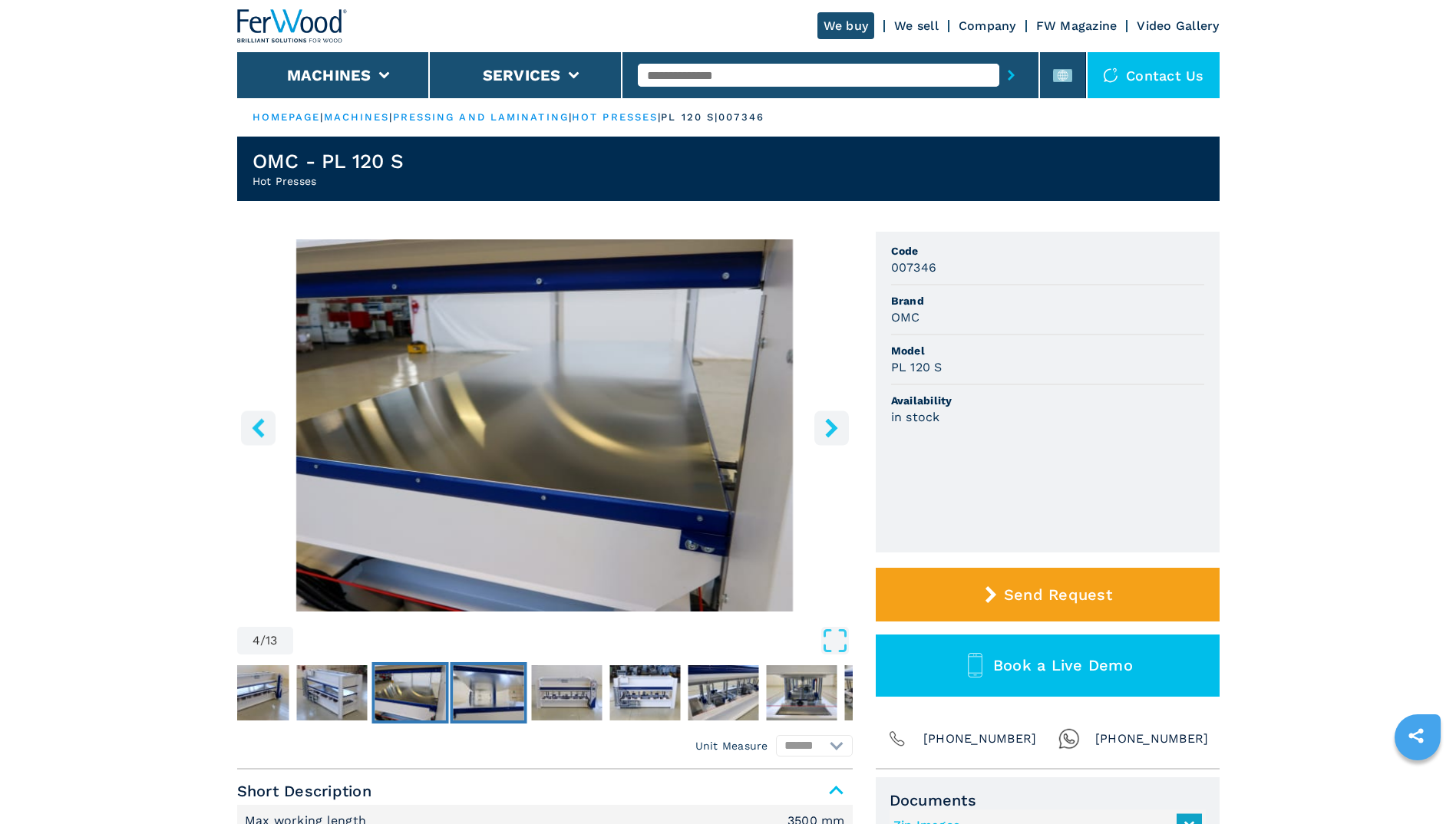
click at [481, 688] on img "Go to Slide 5" at bounding box center [488, 693] width 71 height 55
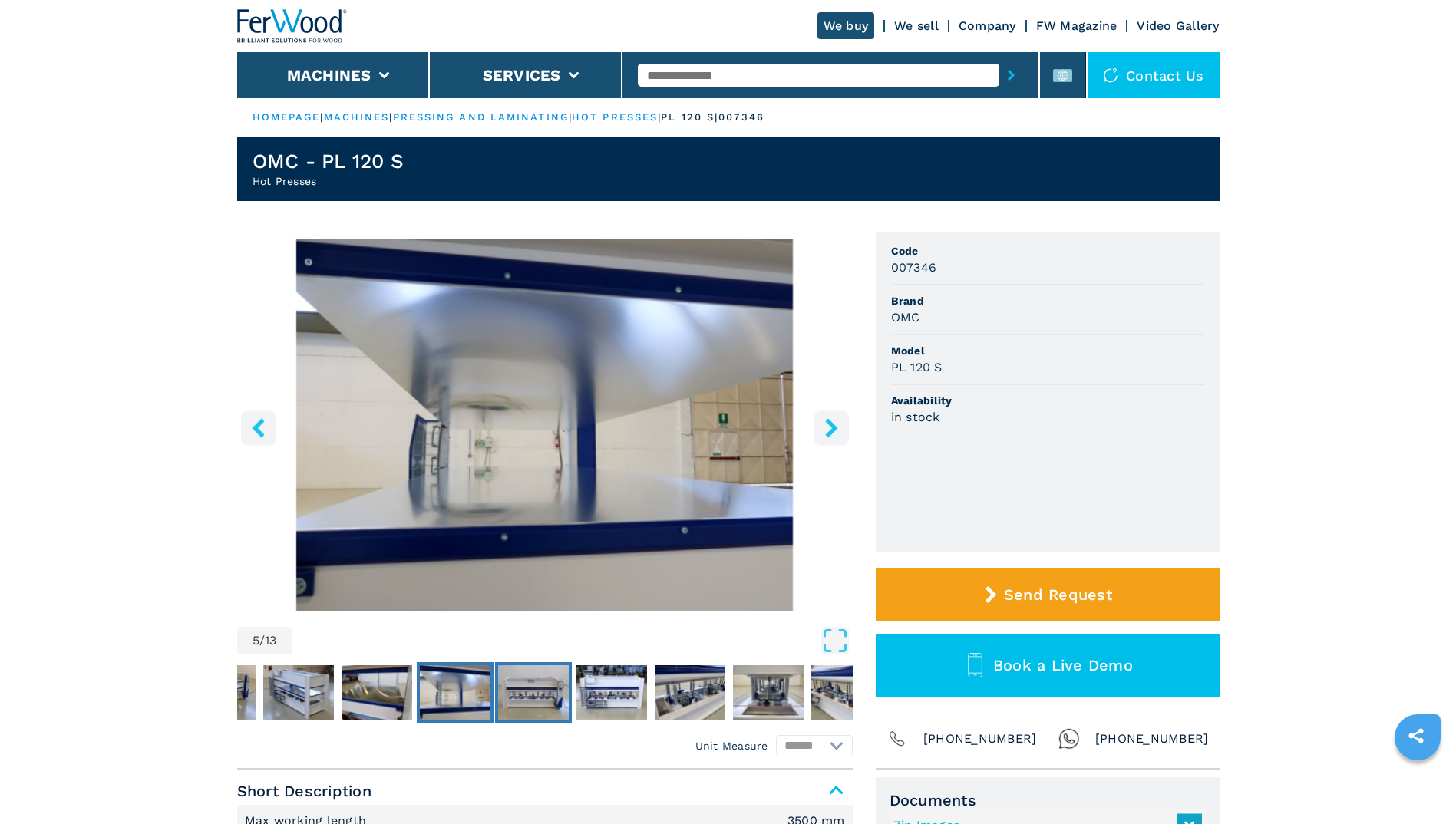
click at [553, 687] on img "Go to Slide 6" at bounding box center [533, 693] width 71 height 55
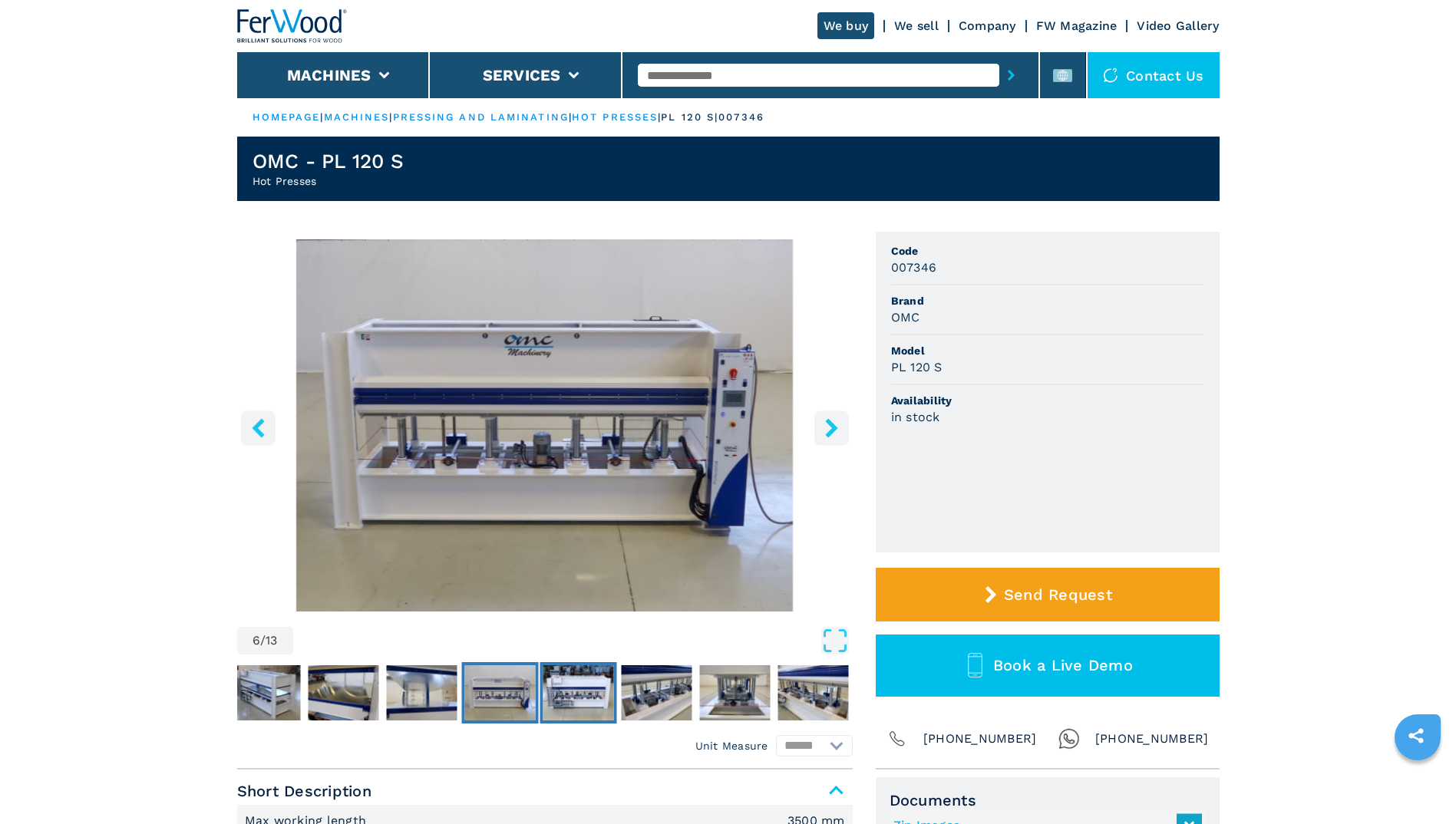
click at [565, 687] on img "Go to Slide 7" at bounding box center [577, 693] width 71 height 55
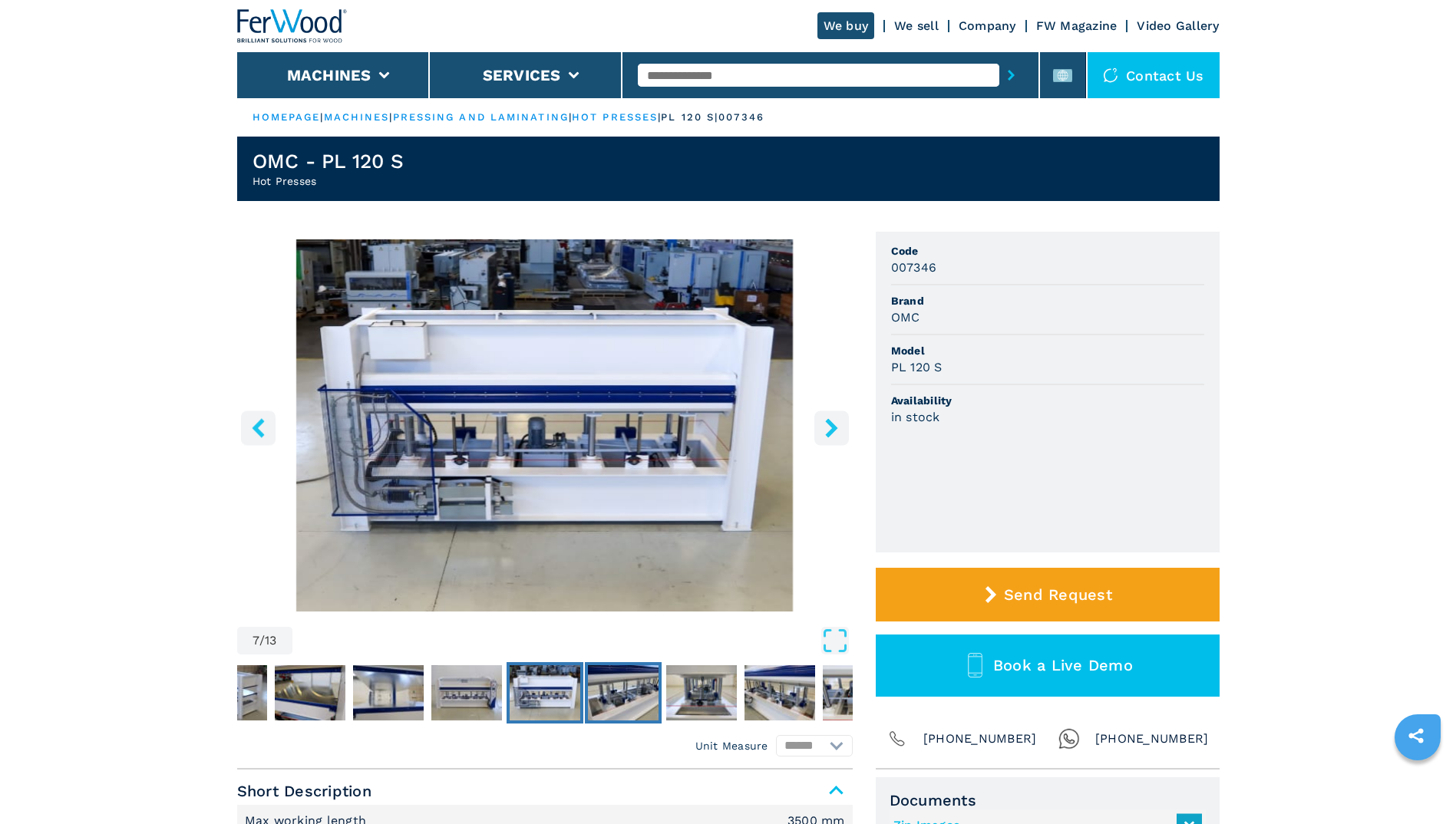
click at [600, 683] on img "Go to Slide 8" at bounding box center [623, 693] width 71 height 55
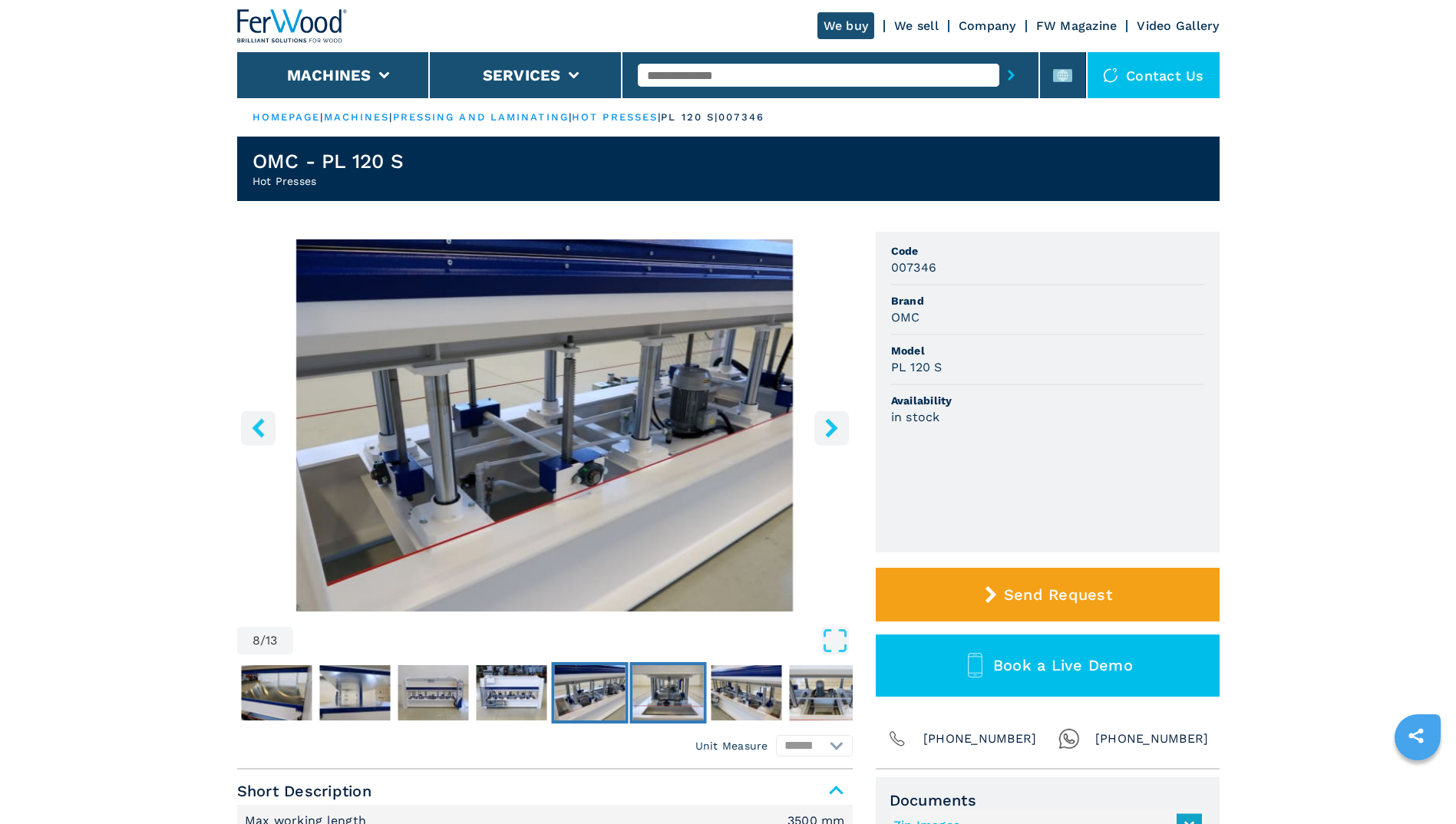
click at [646, 682] on img "Go to Slide 9" at bounding box center [667, 693] width 71 height 55
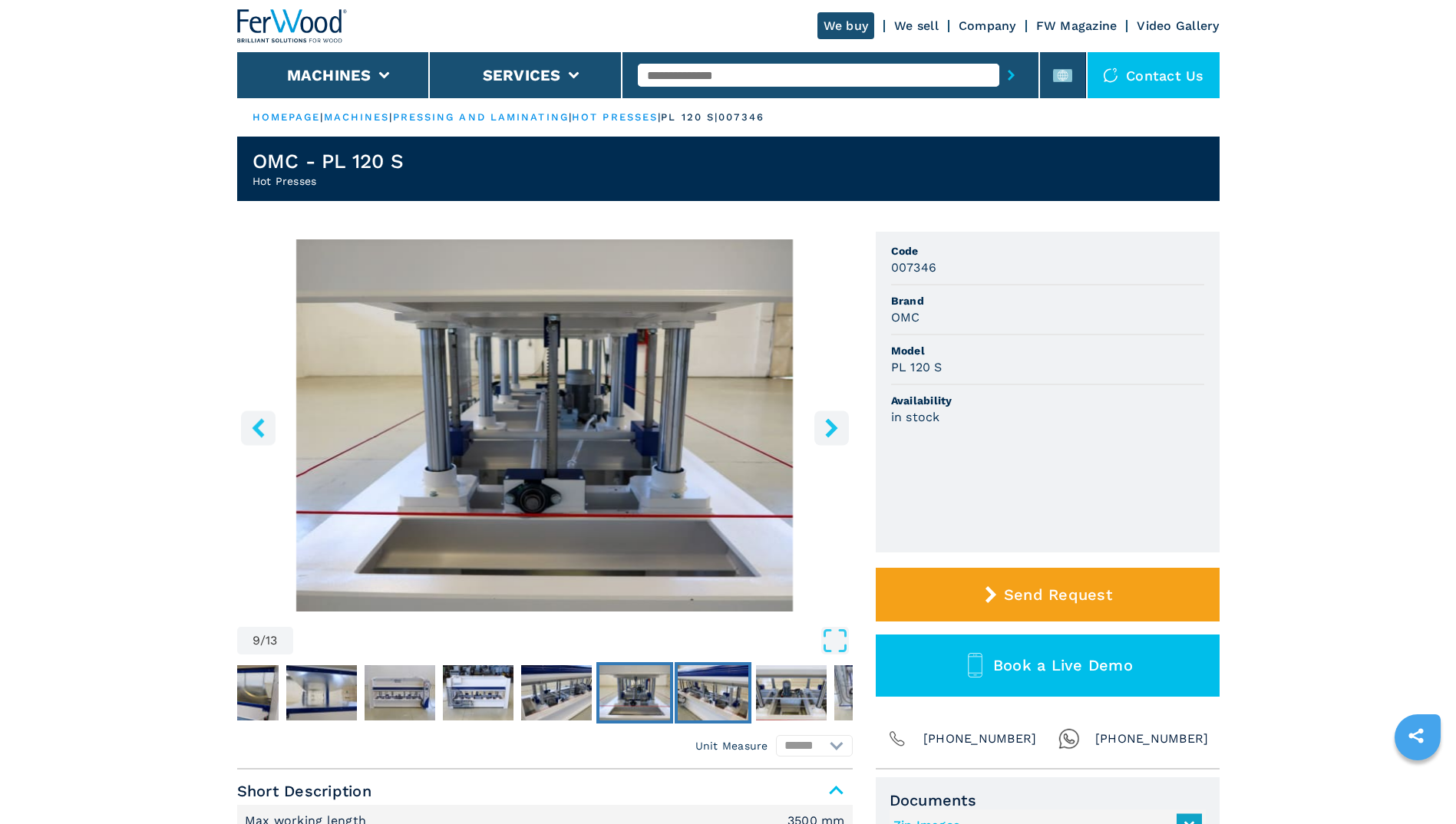
click at [725, 686] on img "Go to Slide 10" at bounding box center [713, 693] width 71 height 55
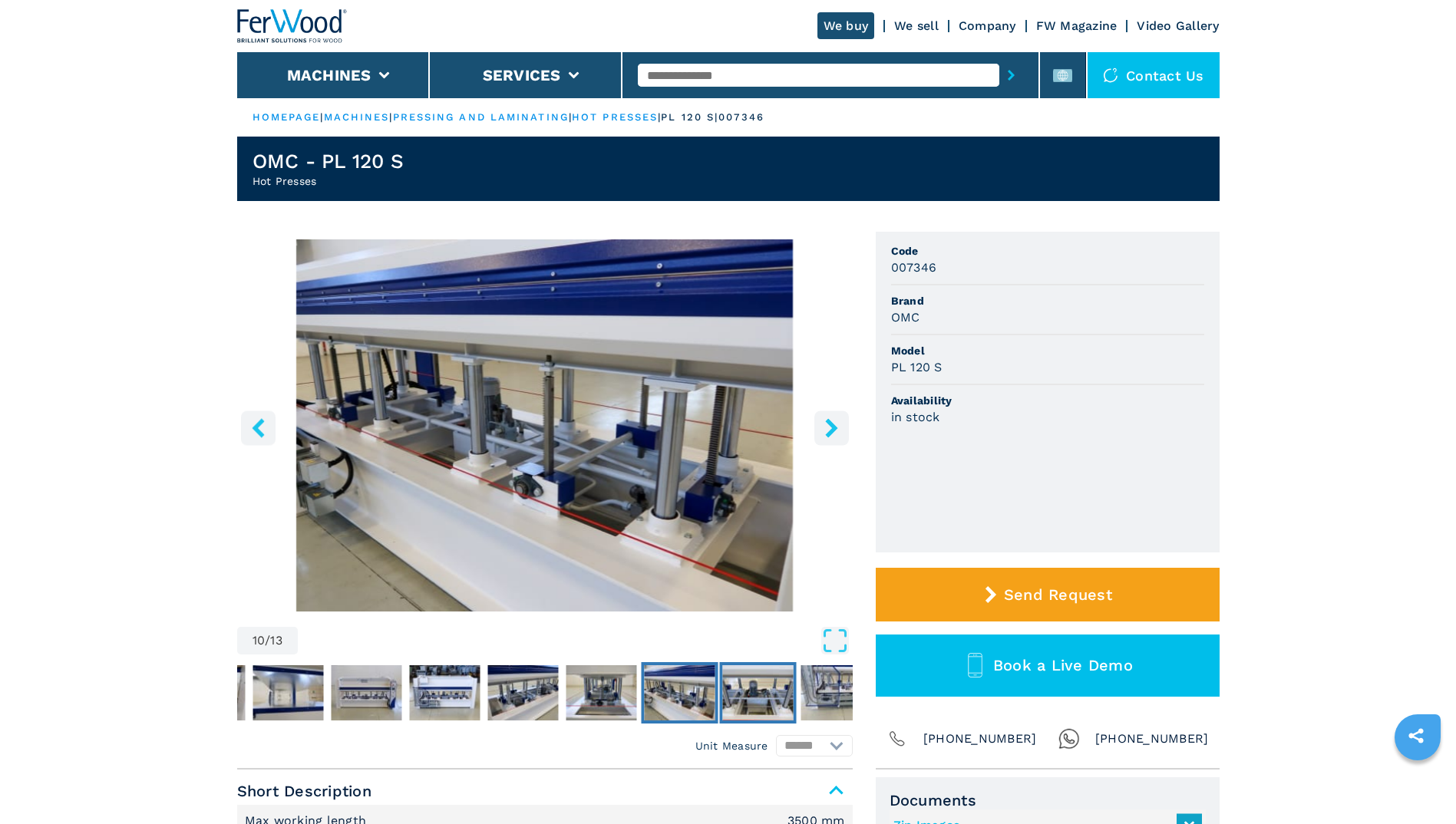
click at [779, 689] on img "Go to Slide 11" at bounding box center [757, 693] width 71 height 55
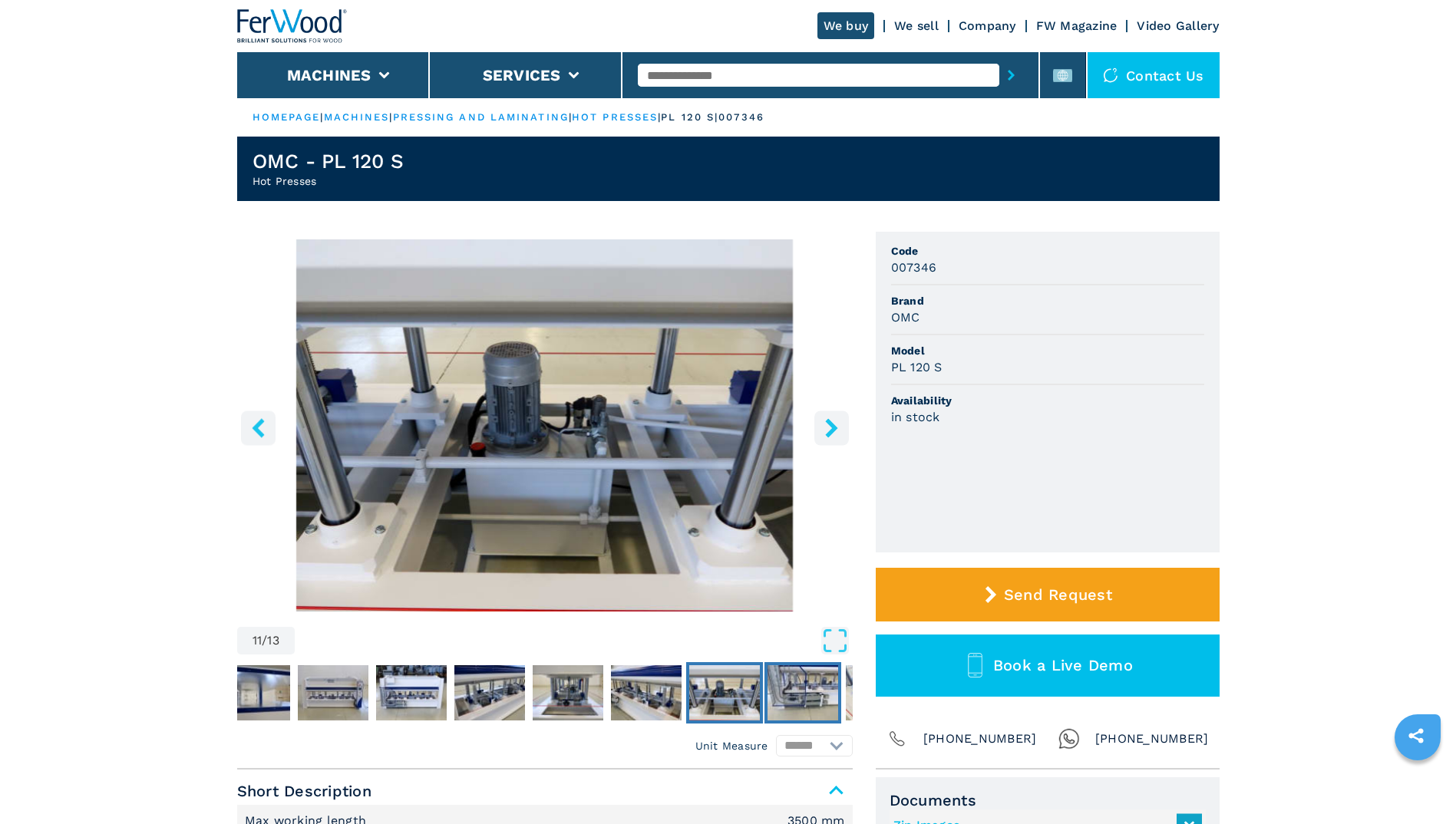
click at [802, 685] on img "Go to Slide 12" at bounding box center [802, 693] width 71 height 55
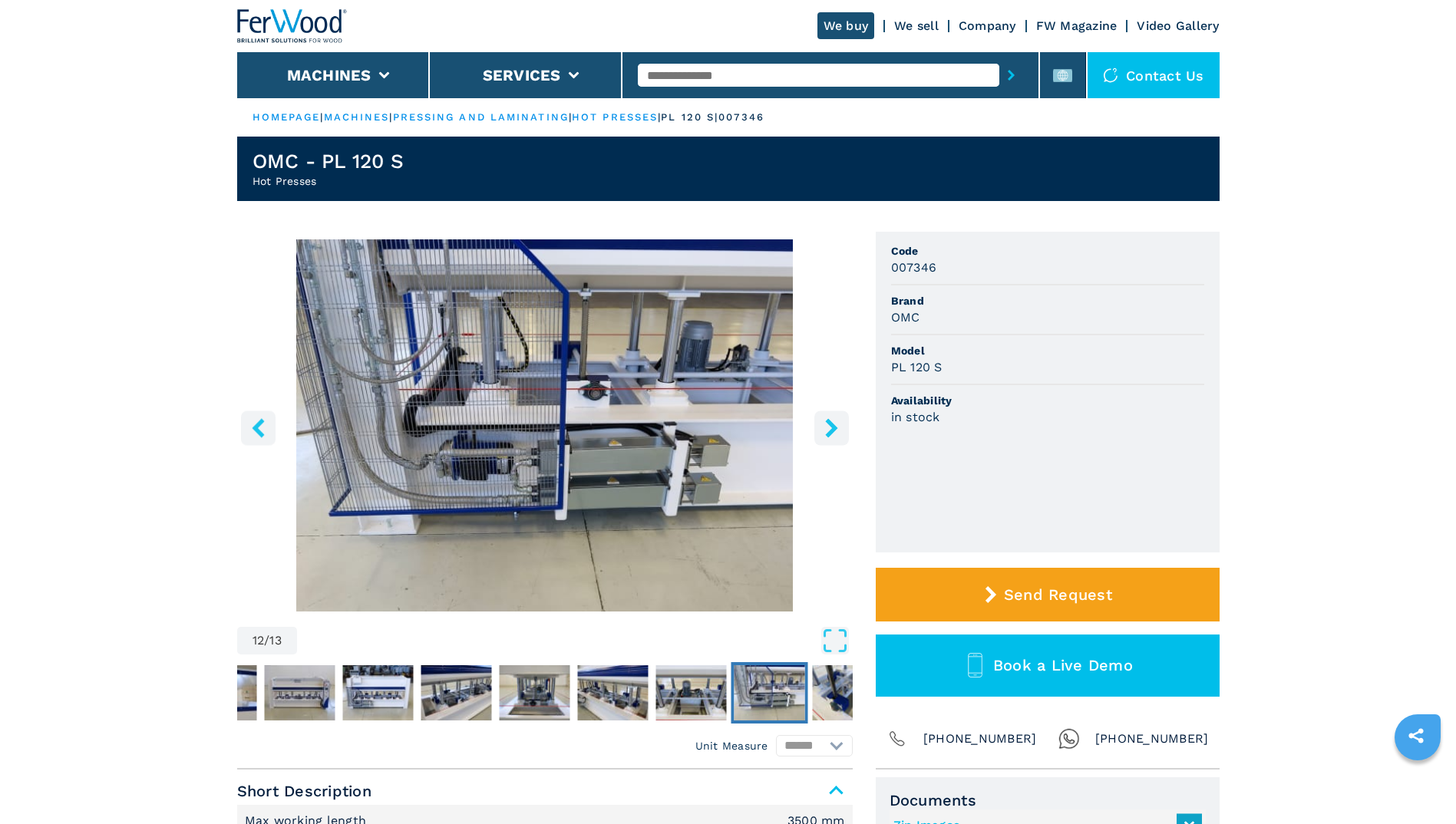
click at [831, 424] on icon "right-button" at bounding box center [832, 427] width 13 height 19
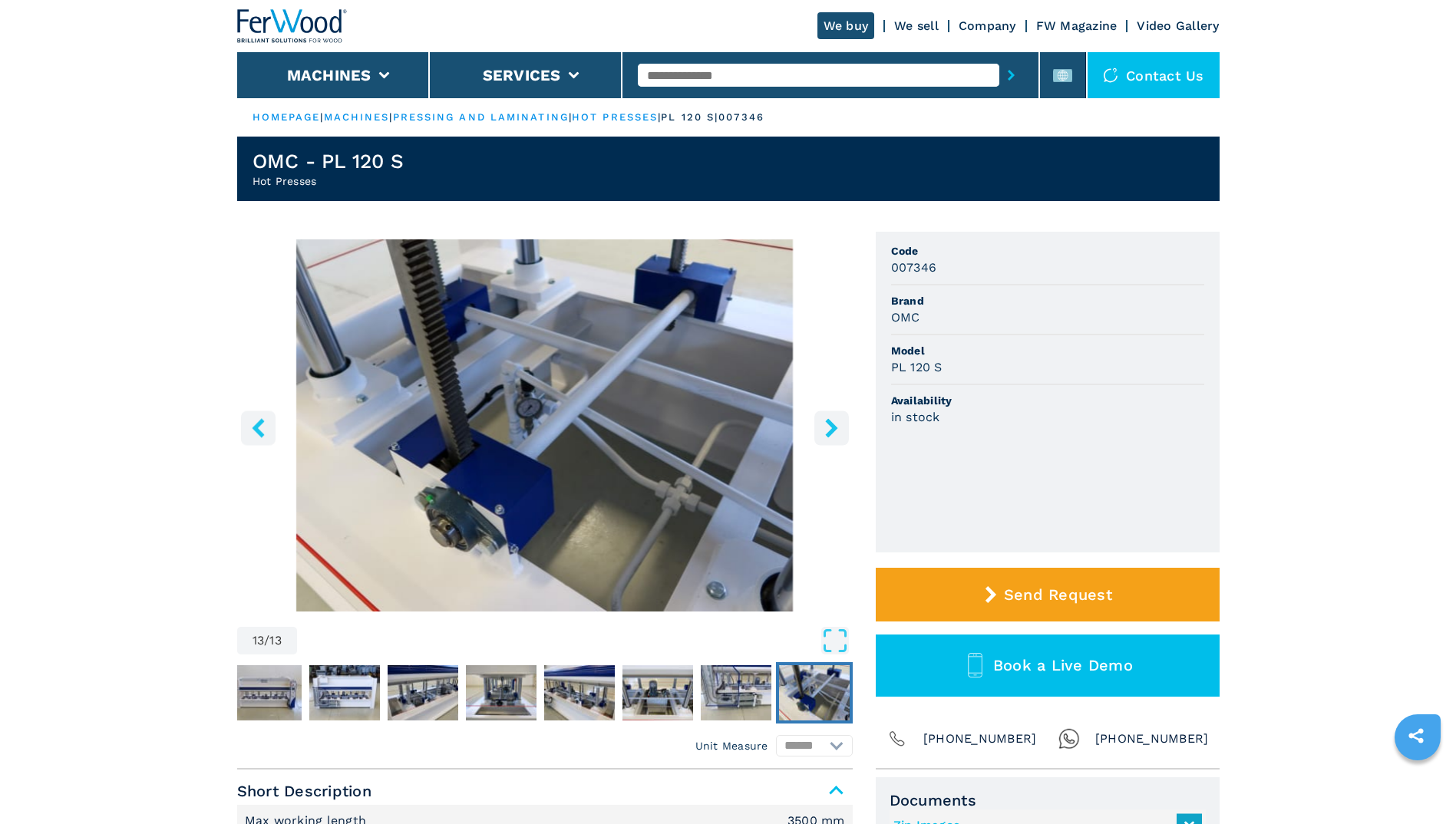
click at [831, 424] on icon "right-button" at bounding box center [832, 427] width 13 height 19
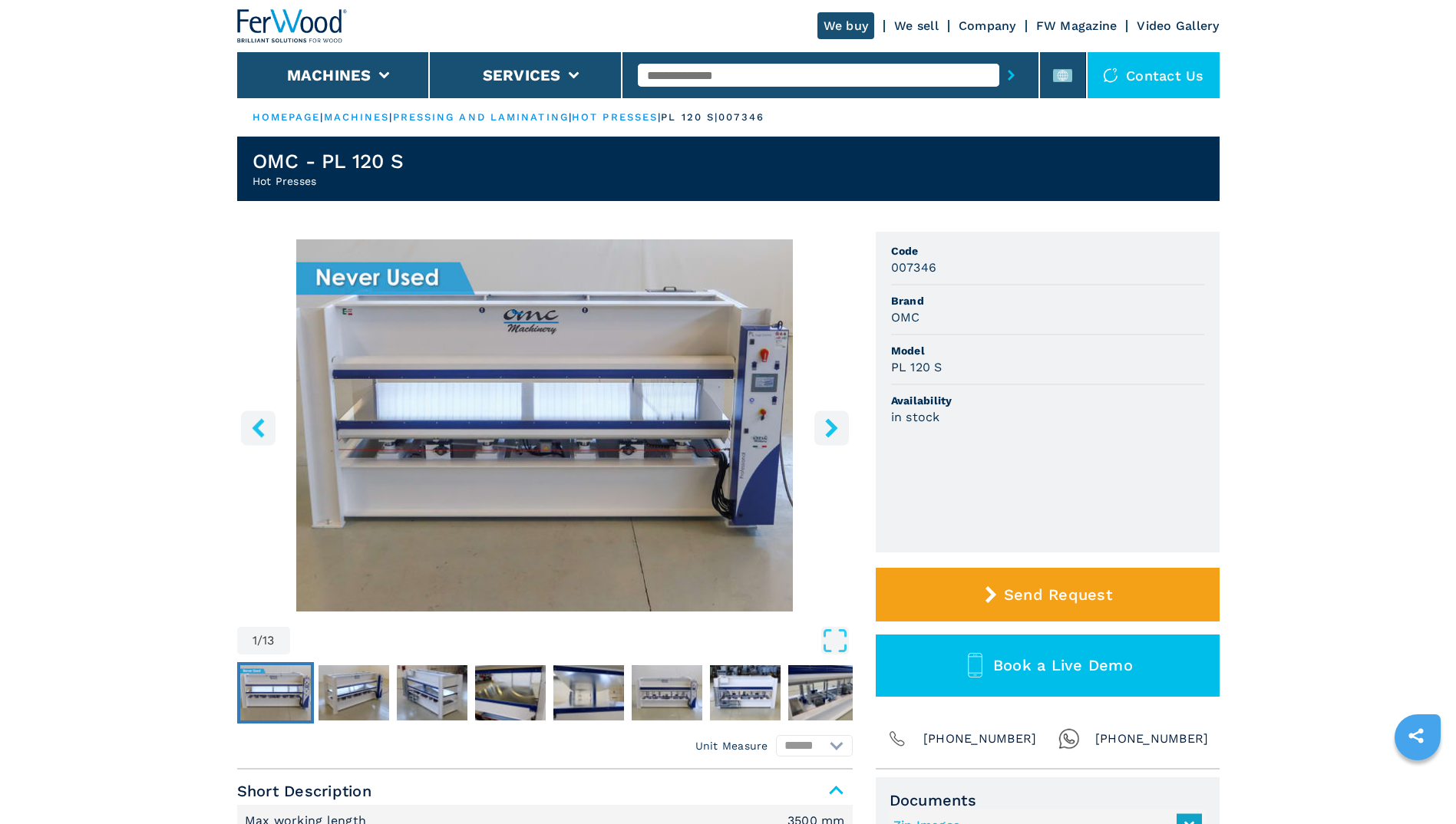
select select "**********"
